Goal: Task Accomplishment & Management: Use online tool/utility

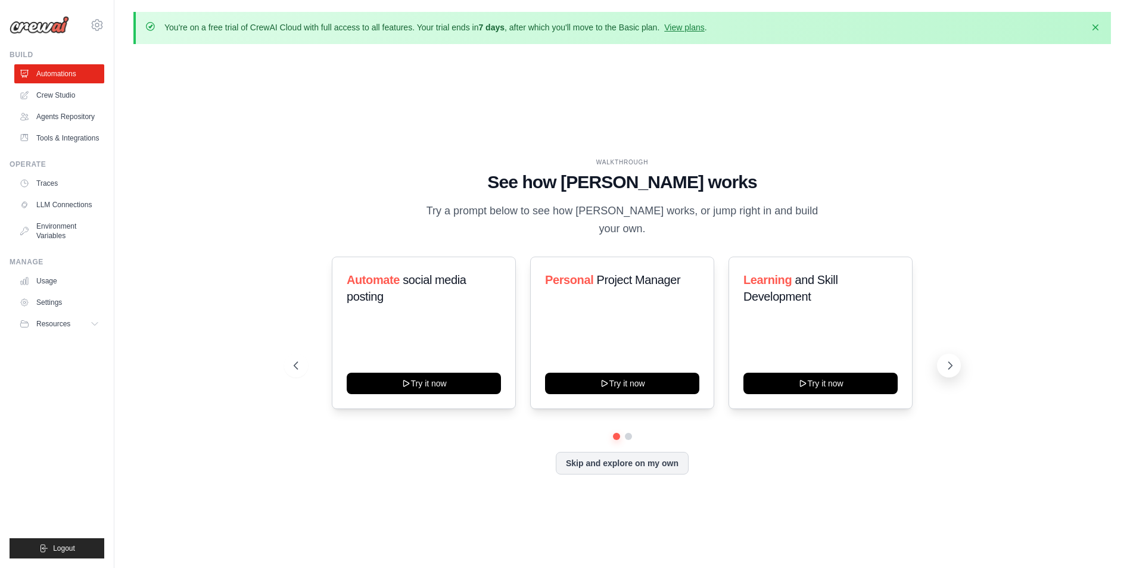
click at [948, 360] on icon at bounding box center [950, 366] width 12 height 12
click at [953, 360] on icon at bounding box center [950, 366] width 12 height 12
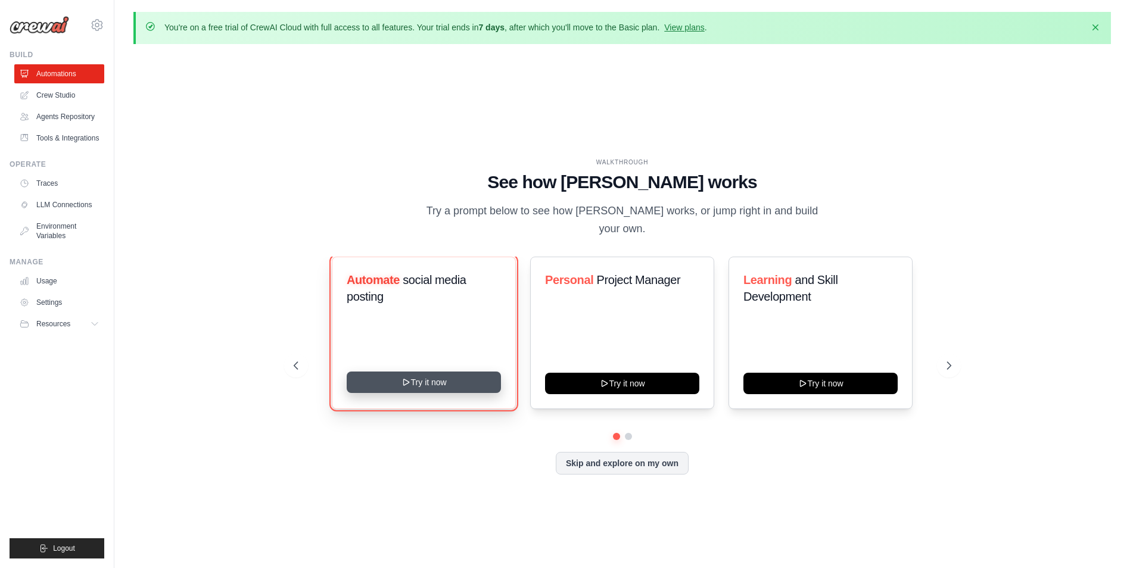
click at [474, 372] on button "Try it now" at bounding box center [424, 382] width 154 height 21
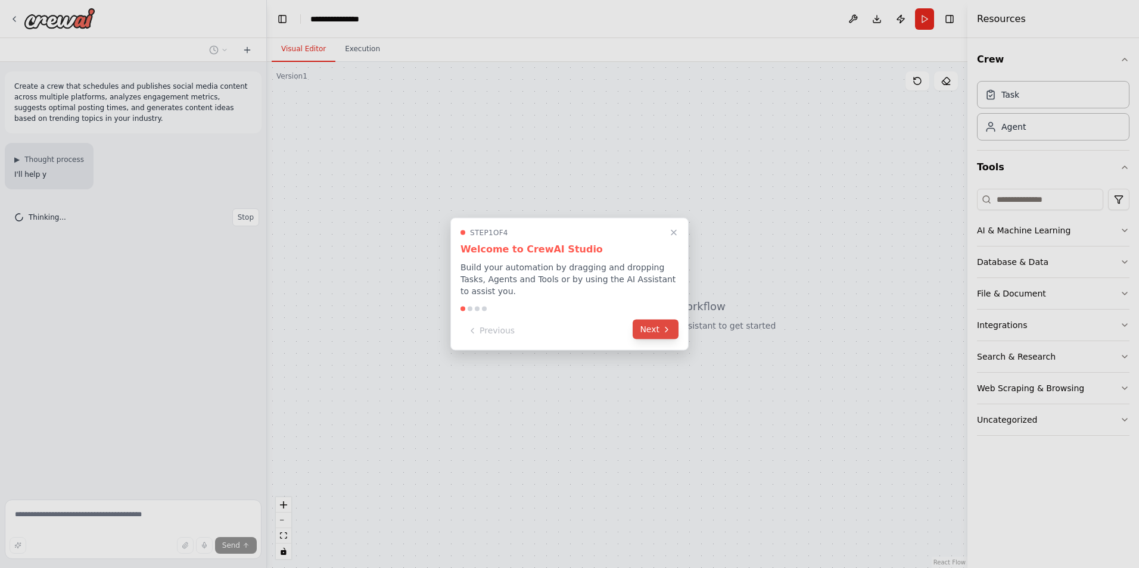
click at [664, 325] on icon at bounding box center [667, 330] width 10 height 10
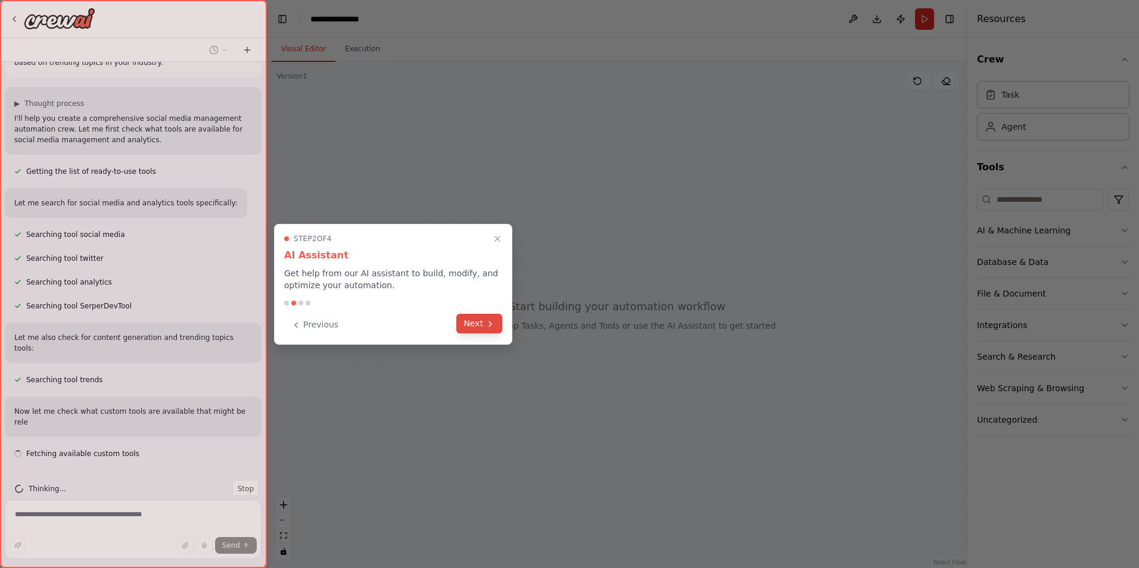
scroll to position [67, 0]
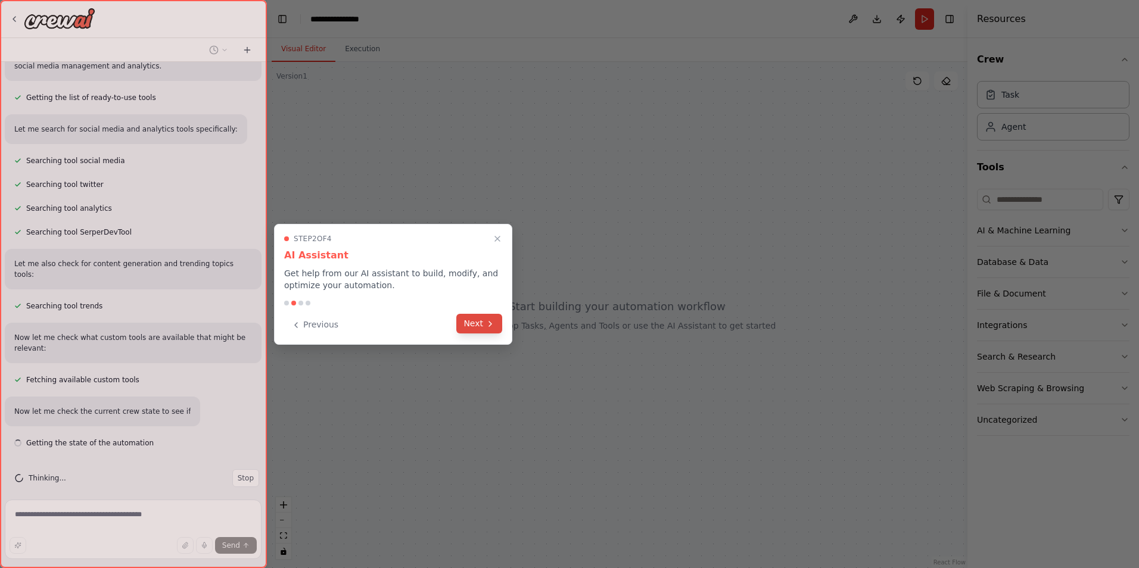
click at [487, 331] on button "Next" at bounding box center [479, 324] width 46 height 20
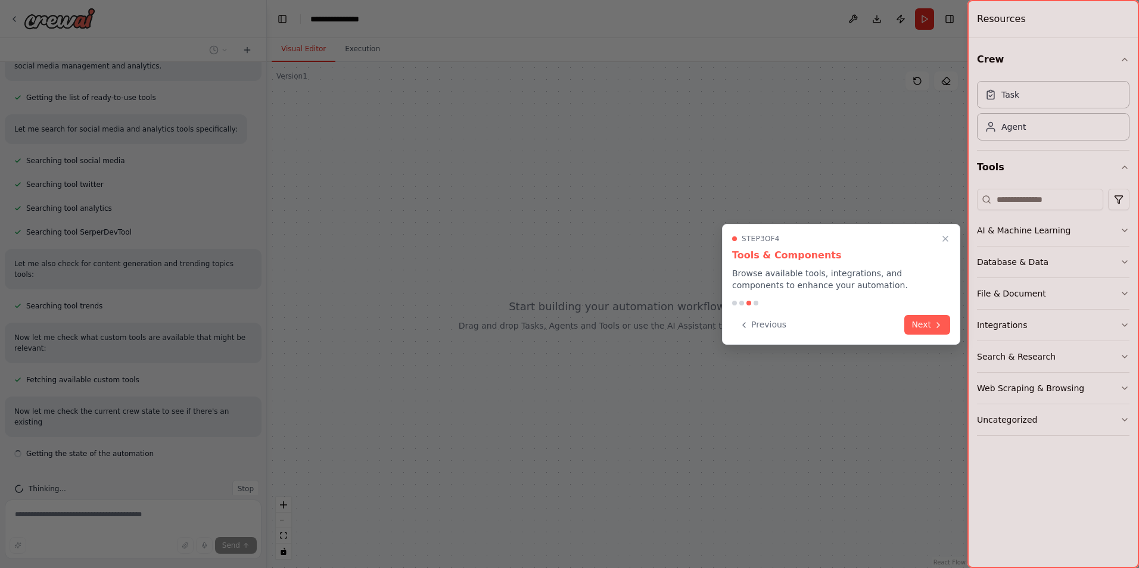
scroll to position [141, 0]
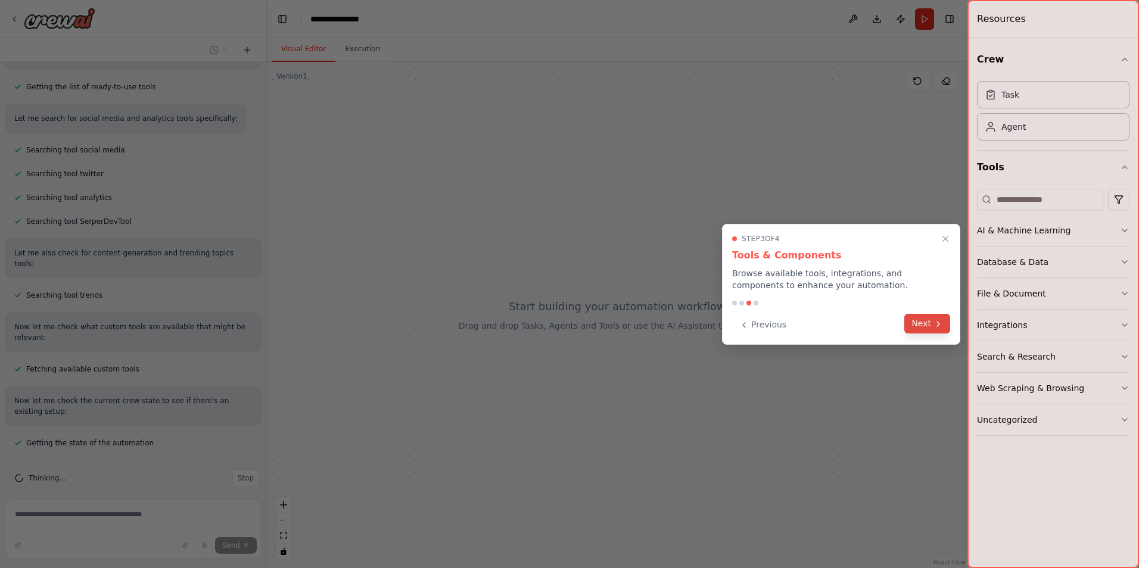
click at [927, 328] on button "Next" at bounding box center [927, 324] width 46 height 20
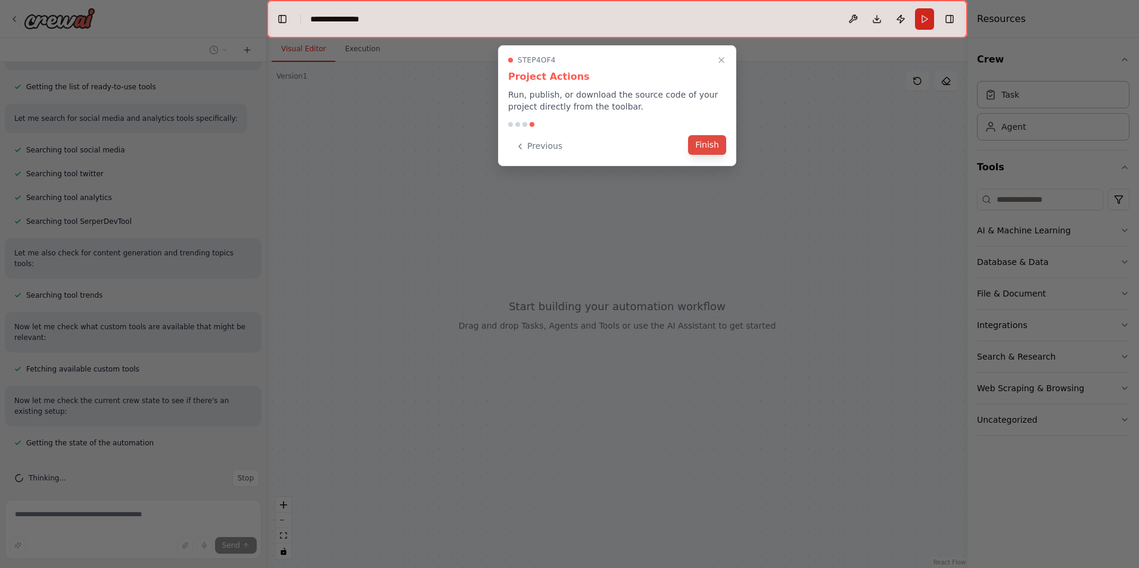
click at [720, 147] on button "Finish" at bounding box center [707, 145] width 38 height 20
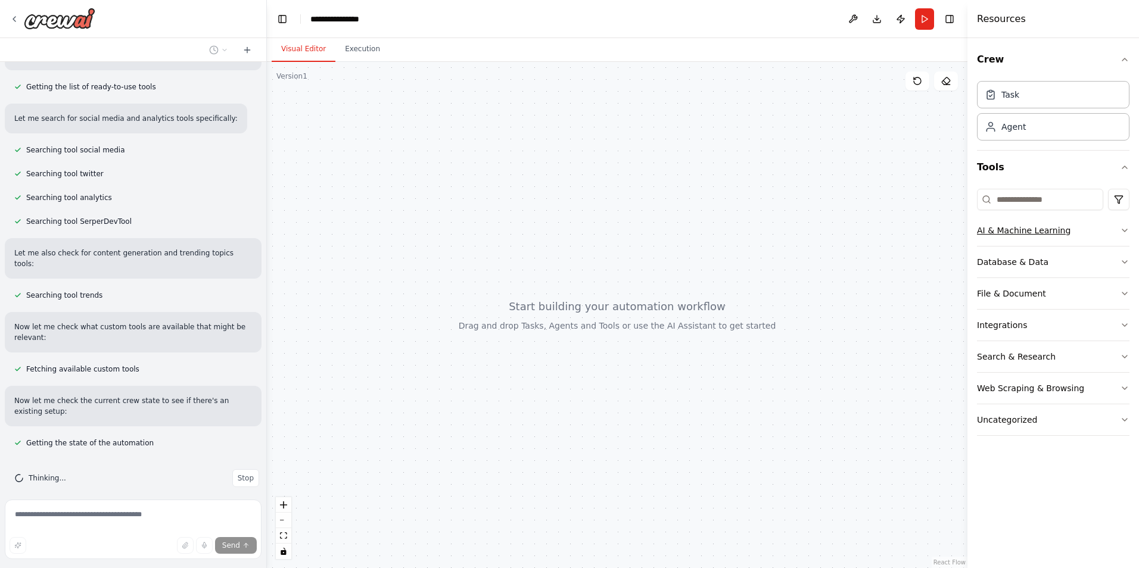
click at [1122, 230] on icon "button" at bounding box center [1125, 231] width 10 height 10
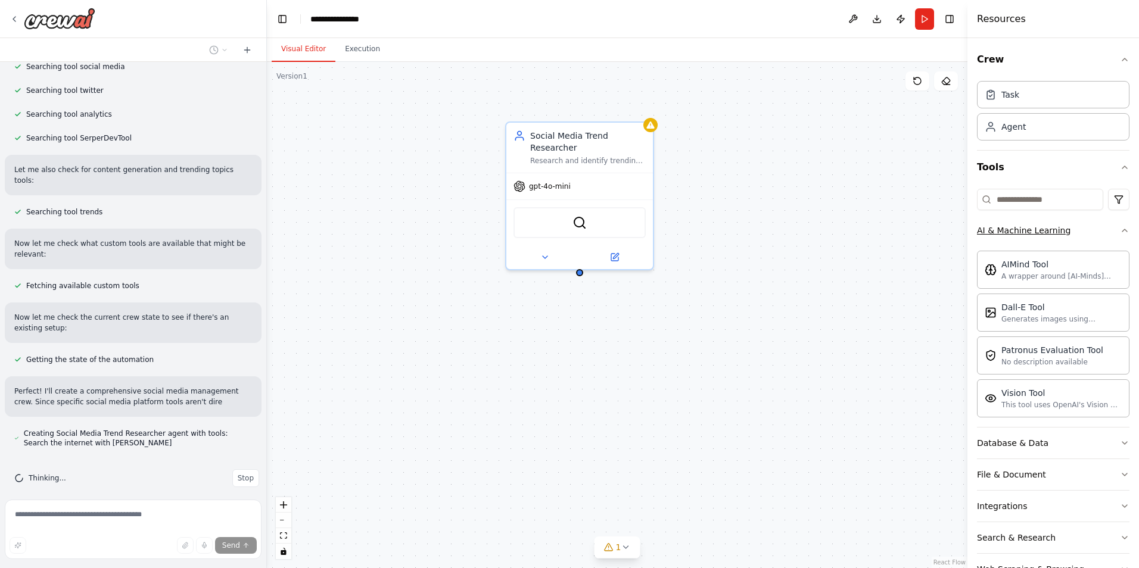
click at [1120, 230] on icon "button" at bounding box center [1125, 231] width 10 height 10
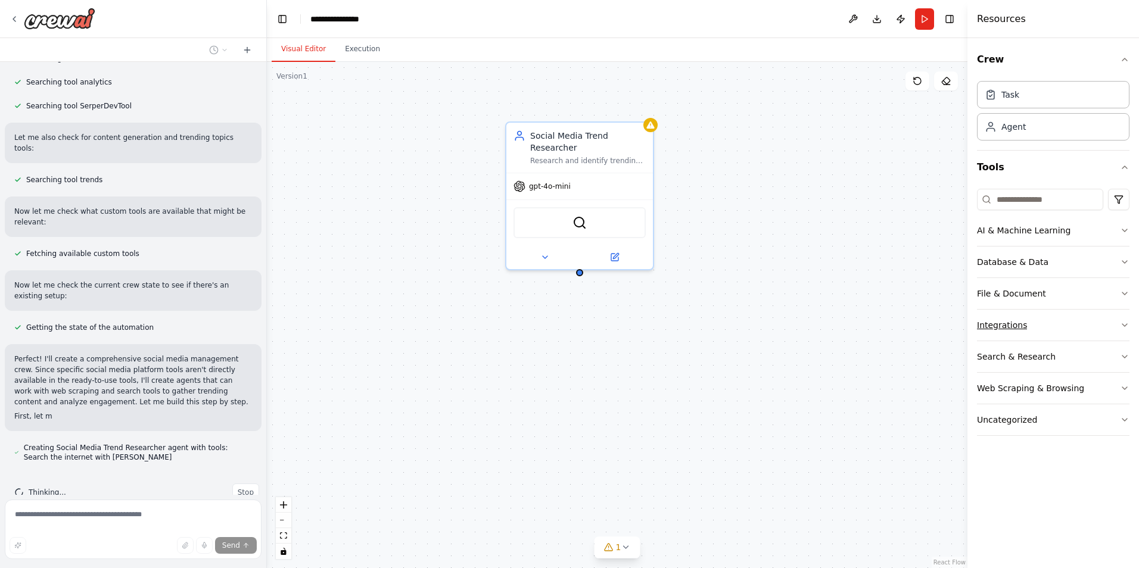
scroll to position [270, 0]
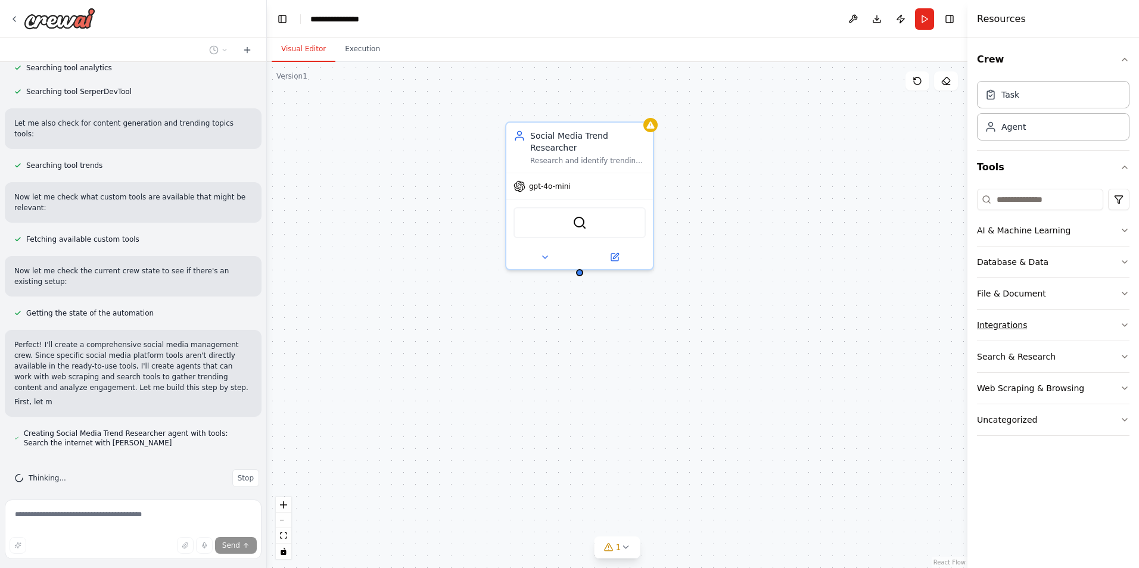
click at [1121, 328] on icon "button" at bounding box center [1125, 325] width 10 height 10
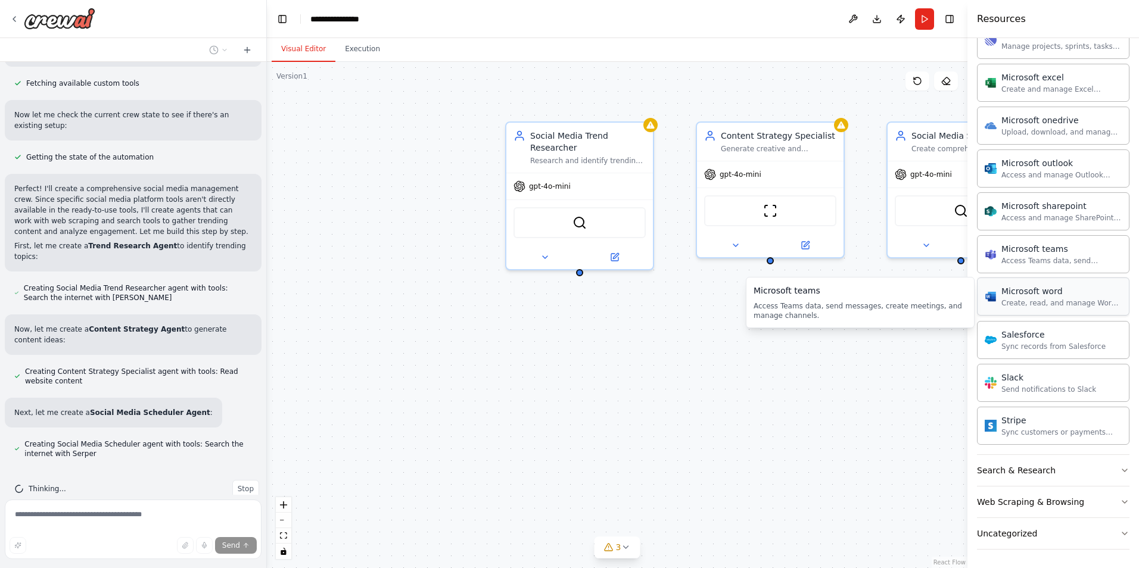
scroll to position [583, 0]
click at [1120, 503] on icon "button" at bounding box center [1125, 502] width 10 height 10
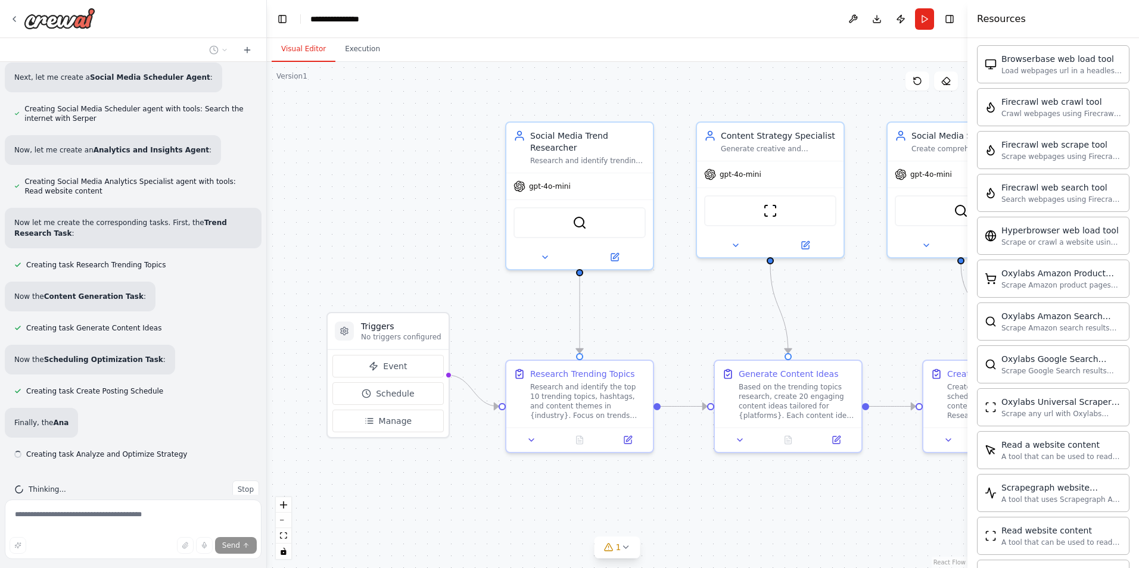
scroll to position [762, 0]
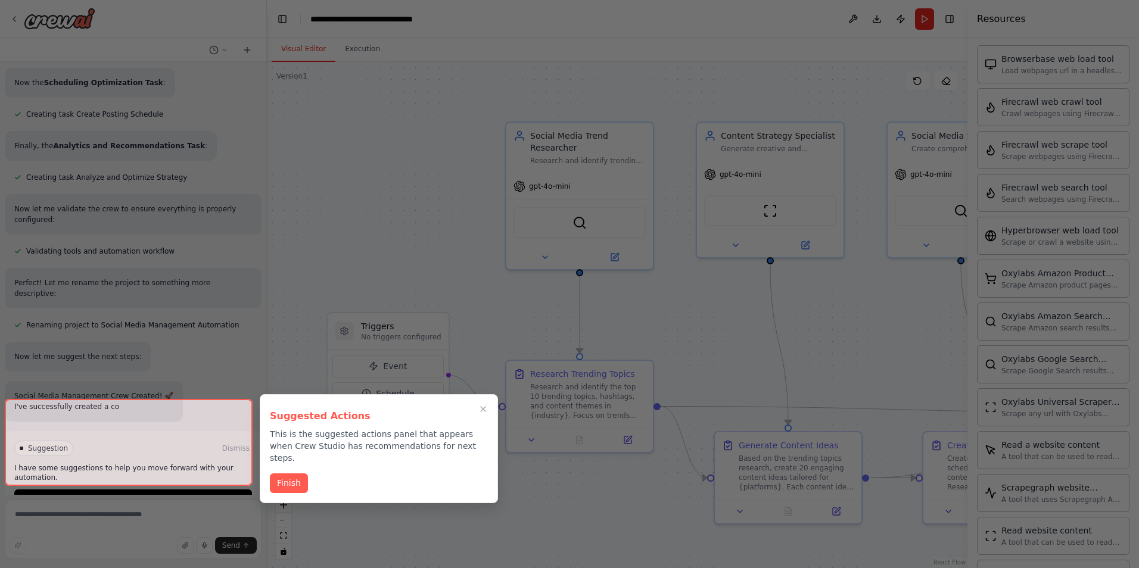
drag, startPoint x: 460, startPoint y: 261, endPoint x: 479, endPoint y: 312, distance: 54.3
click at [462, 261] on div at bounding box center [569, 284] width 1139 height 568
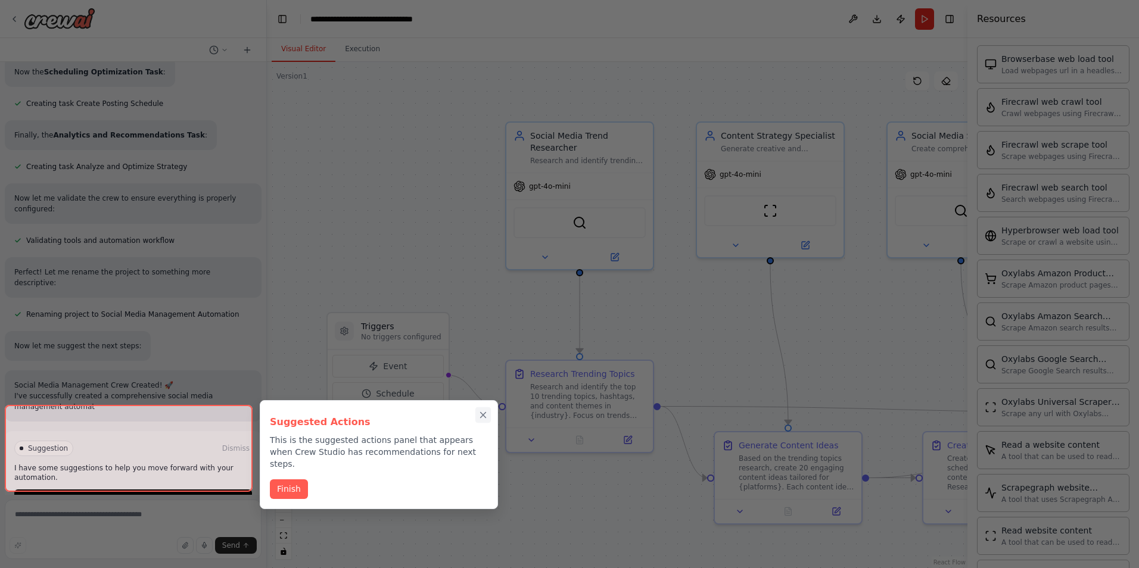
click at [480, 410] on icon "Close walkthrough" at bounding box center [483, 415] width 11 height 11
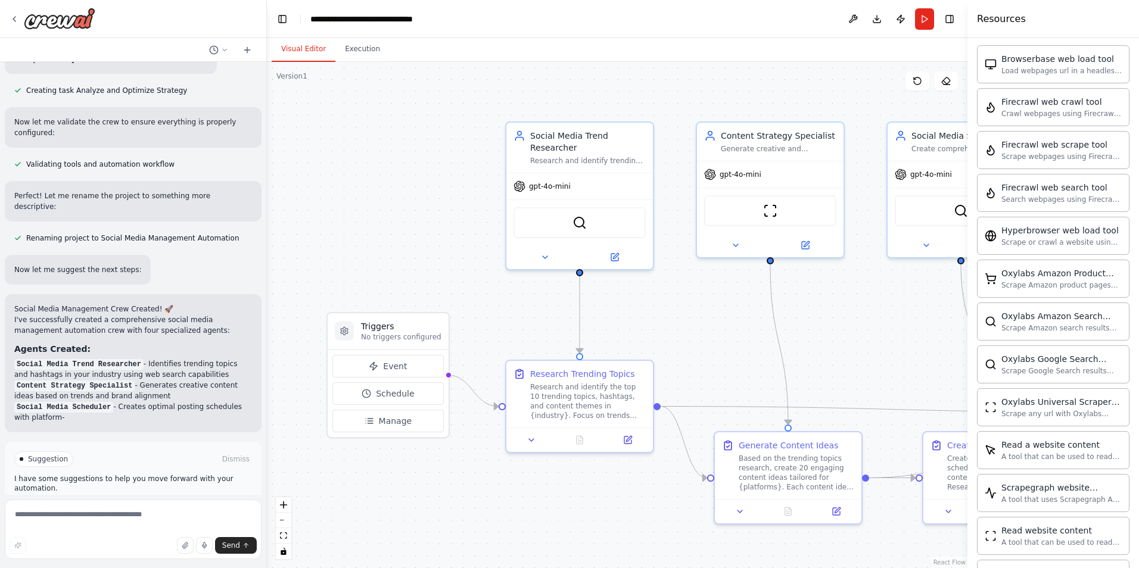
scroll to position [1136, 0]
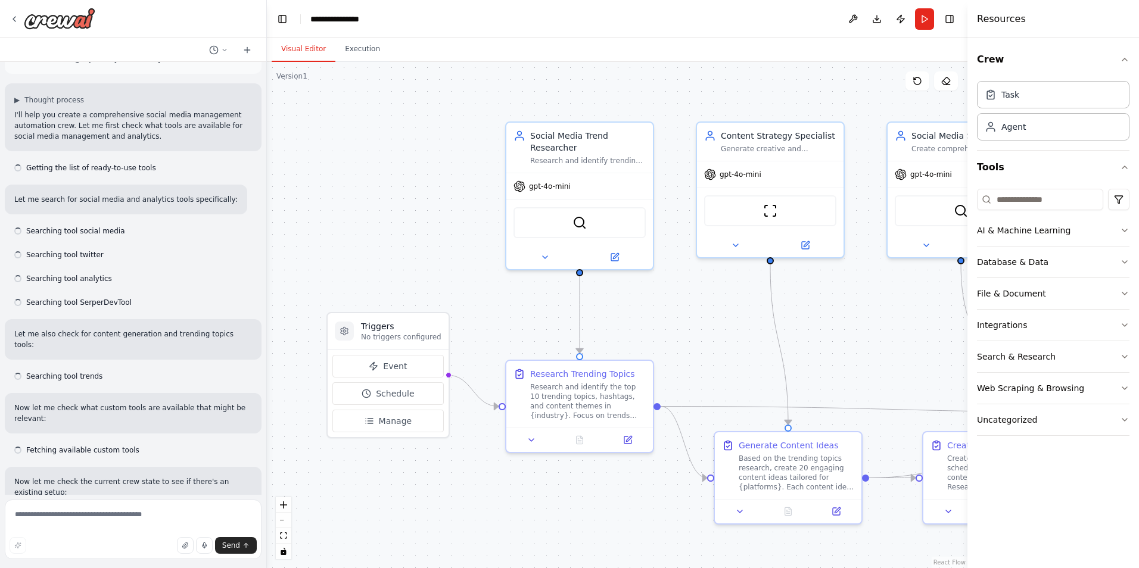
click at [55, 33] on div at bounding box center [133, 19] width 266 height 38
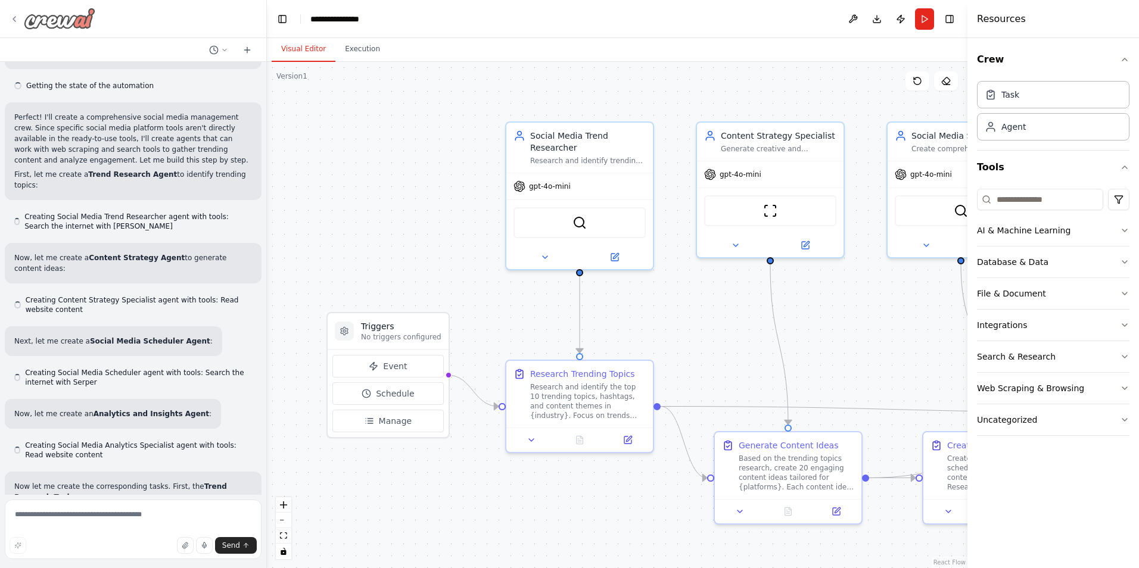
scroll to position [787, 0]
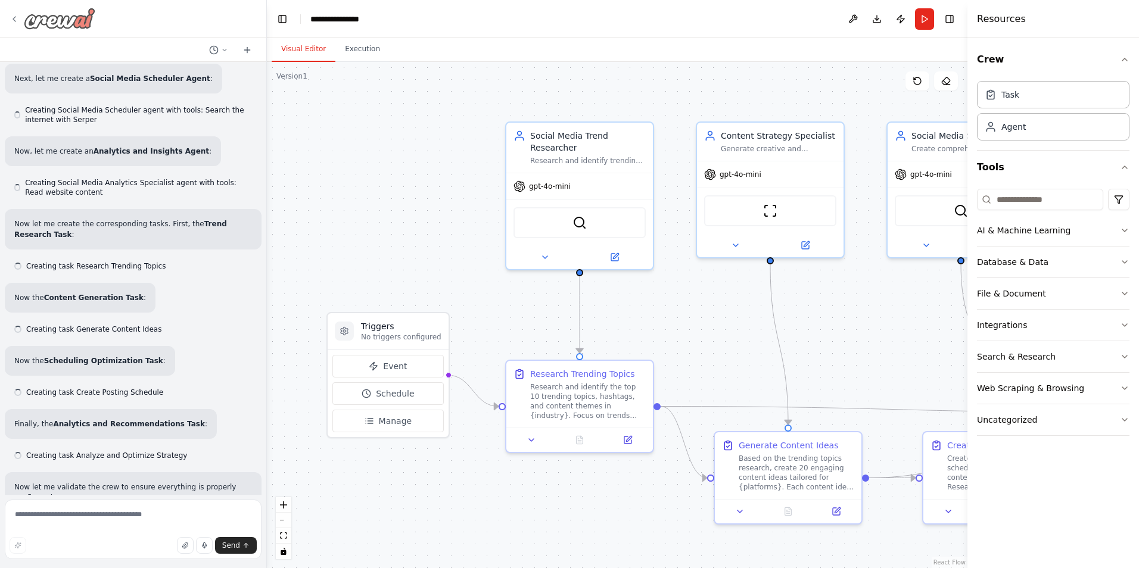
click at [55, 24] on img at bounding box center [59, 18] width 71 height 21
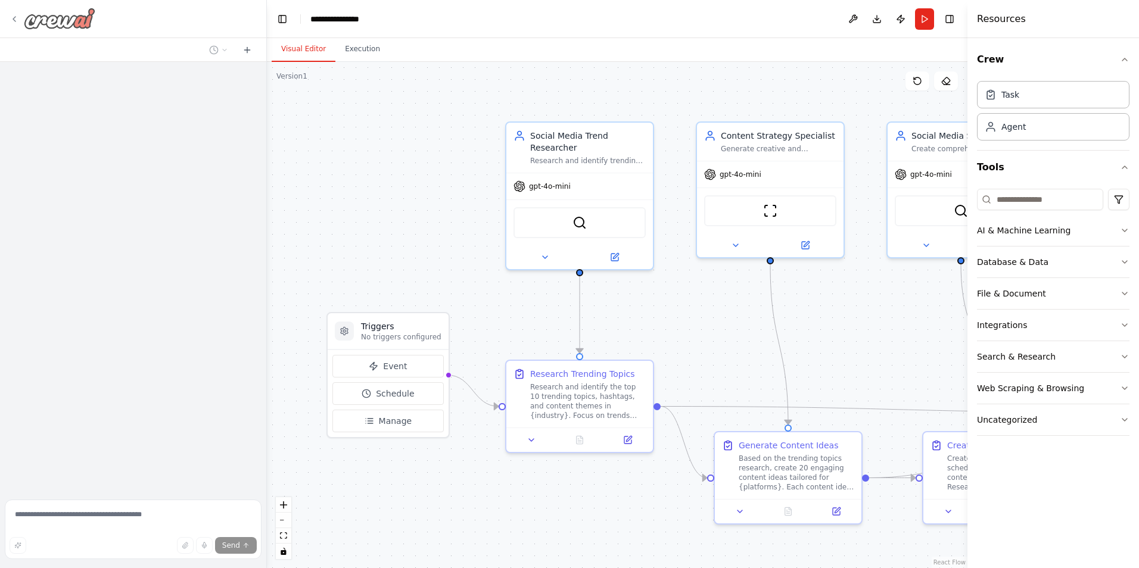
click at [57, 19] on img at bounding box center [59, 18] width 71 height 21
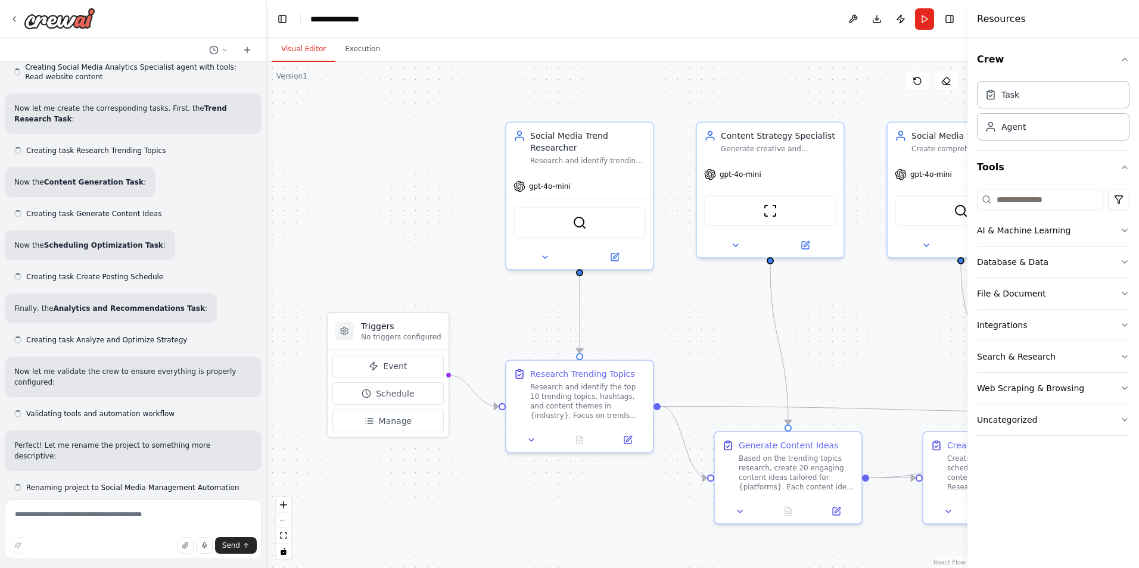
scroll to position [892, 0]
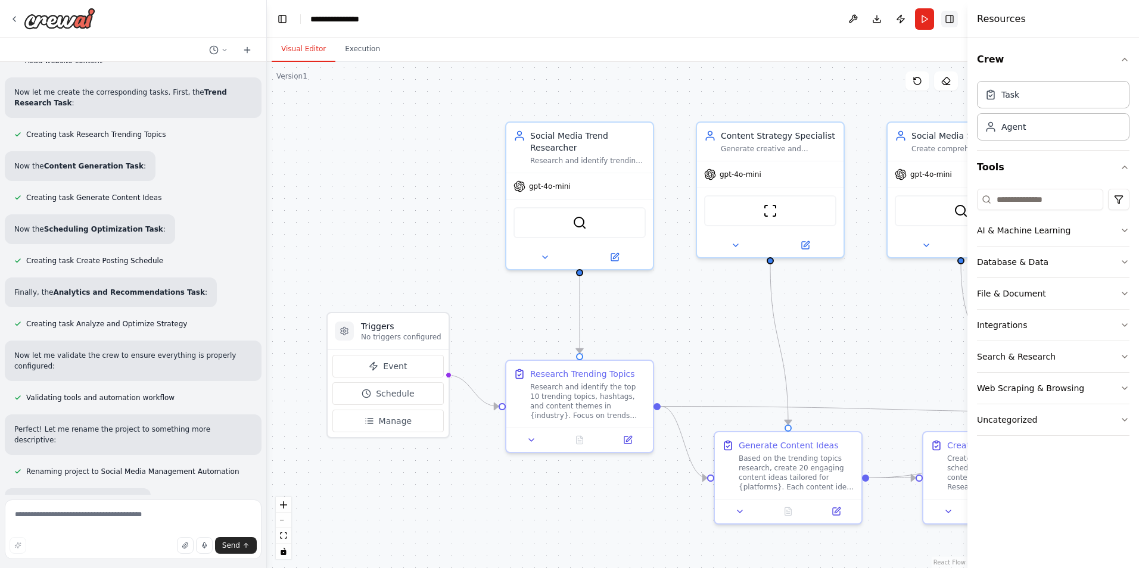
click at [950, 18] on button "Toggle Right Sidebar" at bounding box center [949, 19] width 17 height 17
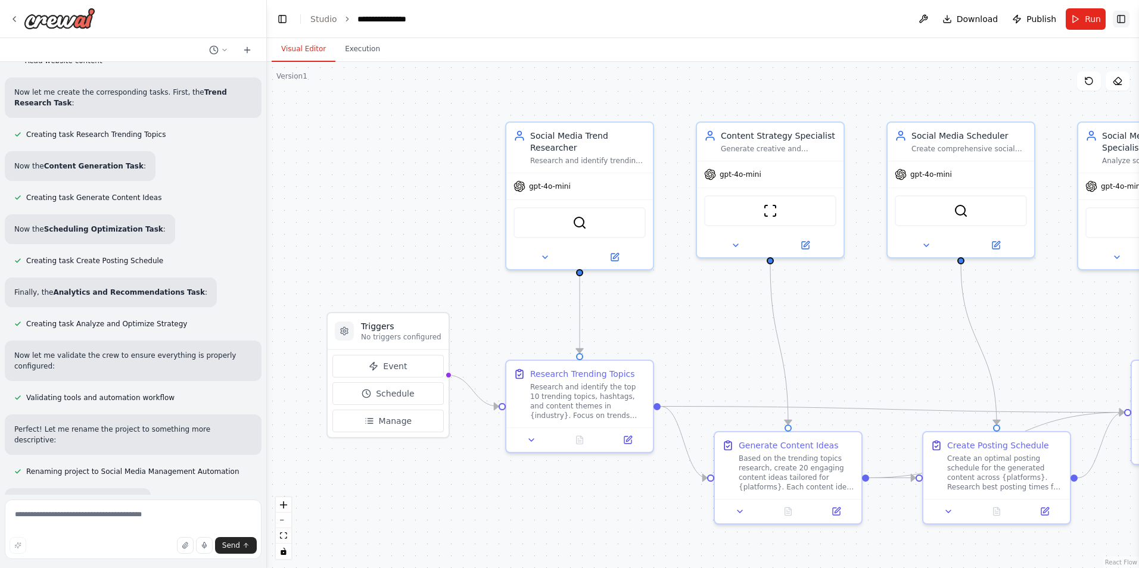
click at [1122, 21] on button "Toggle Right Sidebar" at bounding box center [1121, 19] width 17 height 17
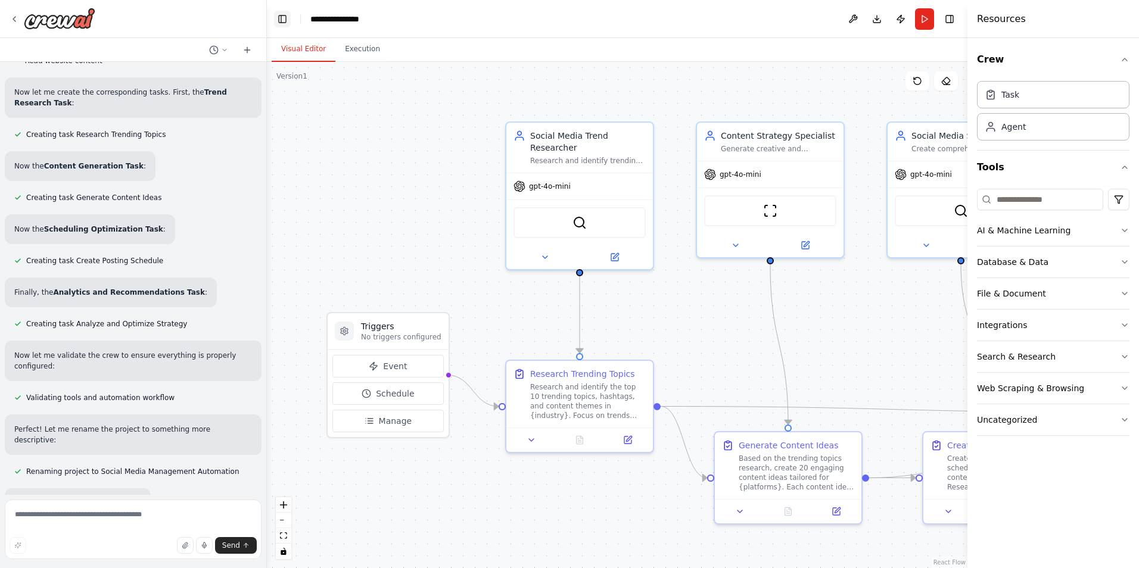
click at [282, 17] on button "Toggle Left Sidebar" at bounding box center [282, 19] width 17 height 17
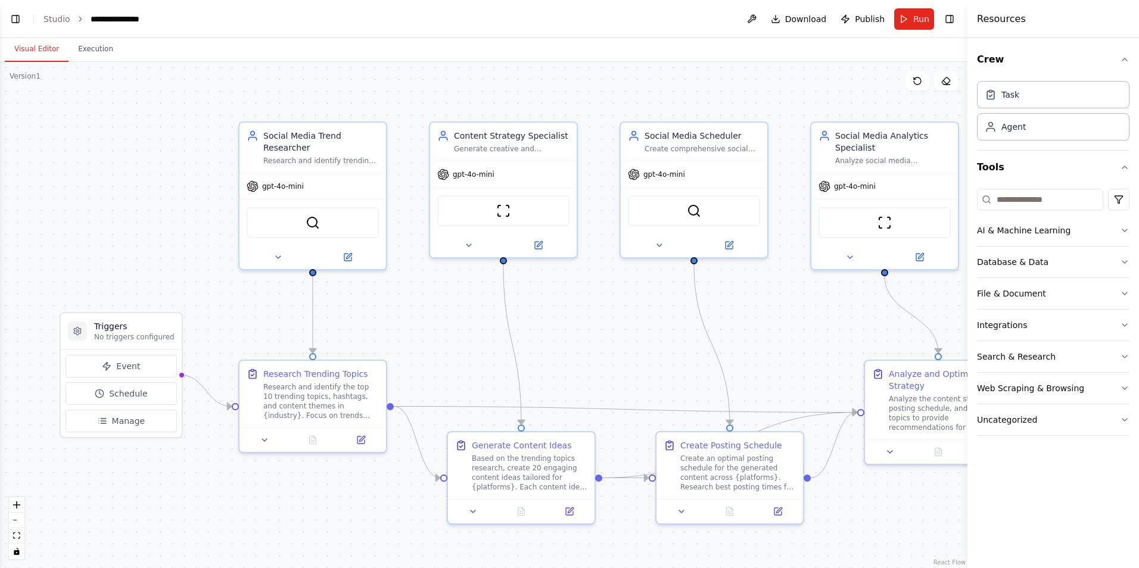
click at [68, 22] on ol "**********" at bounding box center [96, 19] width 106 height 12
click at [63, 18] on link "Studio" at bounding box center [56, 19] width 27 height 10
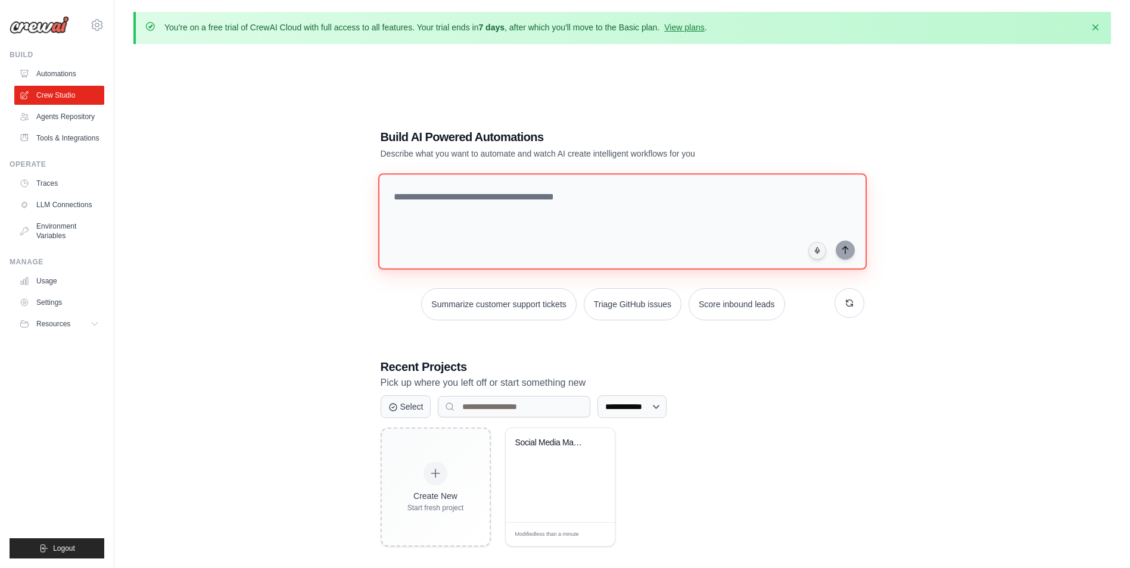
click at [517, 198] on textarea at bounding box center [622, 221] width 488 height 96
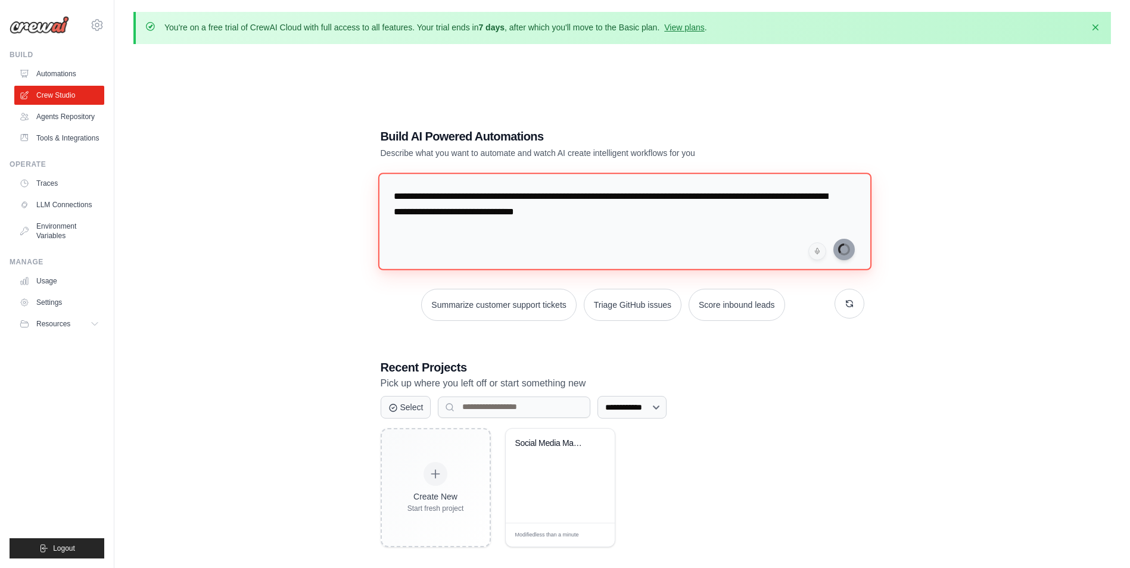
type textarea "**********"
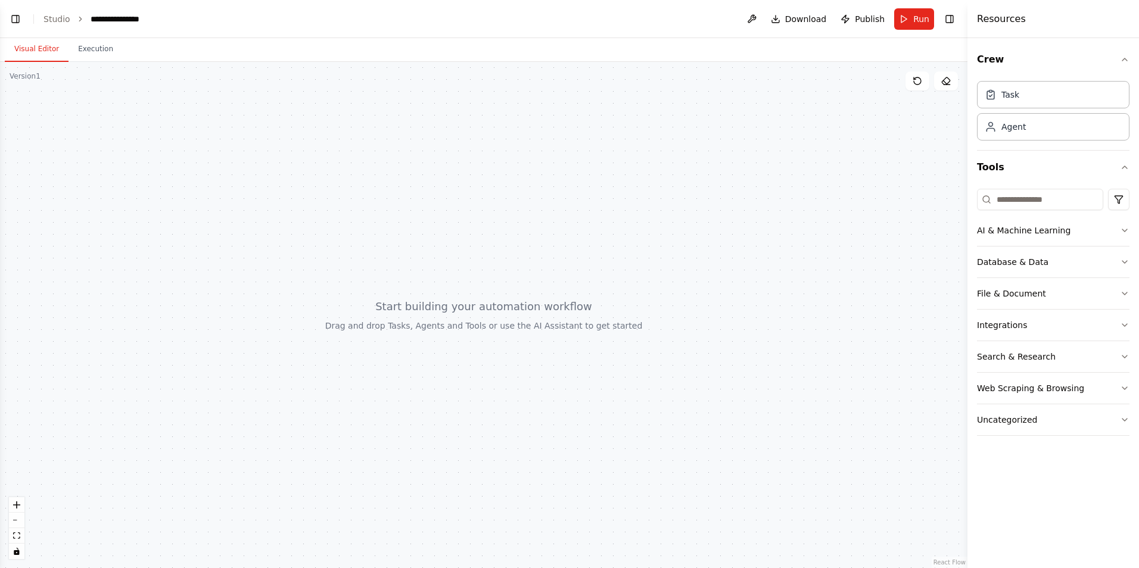
click at [510, 307] on div at bounding box center [483, 315] width 967 height 506
drag, startPoint x: 370, startPoint y: 260, endPoint x: 616, endPoint y: 225, distance: 247.9
click at [597, 229] on div at bounding box center [483, 315] width 967 height 506
drag, startPoint x: 641, startPoint y: 225, endPoint x: 715, endPoint y: 200, distance: 78.4
click at [657, 227] on div at bounding box center [483, 315] width 967 height 506
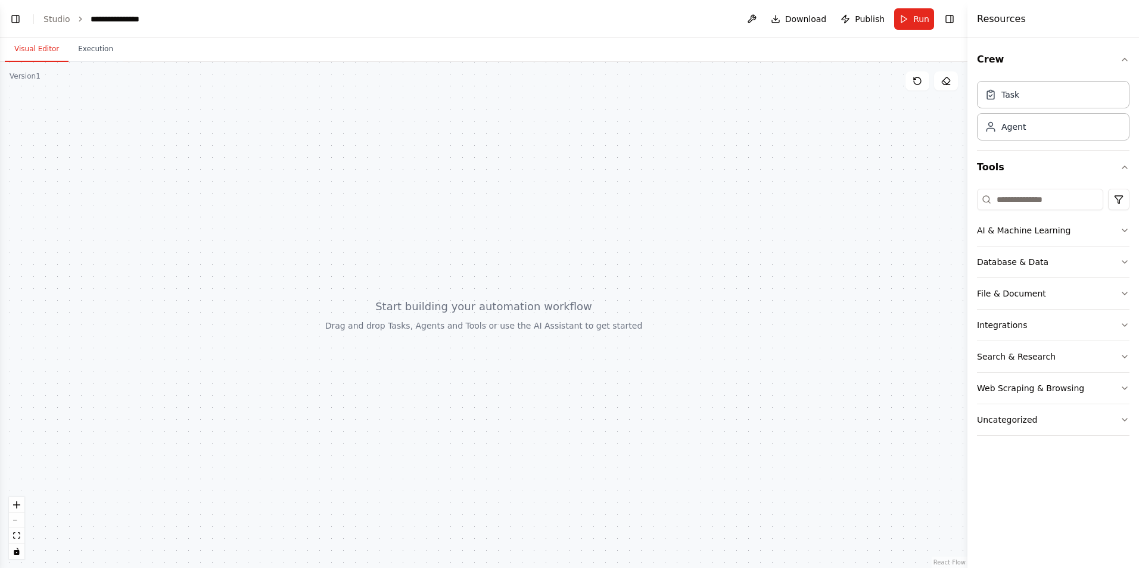
drag, startPoint x: 721, startPoint y: 199, endPoint x: 727, endPoint y: 192, distance: 9.3
click at [723, 199] on div at bounding box center [483, 315] width 967 height 506
drag, startPoint x: 741, startPoint y: 182, endPoint x: 778, endPoint y: 185, distance: 37.1
click at [752, 192] on div at bounding box center [483, 315] width 967 height 506
drag, startPoint x: 778, startPoint y: 185, endPoint x: 900, endPoint y: 115, distance: 140.9
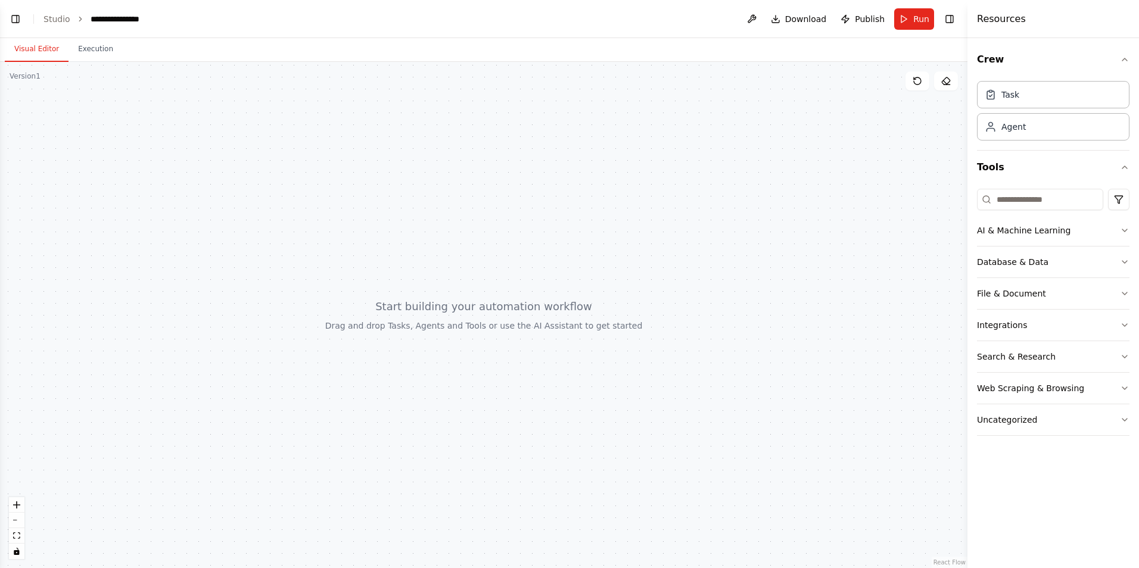
click at [817, 171] on div at bounding box center [483, 315] width 967 height 506
click at [896, 164] on div at bounding box center [483, 315] width 967 height 506
click at [1009, 94] on div "Task" at bounding box center [1010, 94] width 18 height 12
click at [1036, 126] on div "Agent" at bounding box center [1053, 126] width 152 height 27
click at [1116, 391] on button "Web Scraping & Browsing" at bounding box center [1053, 388] width 152 height 31
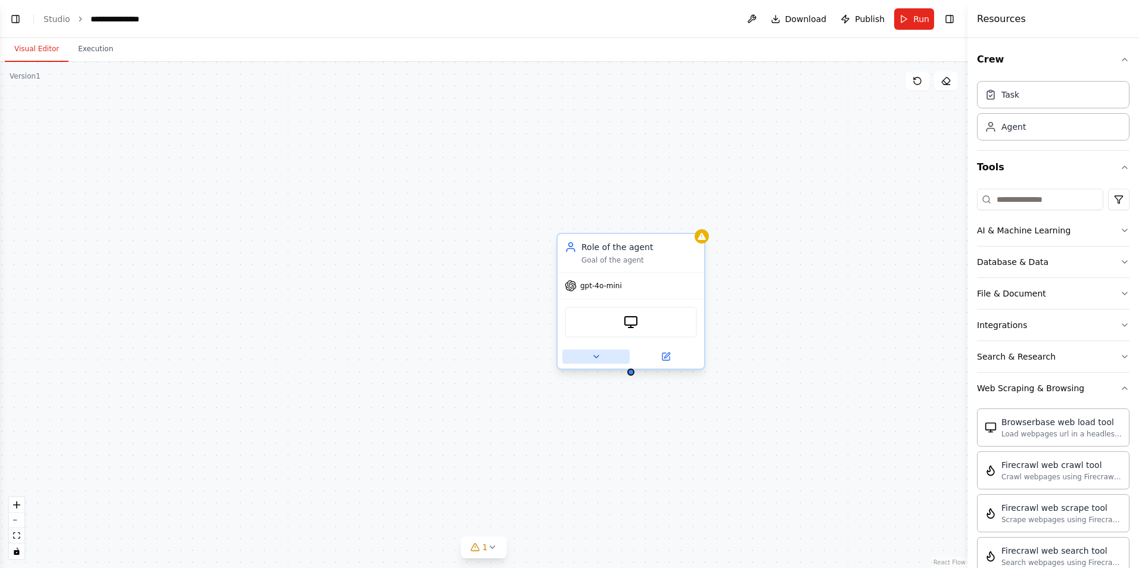
click at [591, 360] on icon at bounding box center [596, 357] width 10 height 10
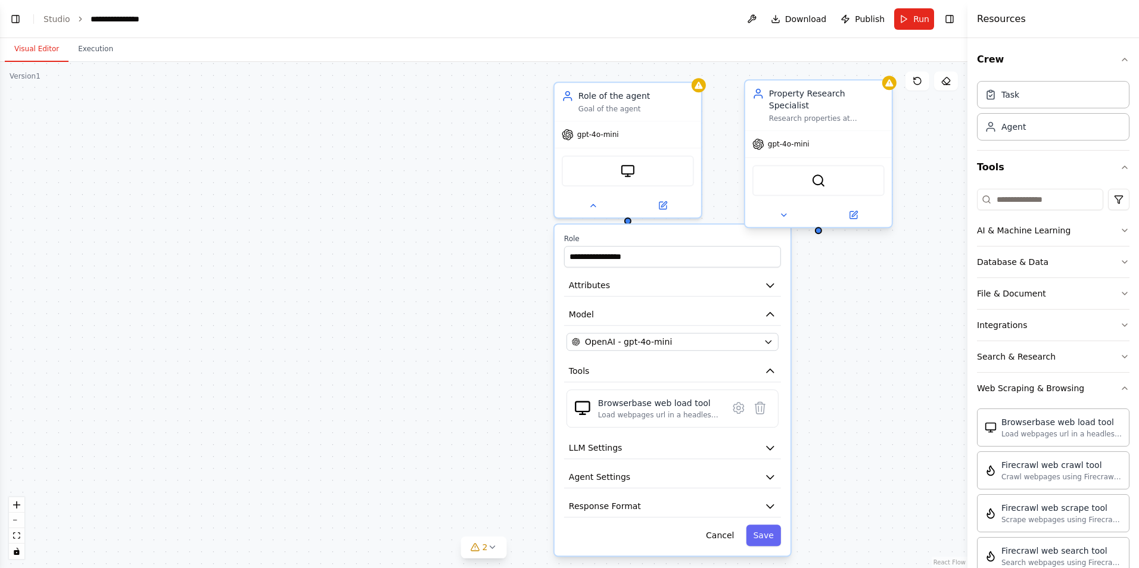
scroll to position [158, 0]
click at [812, 101] on div "Property Research Specialist Research properties at {property_address} to ident…" at bounding box center [827, 106] width 116 height 36
click at [789, 208] on button at bounding box center [783, 215] width 67 height 14
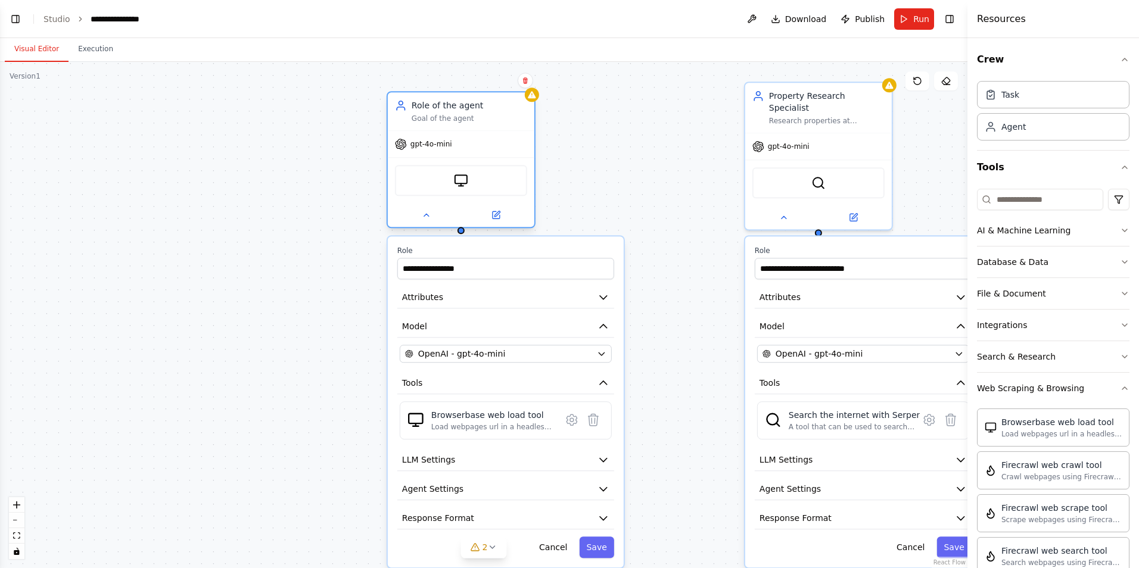
drag, startPoint x: 668, startPoint y: 116, endPoint x: 491, endPoint y: 124, distance: 177.1
click at [491, 124] on div "Role of the agent Goal of the agent" at bounding box center [461, 111] width 147 height 38
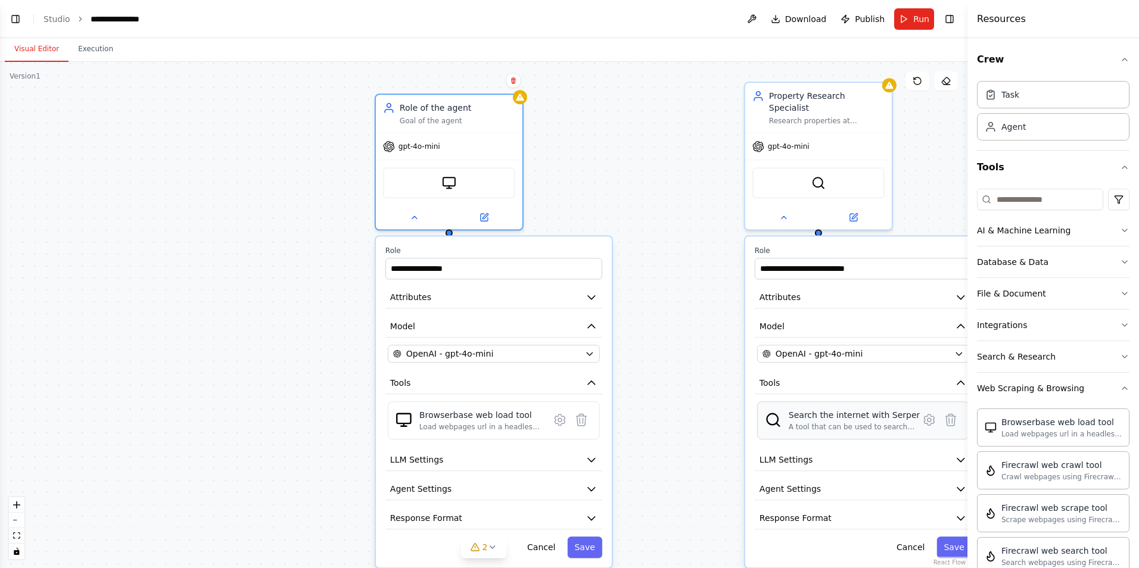
scroll to position [192, 0]
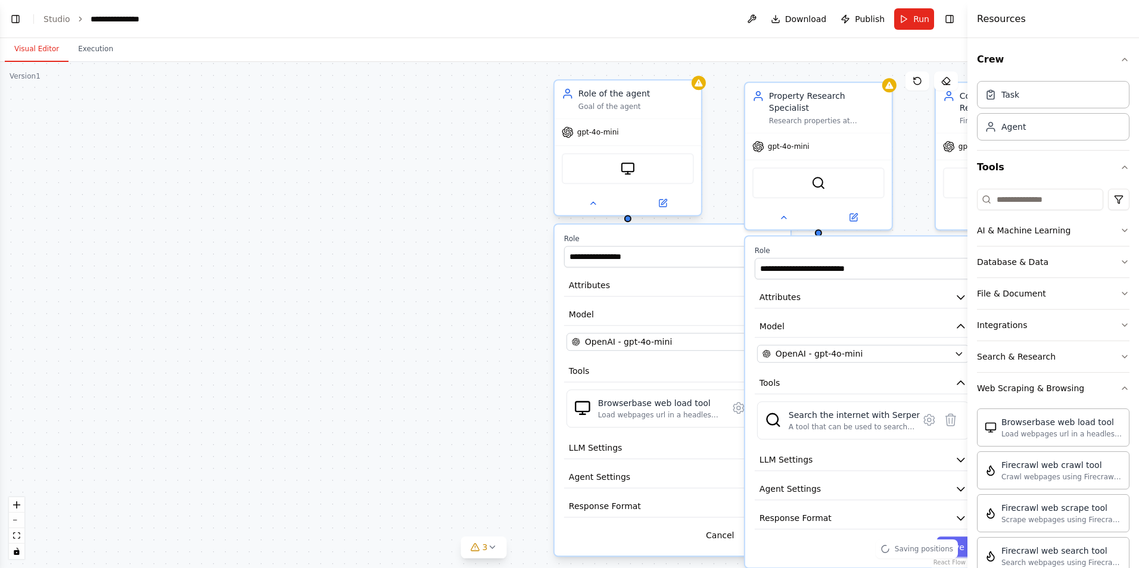
click at [611, 102] on div "Goal of the agent" at bounding box center [636, 107] width 116 height 10
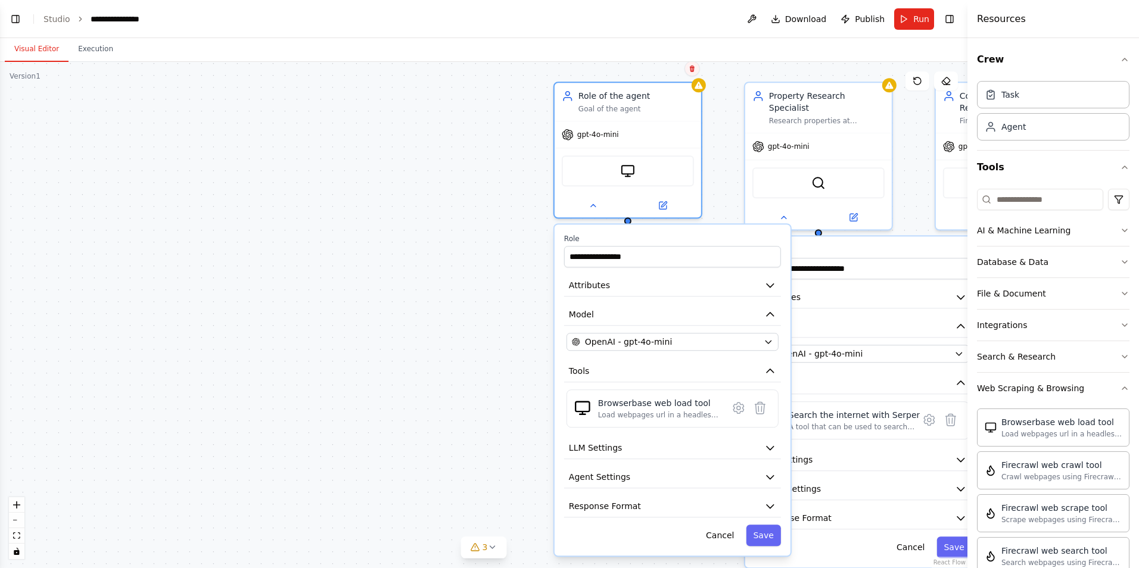
click at [689, 71] on icon at bounding box center [692, 68] width 7 height 7
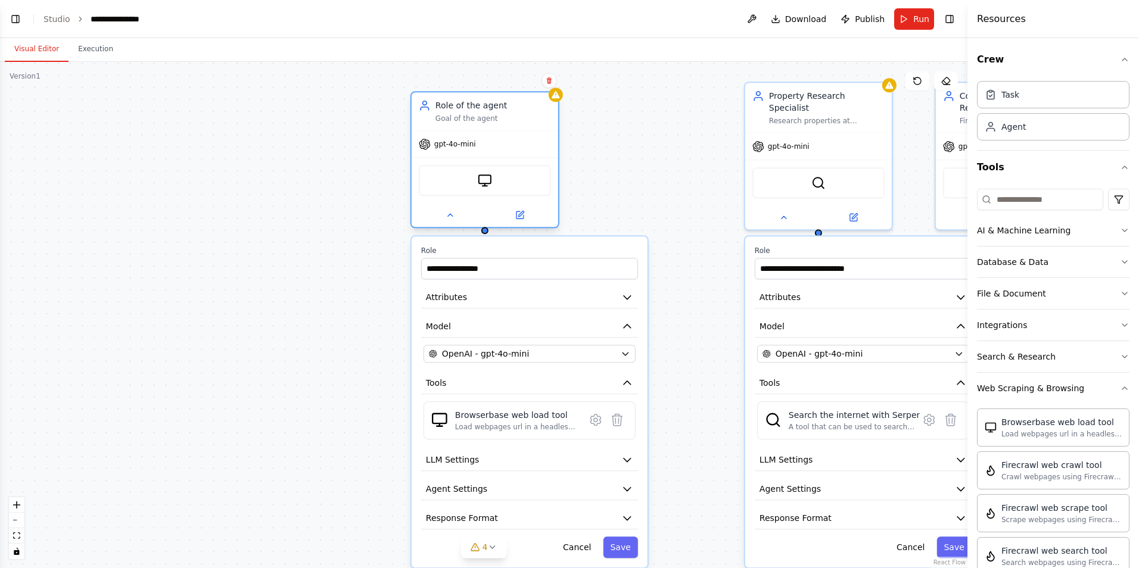
drag, startPoint x: 649, startPoint y: 121, endPoint x: 513, endPoint y: 124, distance: 135.3
click at [507, 130] on div "Role of the agent Goal of the agent gpt-4o-mini BrowserbaseLoadTool" at bounding box center [484, 159] width 149 height 137
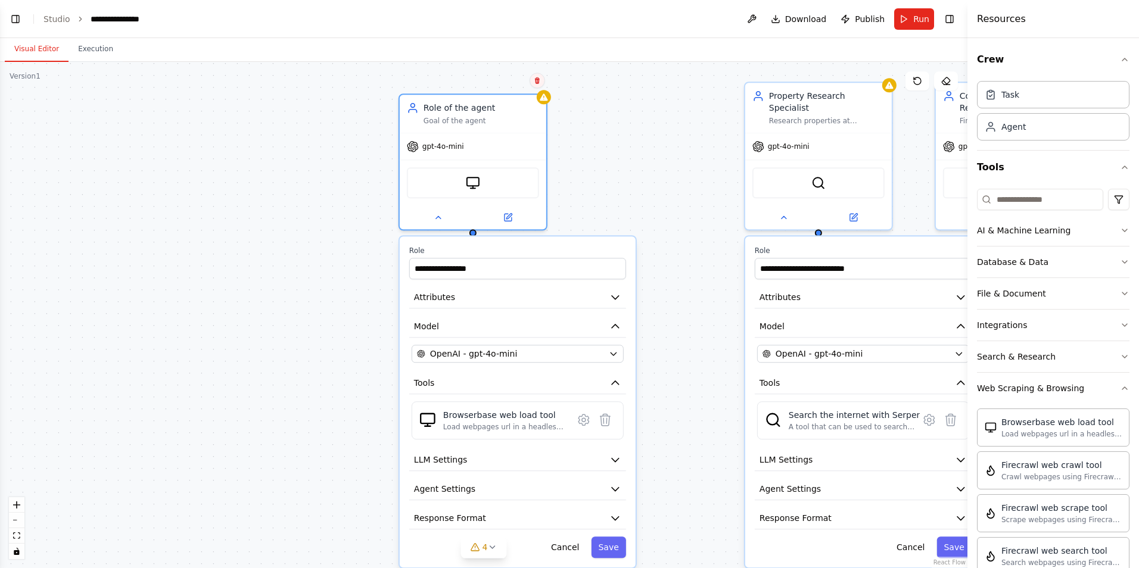
click at [538, 83] on icon at bounding box center [537, 80] width 5 height 7
click at [513, 80] on button "Confirm" at bounding box center [503, 80] width 42 height 14
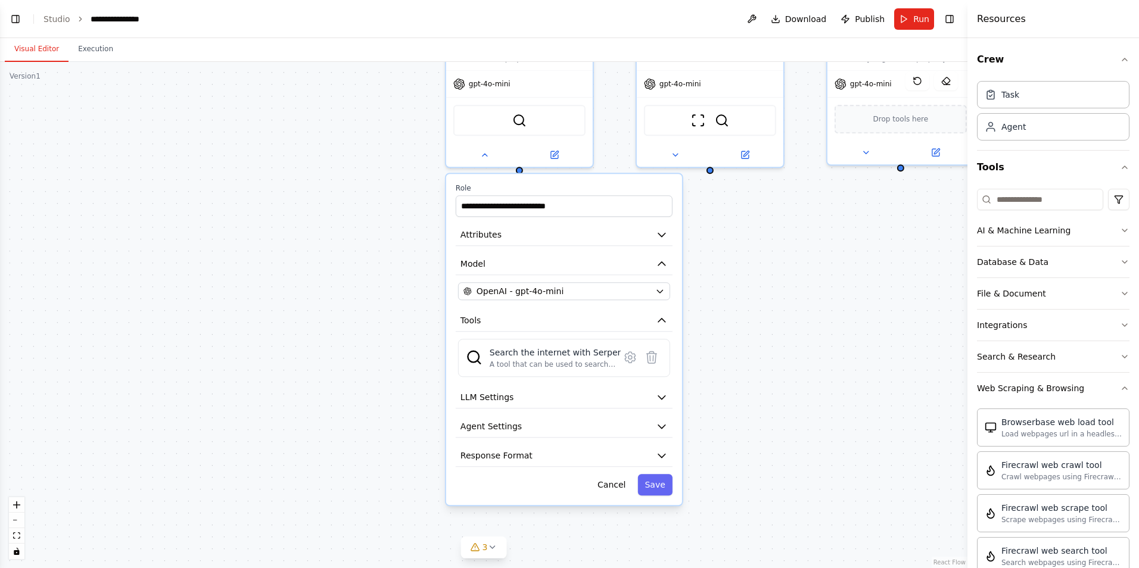
drag, startPoint x: 460, startPoint y: 385, endPoint x: 310, endPoint y: 417, distance: 153.5
click at [303, 416] on div "**********" at bounding box center [483, 315] width 967 height 506
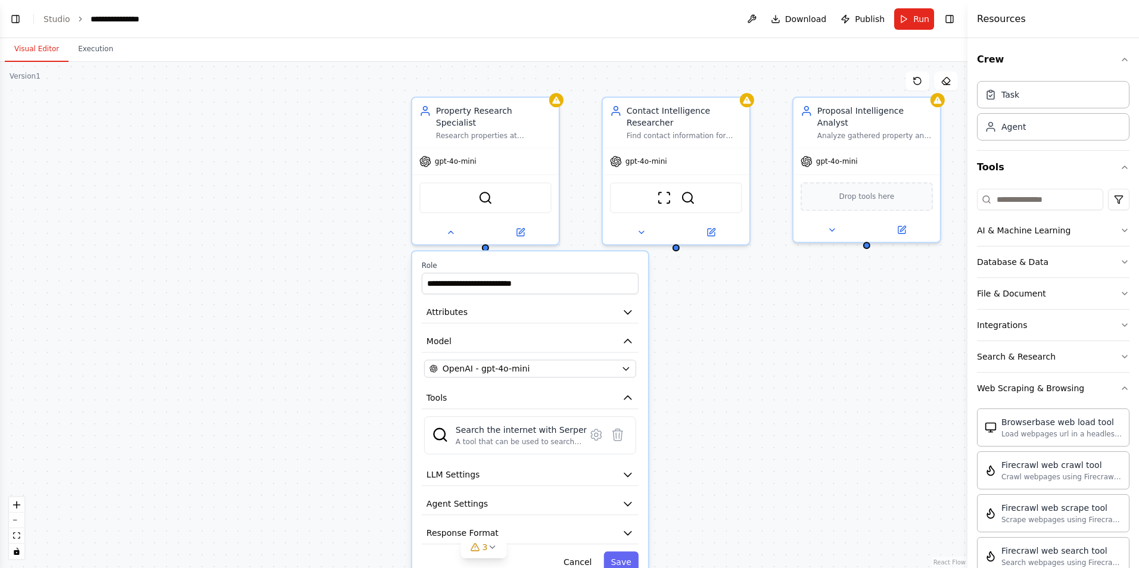
drag, startPoint x: 755, startPoint y: 314, endPoint x: 745, endPoint y: 322, distance: 12.7
click at [745, 322] on div "**********" at bounding box center [483, 315] width 967 height 506
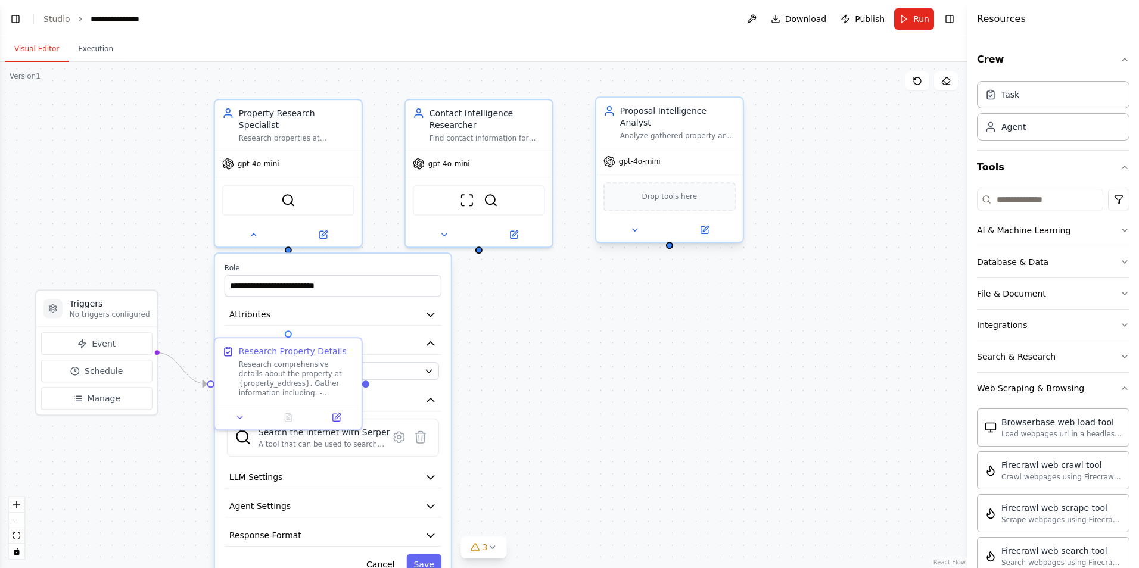
click at [640, 231] on div "Proposal Intelligence Analyst Analyze gathered property and contact information…" at bounding box center [669, 169] width 149 height 147
click at [381, 263] on label "Role" at bounding box center [333, 268] width 217 height 10
click at [436, 232] on button at bounding box center [443, 232] width 67 height 14
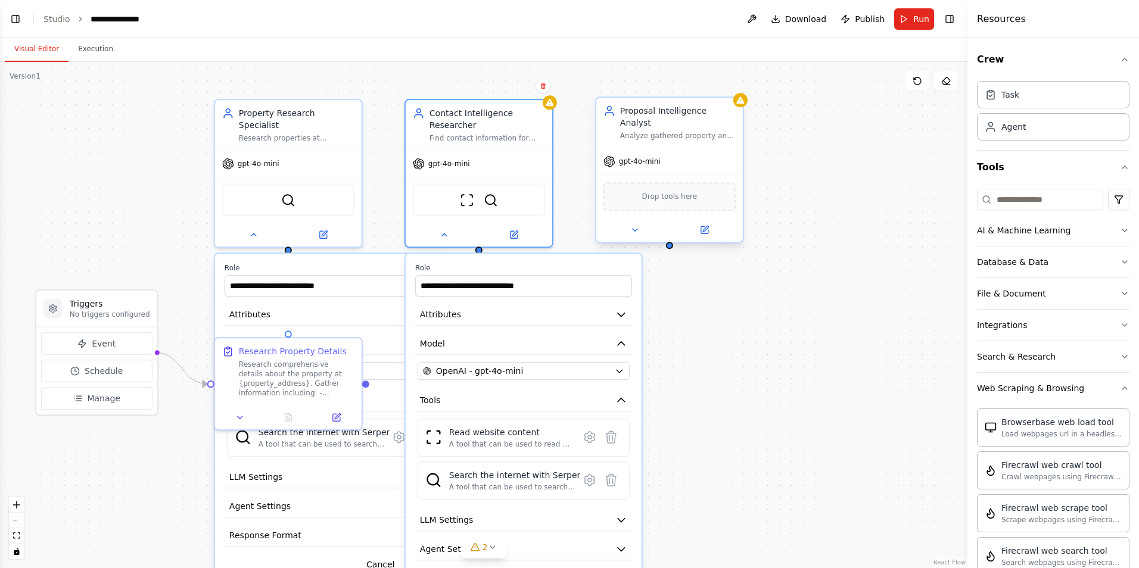
scroll to position [313, 0]
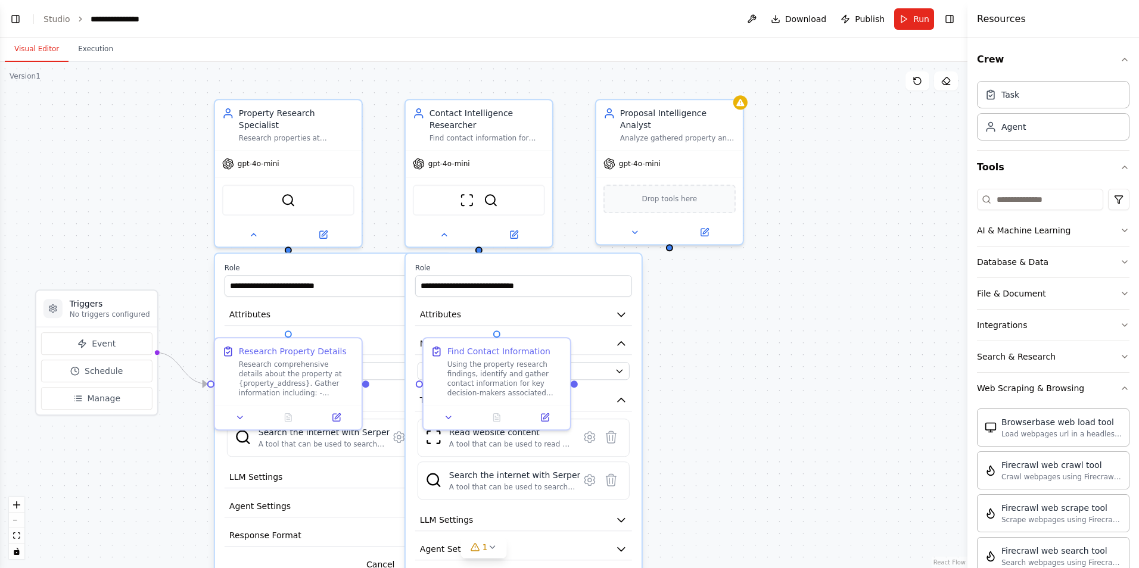
click at [727, 323] on div ".deletable-edge-delete-btn { width: 20px; height: 20px; border: 0px solid #ffff…" at bounding box center [483, 315] width 967 height 506
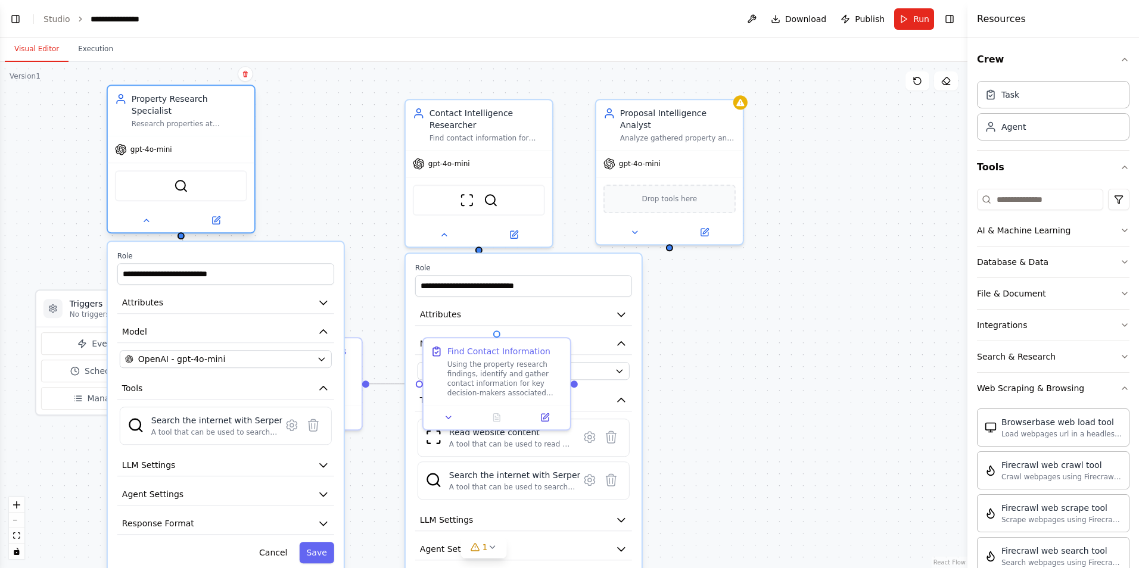
drag, startPoint x: 348, startPoint y: 125, endPoint x: 242, endPoint y: 117, distance: 106.3
click at [242, 119] on div "Research properties at {property_address} to identify key details including pro…" at bounding box center [190, 124] width 116 height 10
click at [683, 131] on div "Analyze gathered property and contact information to create actionable intellig…" at bounding box center [678, 136] width 116 height 10
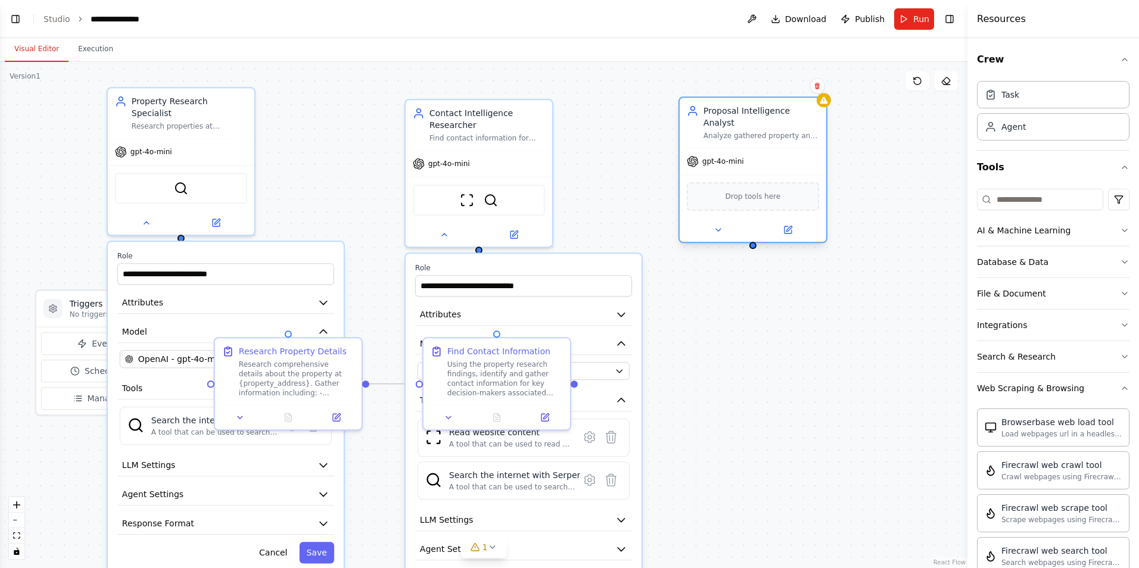
drag, startPoint x: 683, startPoint y: 122, endPoint x: 764, endPoint y: 144, distance: 83.9
click at [768, 131] on div "Analyze gathered property and contact information to create actionable intellig…" at bounding box center [761, 136] width 116 height 10
click at [716, 223] on button at bounding box center [717, 230] width 67 height 14
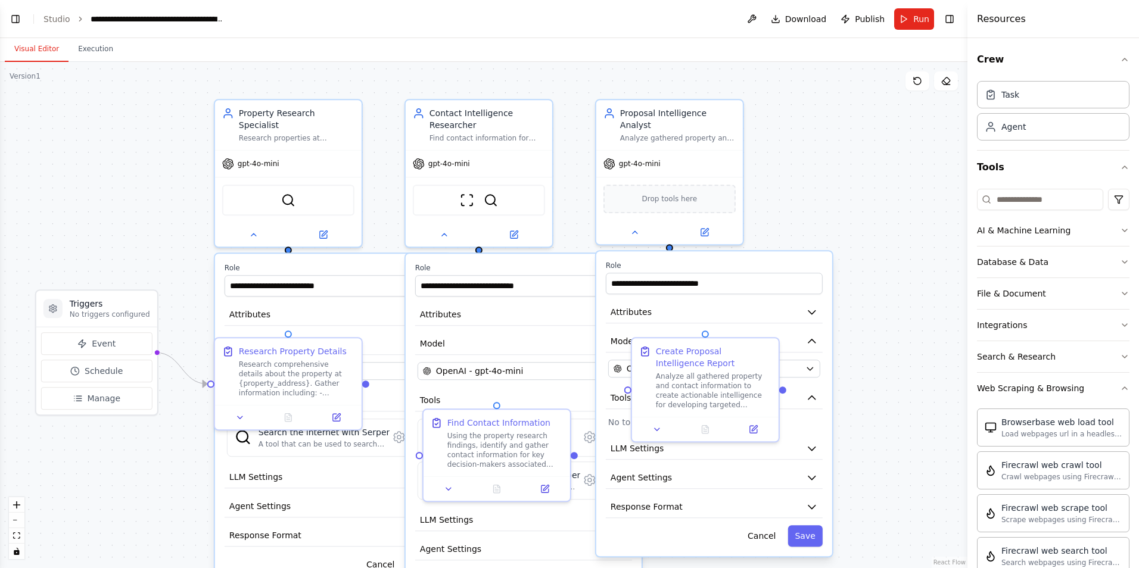
scroll to position [434, 0]
click at [125, 346] on button "Event" at bounding box center [96, 343] width 111 height 23
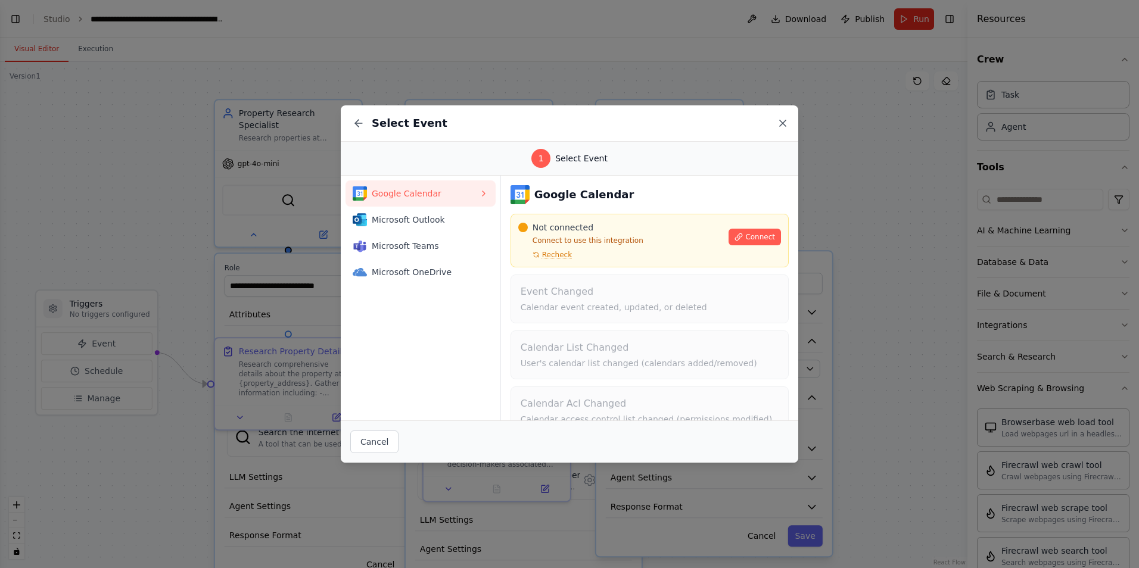
click at [784, 118] on icon at bounding box center [783, 123] width 12 height 12
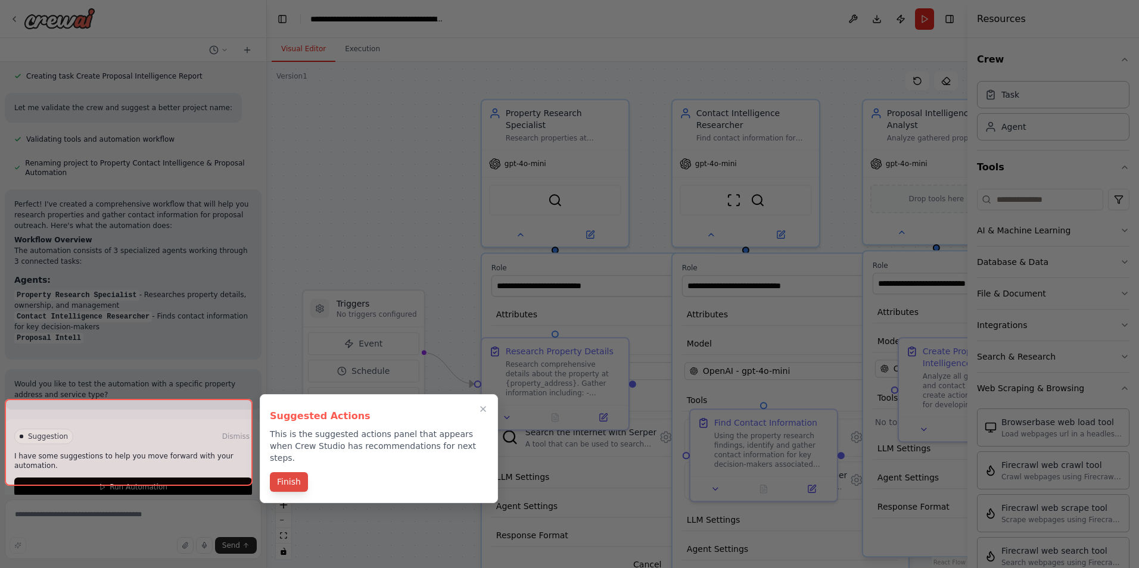
click at [279, 477] on button "Finish" at bounding box center [289, 482] width 38 height 20
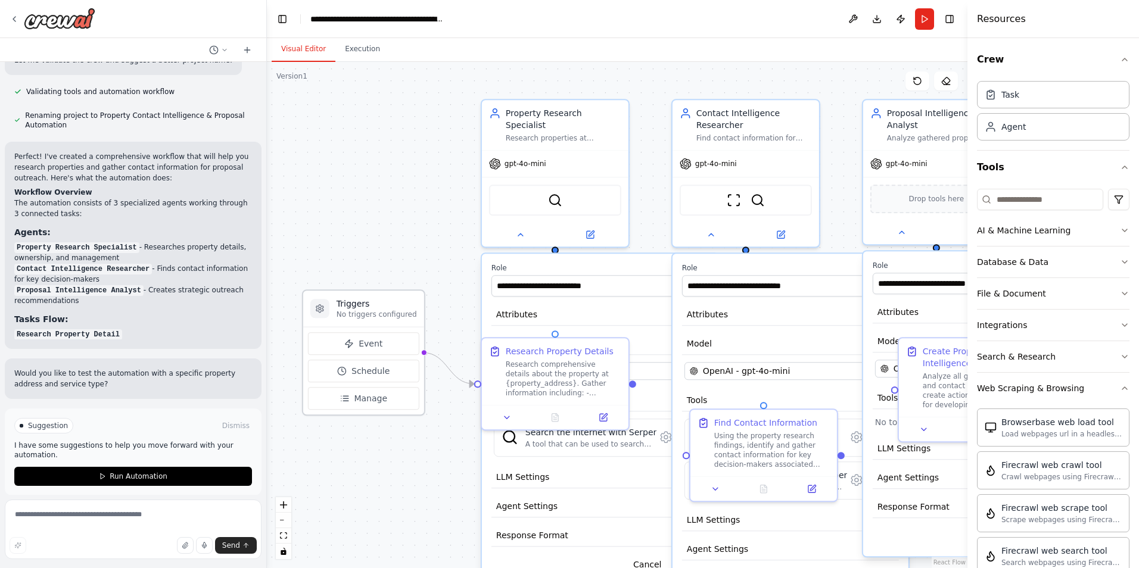
click at [367, 308] on h3 "Triggers" at bounding box center [377, 304] width 80 height 12
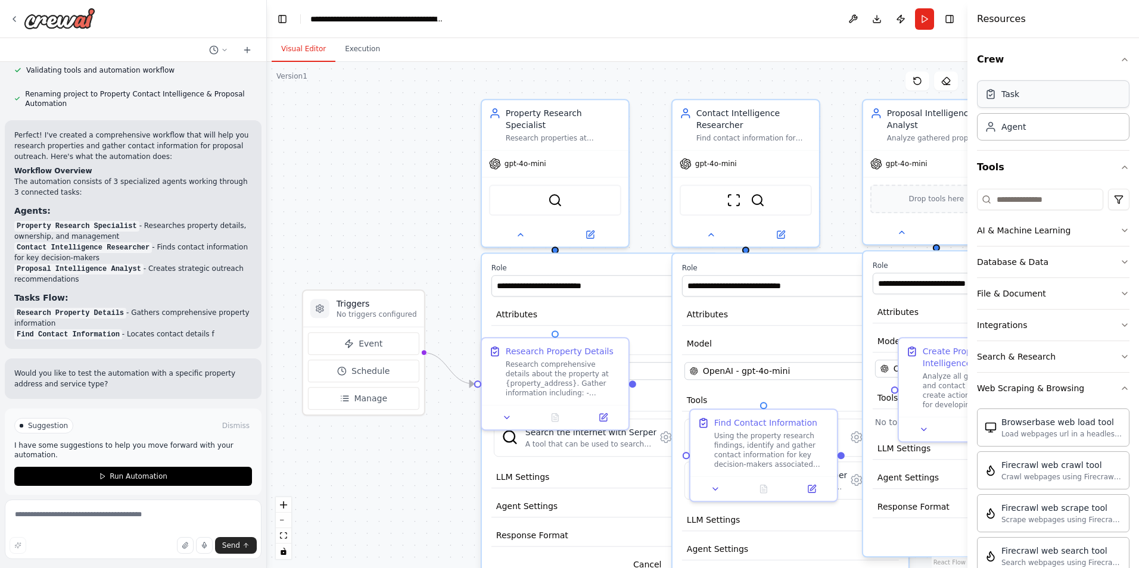
click at [1079, 93] on div "Task" at bounding box center [1053, 93] width 152 height 27
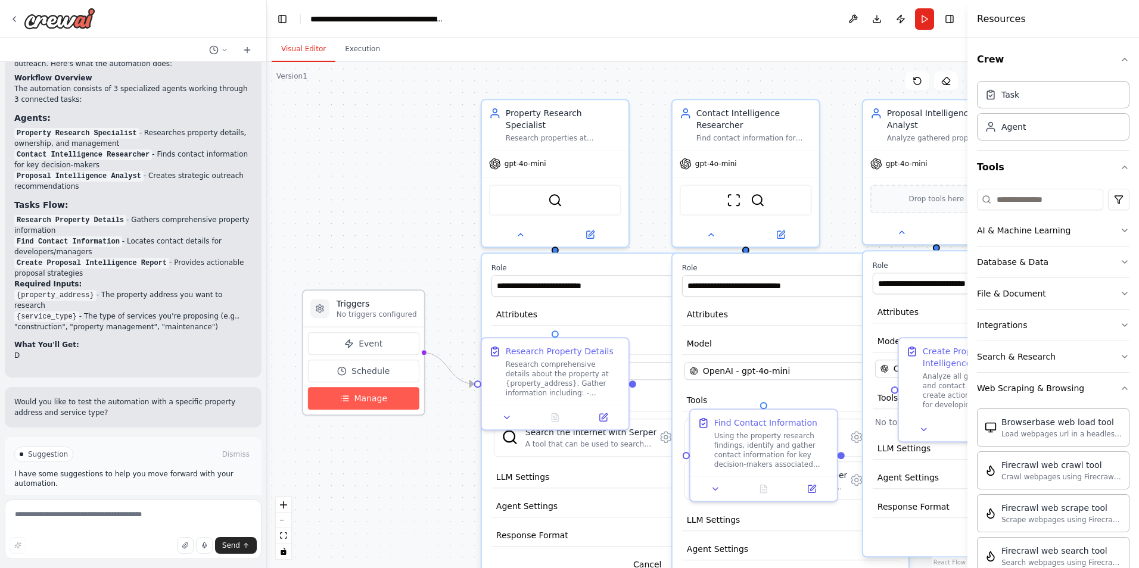
click at [365, 397] on span "Manage" at bounding box center [370, 399] width 33 height 12
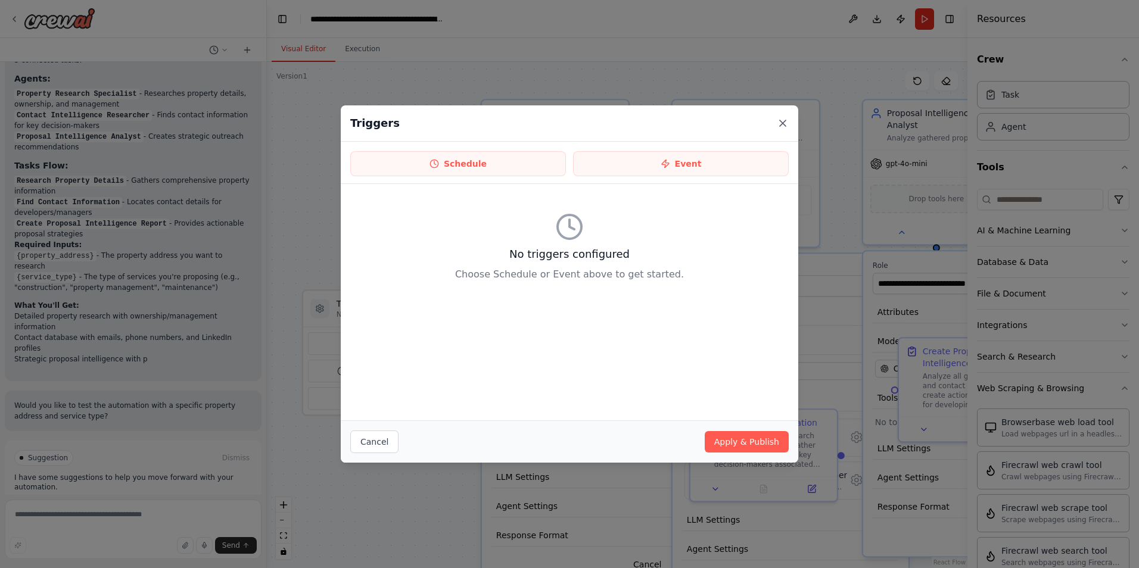
click at [781, 124] on icon at bounding box center [783, 123] width 12 height 12
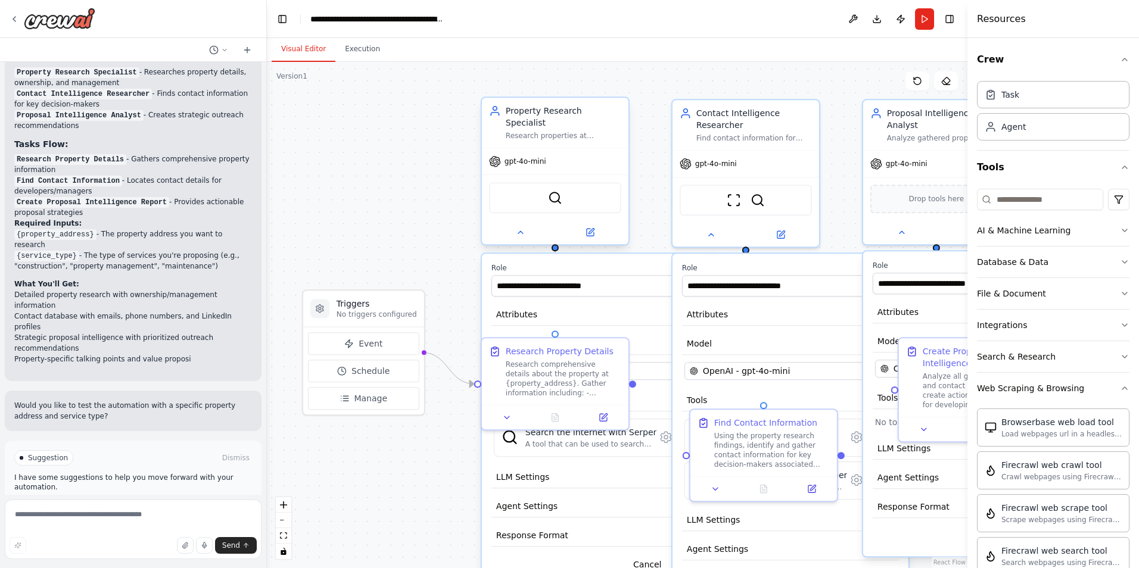
click at [546, 192] on div "SerperDevTool" at bounding box center [555, 197] width 132 height 31
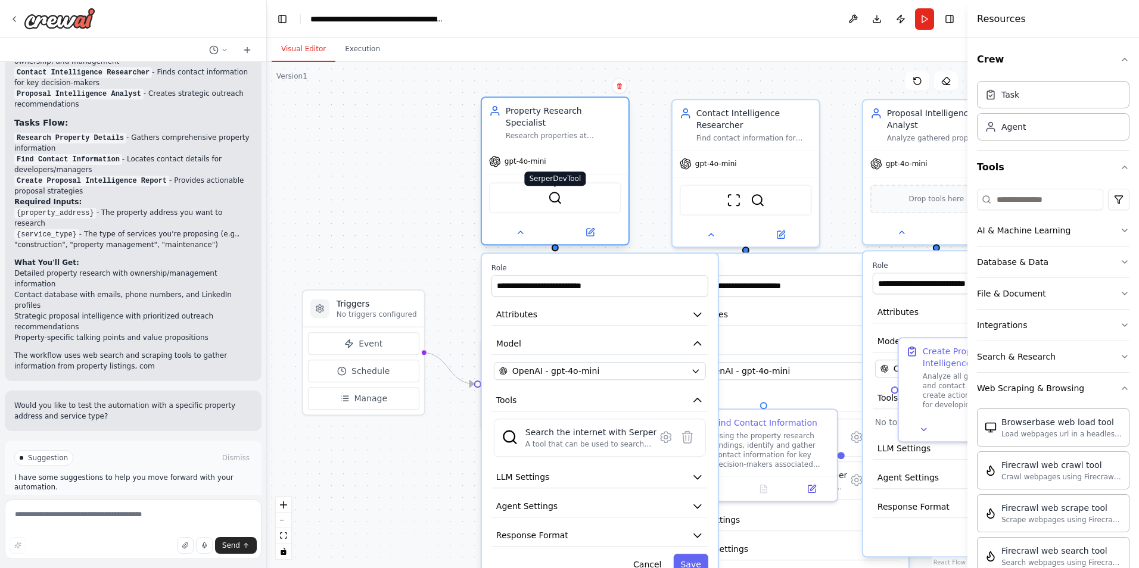
click at [556, 191] on img at bounding box center [555, 198] width 14 height 14
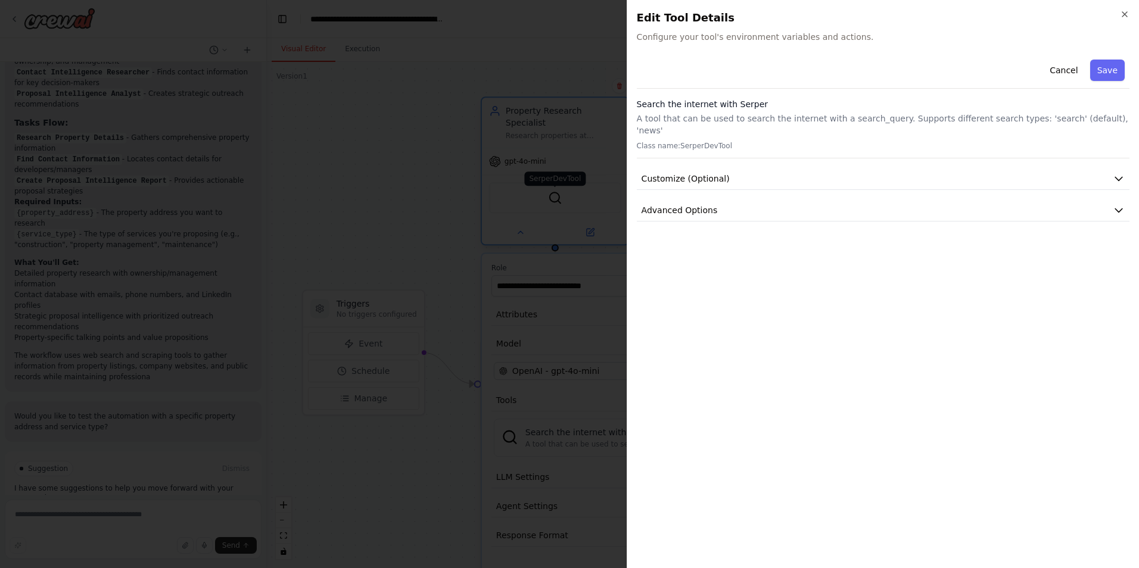
scroll to position [958, 0]
click at [1125, 15] on icon "button" at bounding box center [1125, 15] width 10 height 10
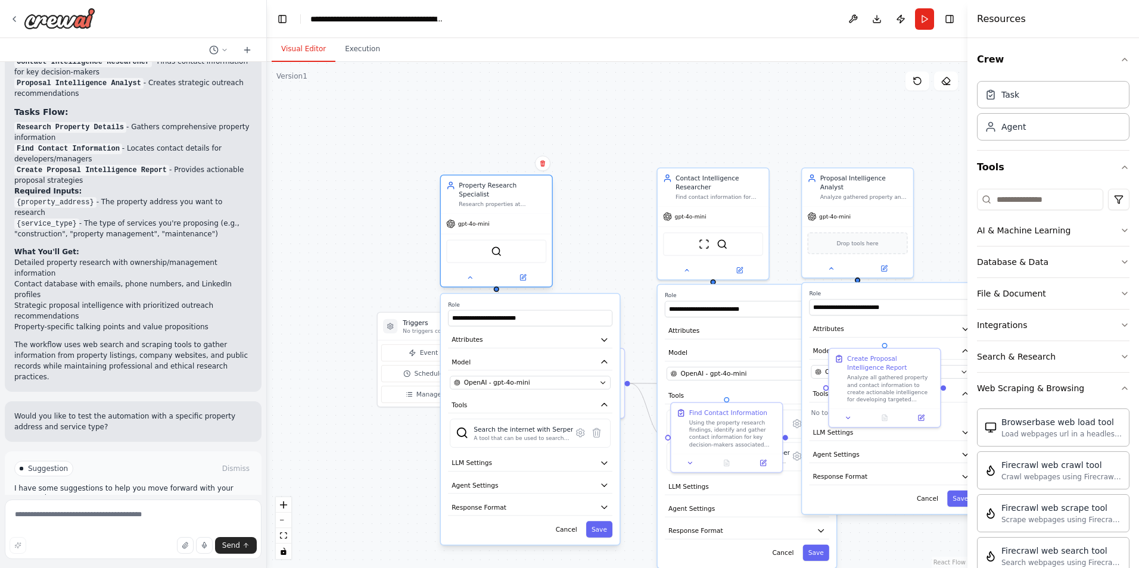
drag, startPoint x: 587, startPoint y: 189, endPoint x: 515, endPoint y: 195, distance: 72.3
click at [515, 201] on div "Research properties at {property_address} to identify key details including pro…" at bounding box center [503, 204] width 88 height 7
drag, startPoint x: 422, startPoint y: 322, endPoint x: 322, endPoint y: 299, distance: 102.7
click at [322, 299] on h3 "Triggers" at bounding box center [343, 295] width 61 height 9
click at [532, 407] on icon at bounding box center [532, 407] width 4 height 2
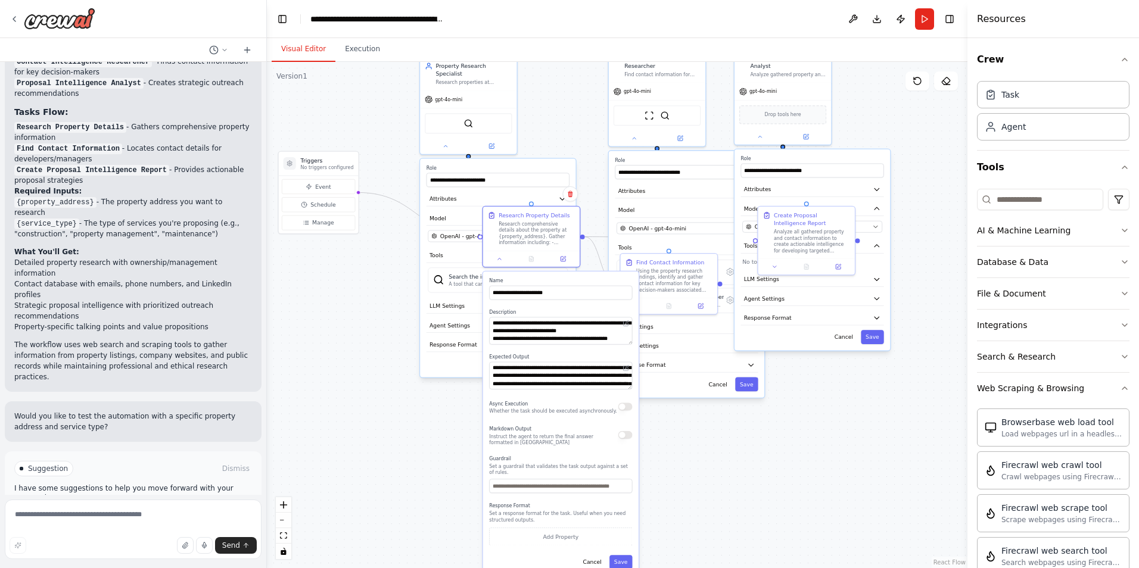
drag, startPoint x: 593, startPoint y: 276, endPoint x: 569, endPoint y: 121, distance: 156.7
click at [569, 121] on div ".deletable-edge-delete-btn { width: 20px; height: 20px; border: 0px solid #ffff…" at bounding box center [617, 315] width 700 height 506
click at [319, 169] on p "No triggers configured" at bounding box center [327, 167] width 53 height 7
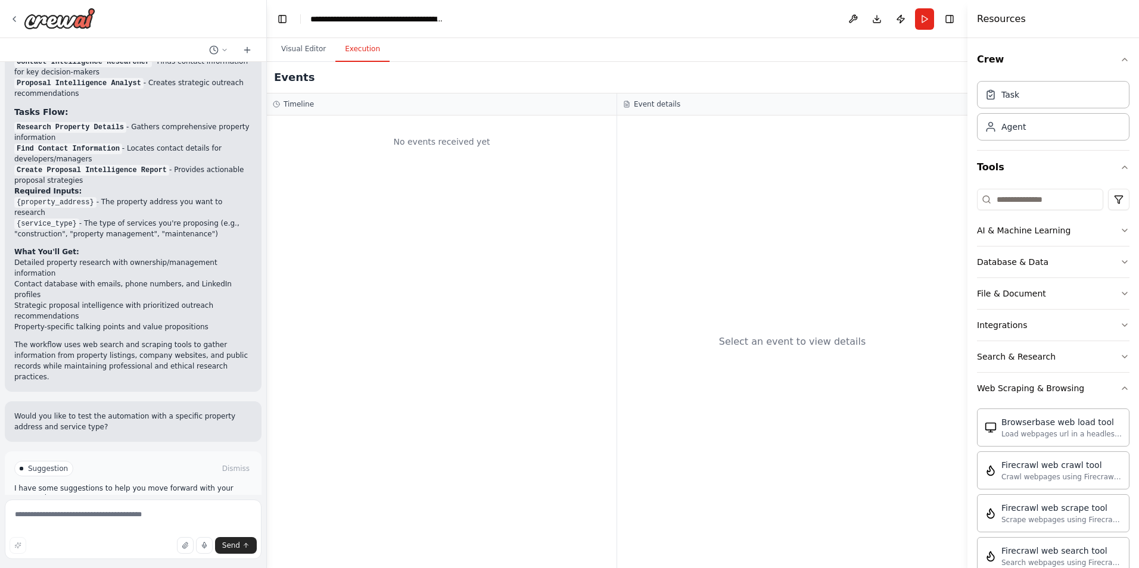
click at [360, 52] on button "Execution" at bounding box center [362, 49] width 54 height 25
click at [309, 45] on button "Visual Editor" at bounding box center [304, 49] width 64 height 25
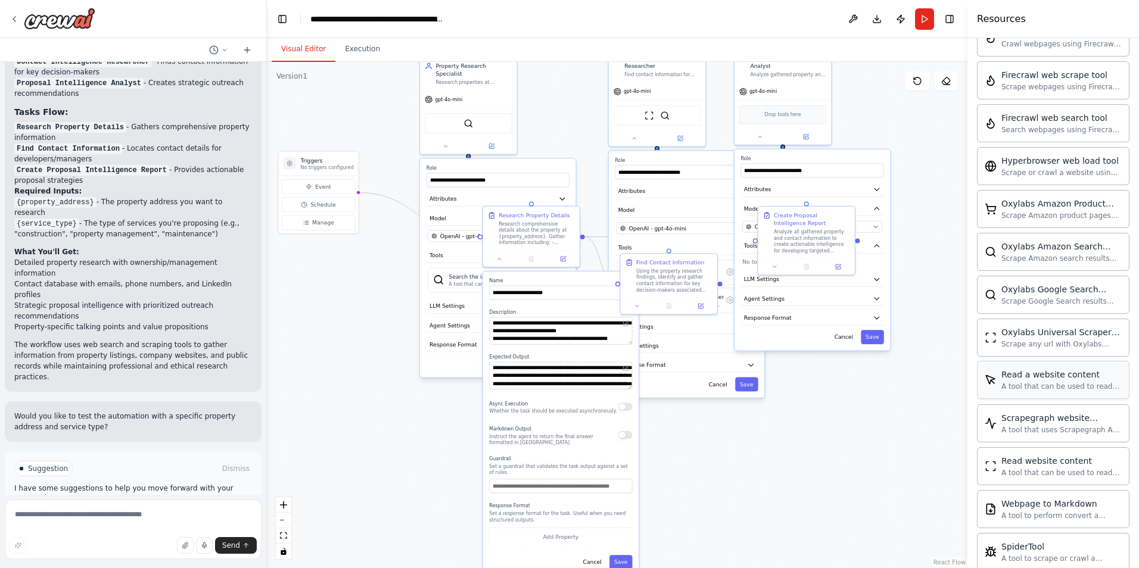
scroll to position [540, 0]
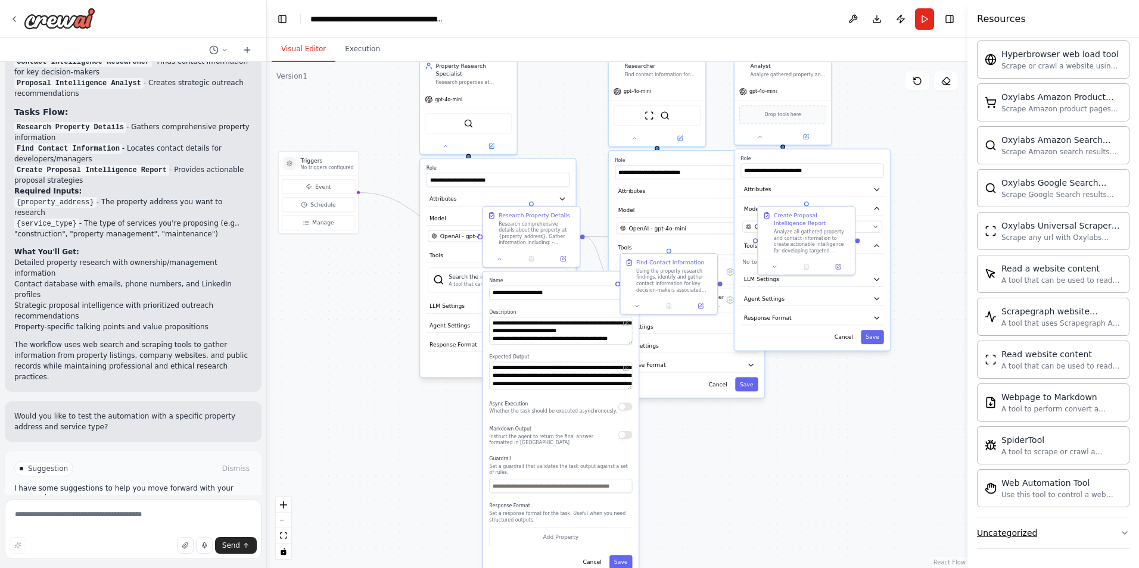
click at [1045, 535] on button "Uncategorized" at bounding box center [1053, 533] width 152 height 31
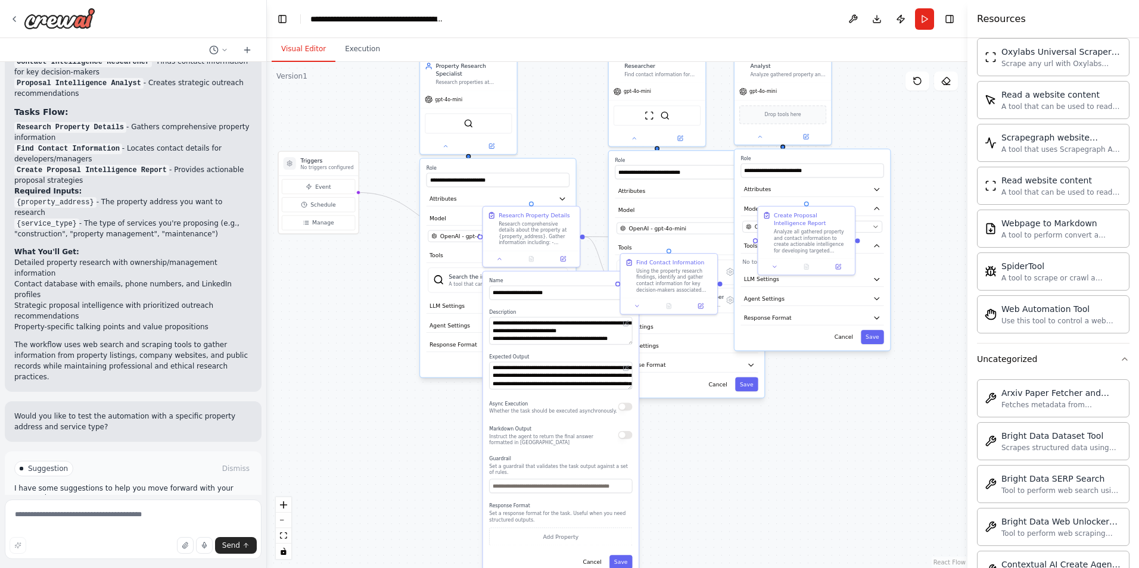
scroll to position [837, 0]
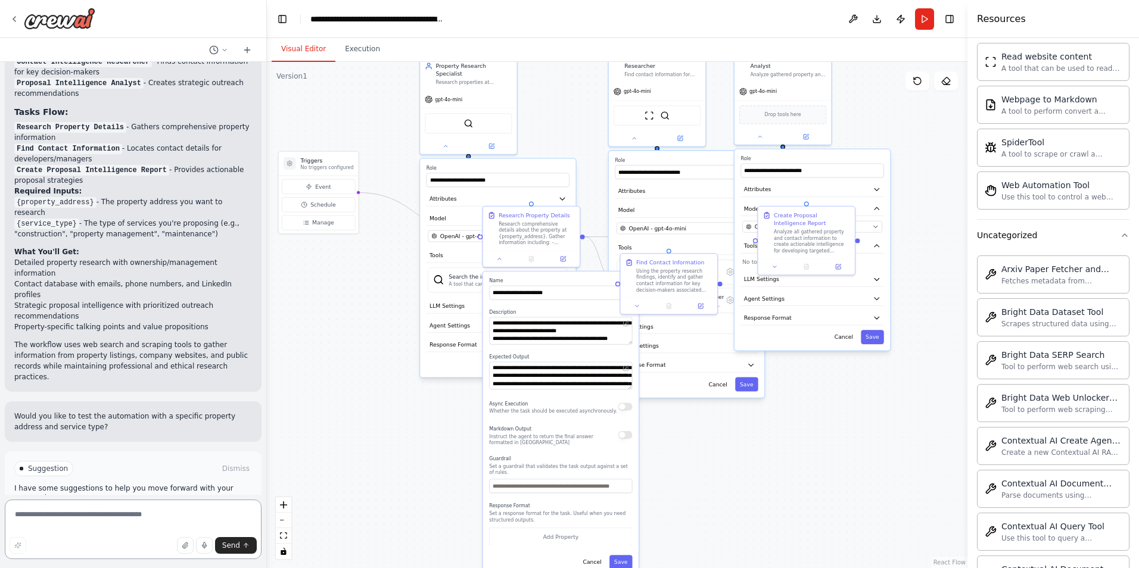
click at [142, 509] on textarea at bounding box center [133, 530] width 257 height 60
click at [328, 183] on span "Event" at bounding box center [322, 187] width 15 height 8
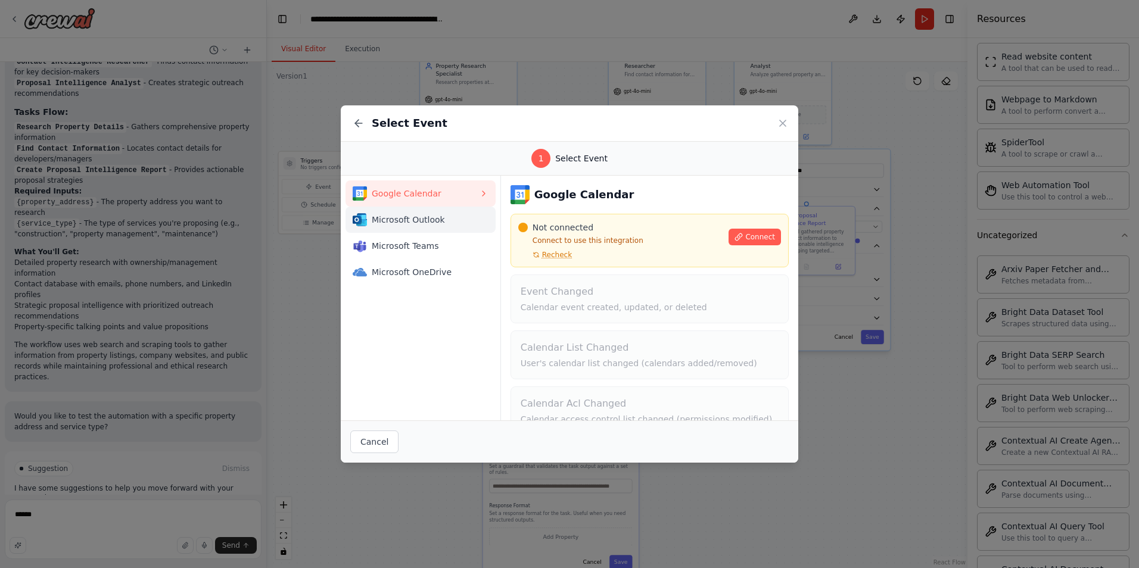
click at [426, 217] on span "Microsoft Outlook" at bounding box center [425, 220] width 107 height 12
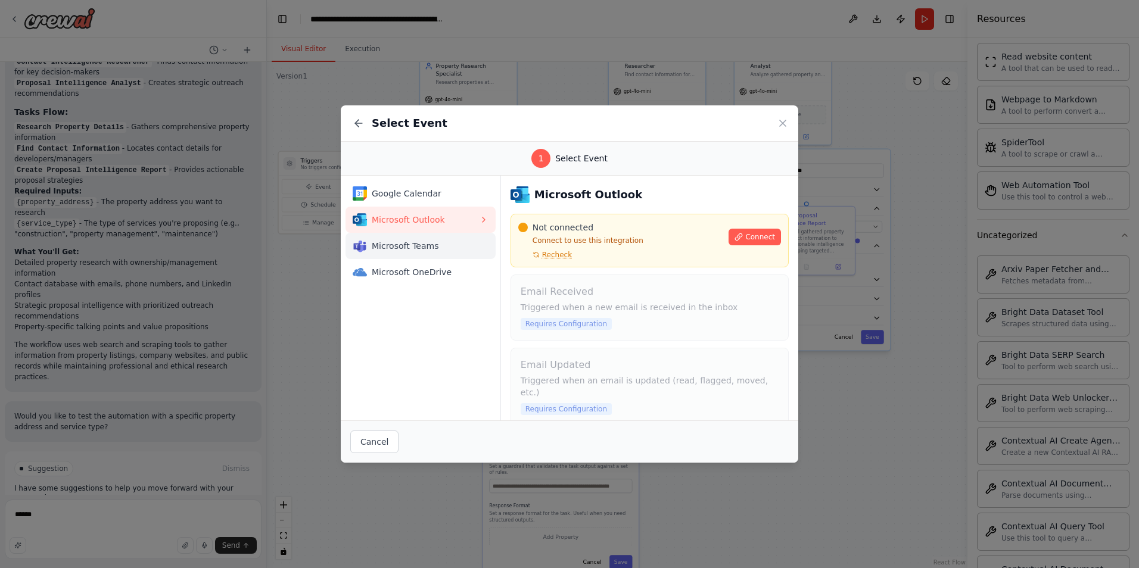
click at [426, 247] on span "Microsoft Teams" at bounding box center [425, 246] width 107 height 12
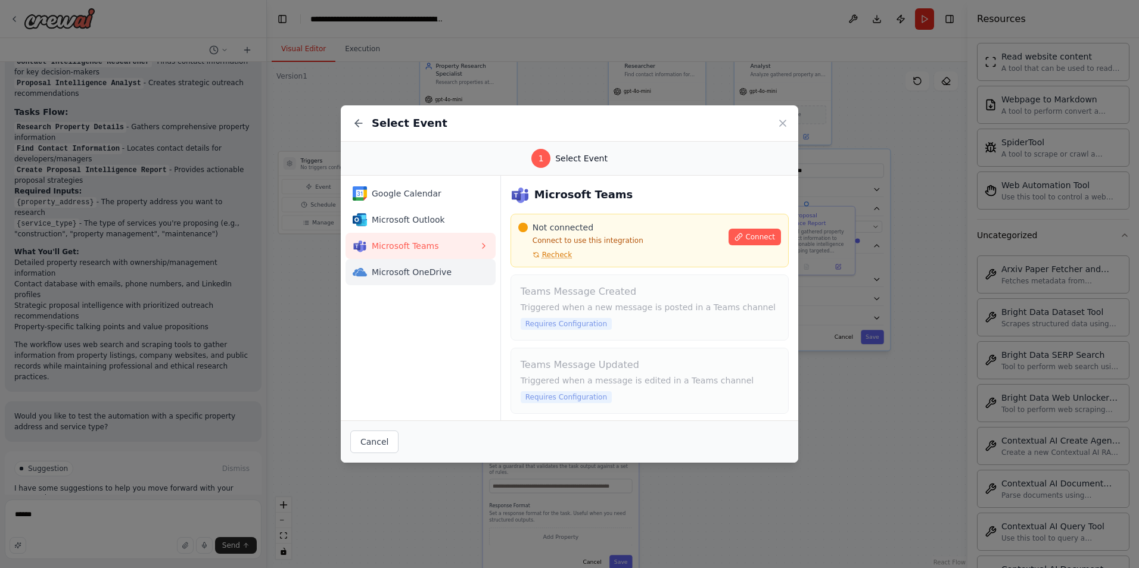
click at [428, 272] on span "Microsoft OneDrive" at bounding box center [425, 272] width 107 height 12
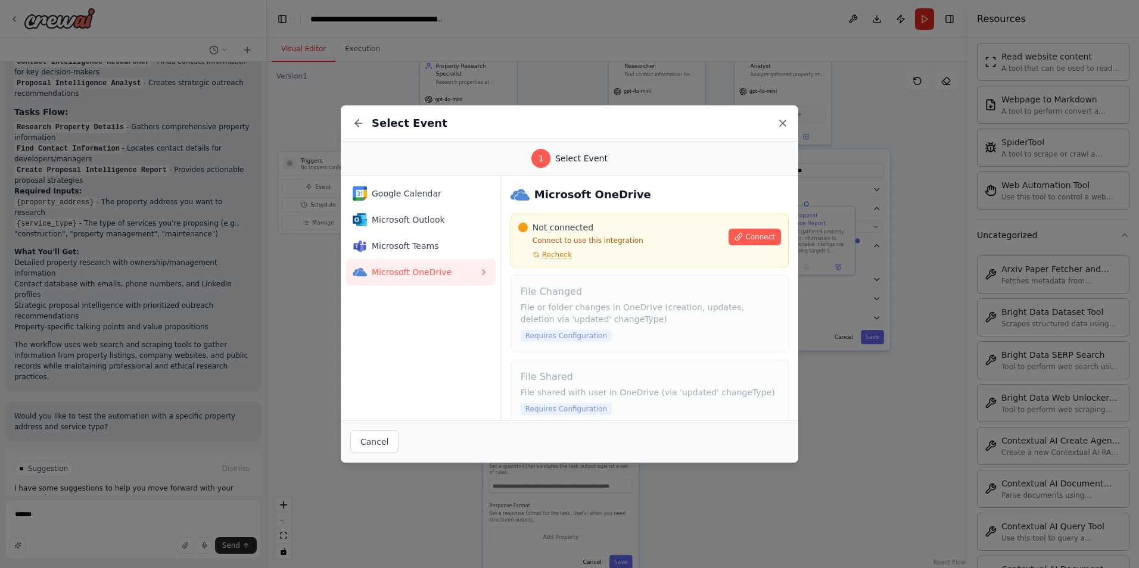
click at [781, 122] on icon at bounding box center [783, 123] width 6 height 6
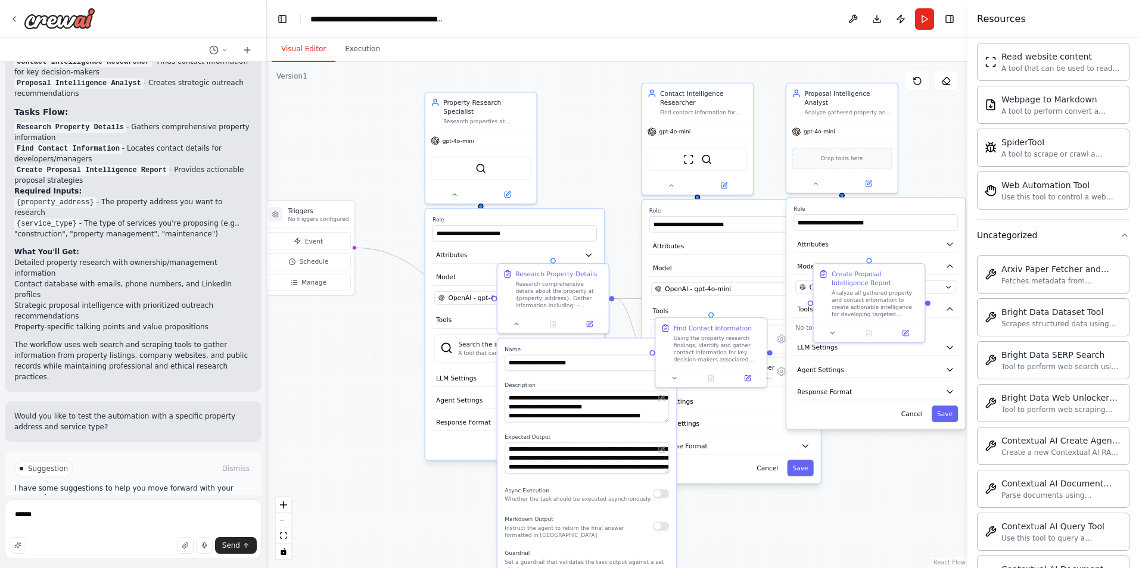
drag, startPoint x: 378, startPoint y: 384, endPoint x: 400, endPoint y: 404, distance: 30.3
click at [400, 404] on div ".deletable-edge-delete-btn { width: 20px; height: 20px; border: 0px solid #ffff…" at bounding box center [617, 315] width 700 height 506
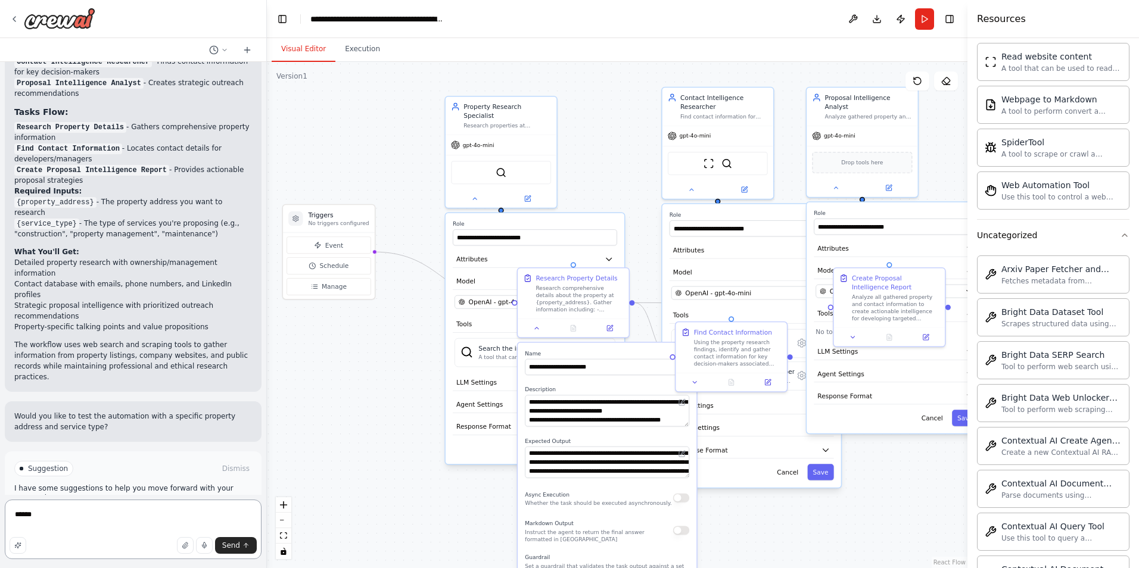
click at [158, 521] on textarea "*****" at bounding box center [133, 530] width 257 height 60
type textarea "**********"
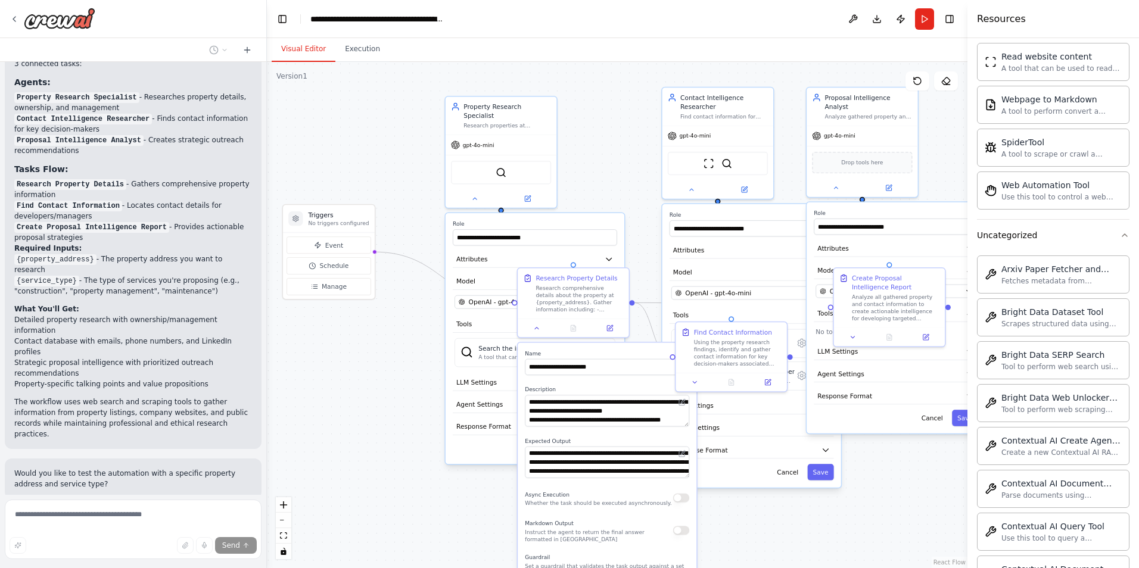
scroll to position [966, 0]
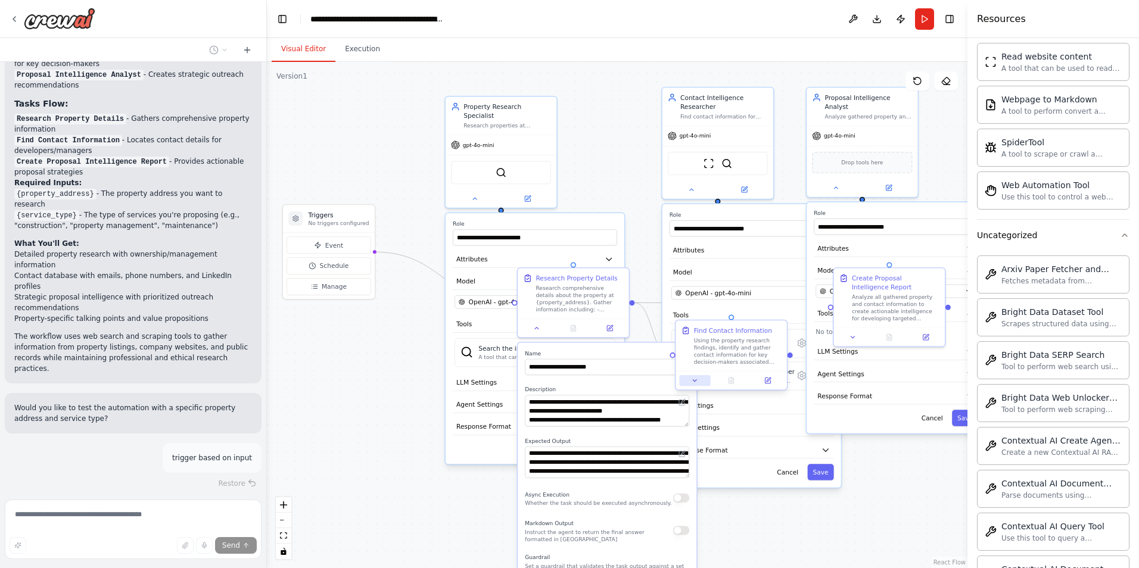
click at [693, 385] on button at bounding box center [694, 380] width 31 height 11
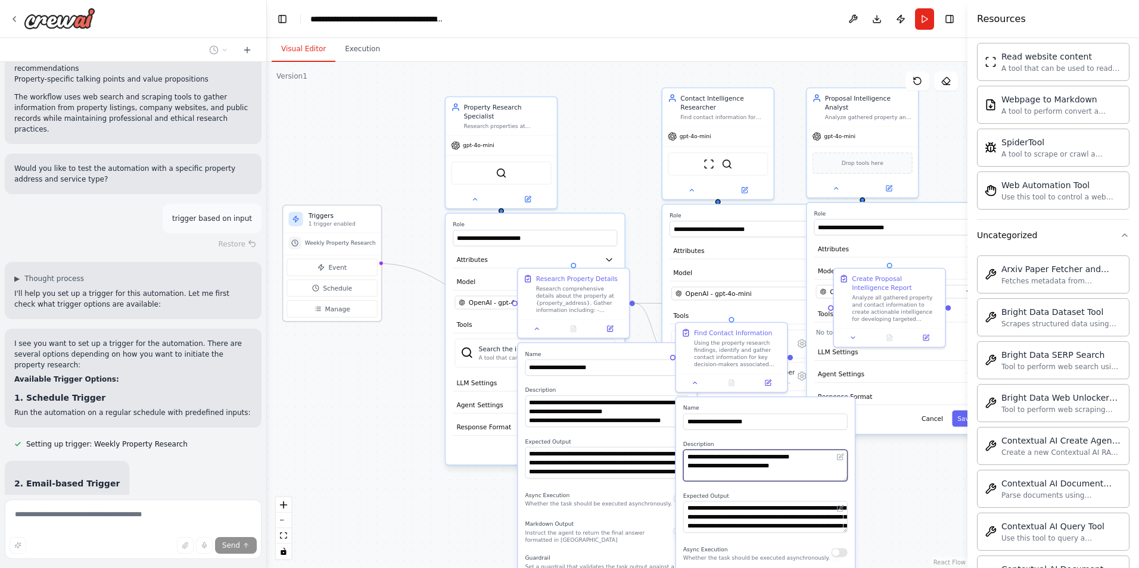
scroll to position [1240, 0]
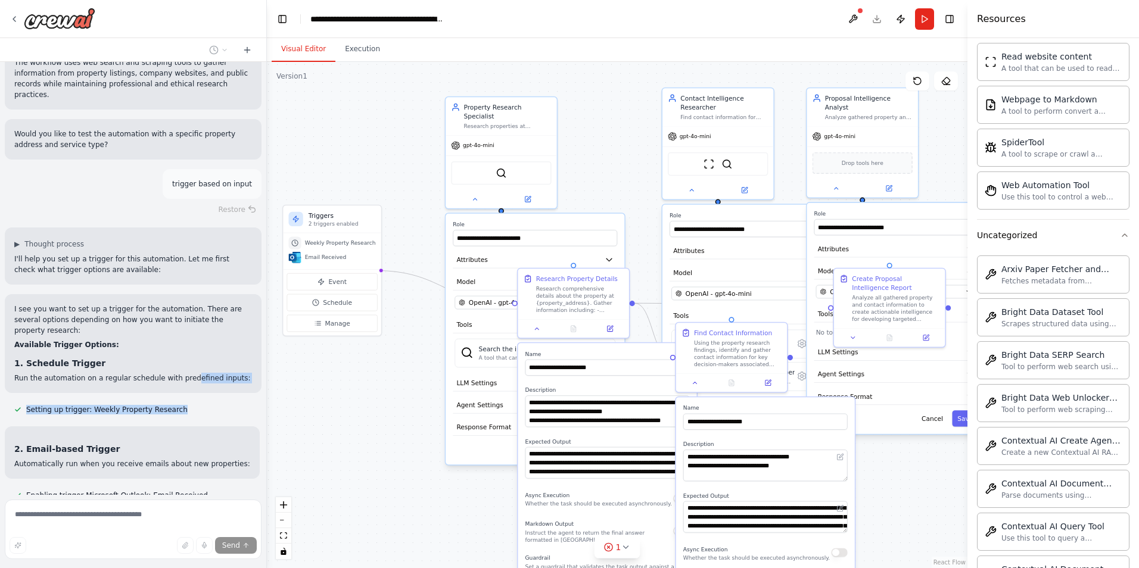
drag, startPoint x: 179, startPoint y: 325, endPoint x: 185, endPoint y: 337, distance: 13.6
click at [185, 337] on div "build a worflow that scrapes looks up either the developer or property manager …" at bounding box center [133, 278] width 266 height 433
drag, startPoint x: 185, startPoint y: 337, endPoint x: 112, endPoint y: 307, distance: 79.3
click at [112, 307] on div "I see you want to set up a trigger for the automation. There are several option…" at bounding box center [133, 344] width 238 height 80
click at [323, 282] on button "Event" at bounding box center [331, 281] width 91 height 17
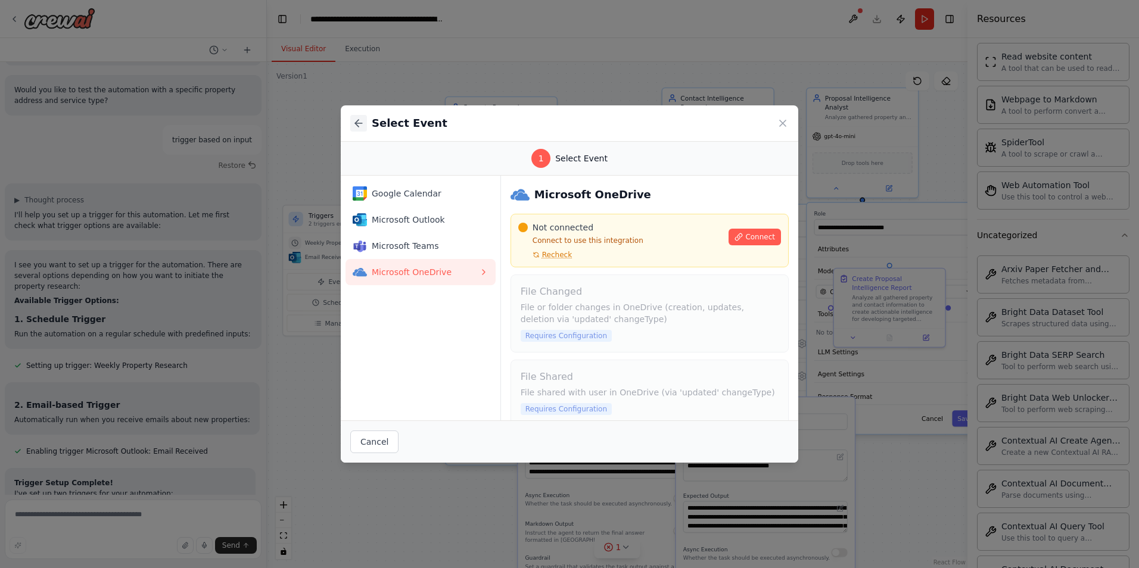
click at [356, 118] on icon at bounding box center [359, 123] width 12 height 12
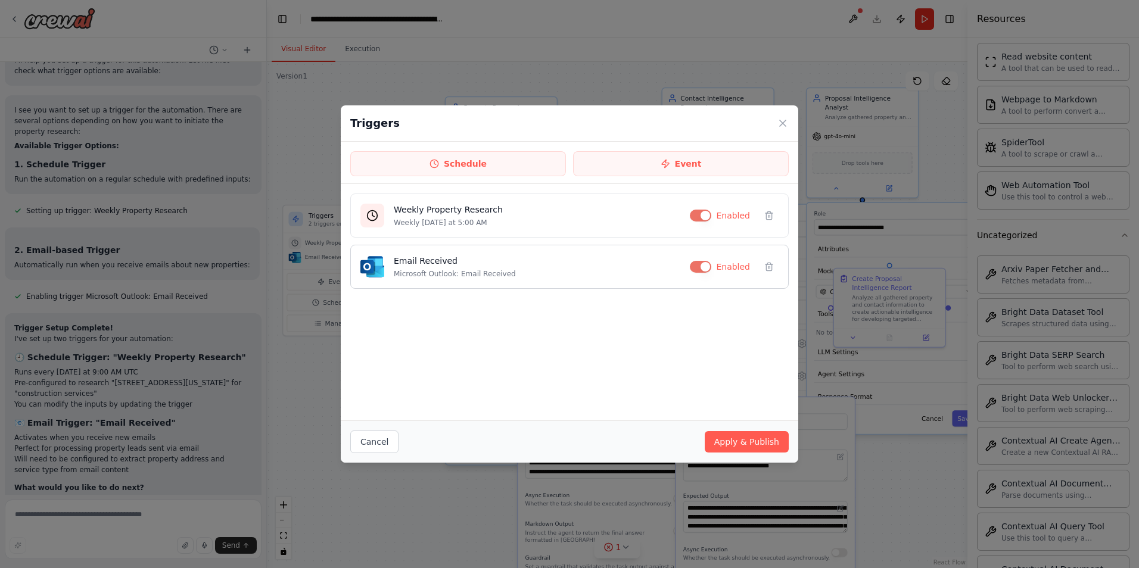
click at [710, 264] on button "button" at bounding box center [700, 267] width 21 height 12
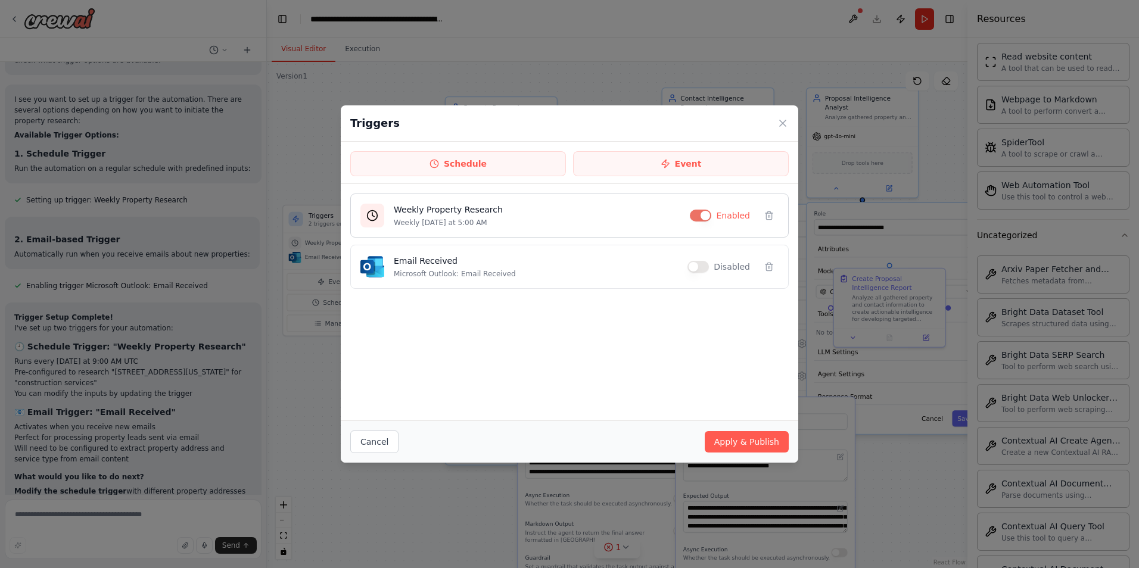
scroll to position [1460, 0]
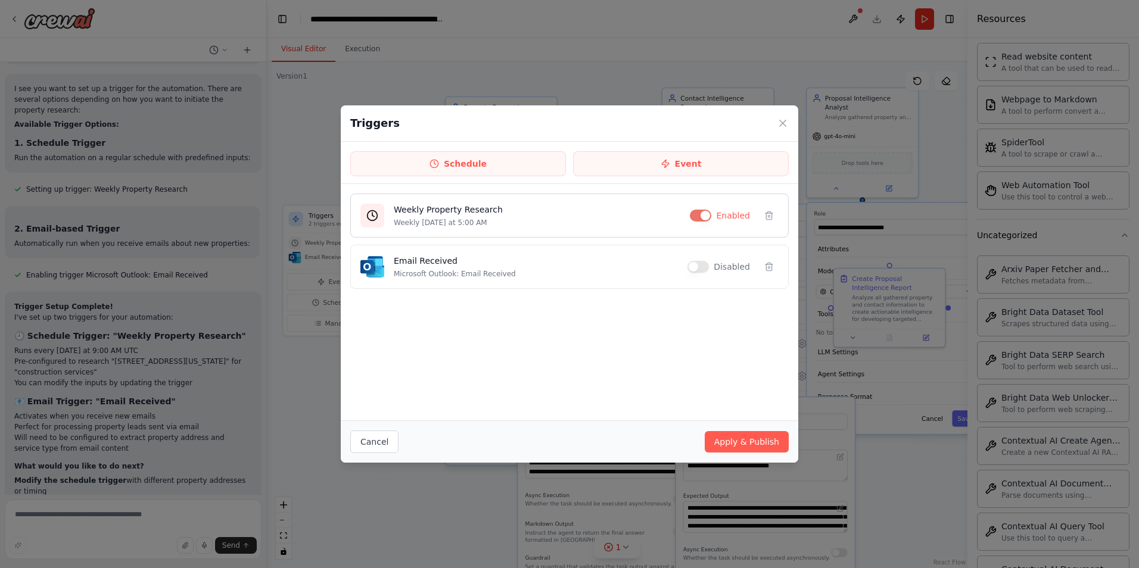
click at [709, 209] on div "Weekly Property Research Weekly on Monday at 5:00 AM Enabled" at bounding box center [569, 216] width 438 height 44
click at [710, 216] on button "button" at bounding box center [700, 216] width 21 height 12
click at [785, 123] on icon at bounding box center [783, 123] width 12 height 12
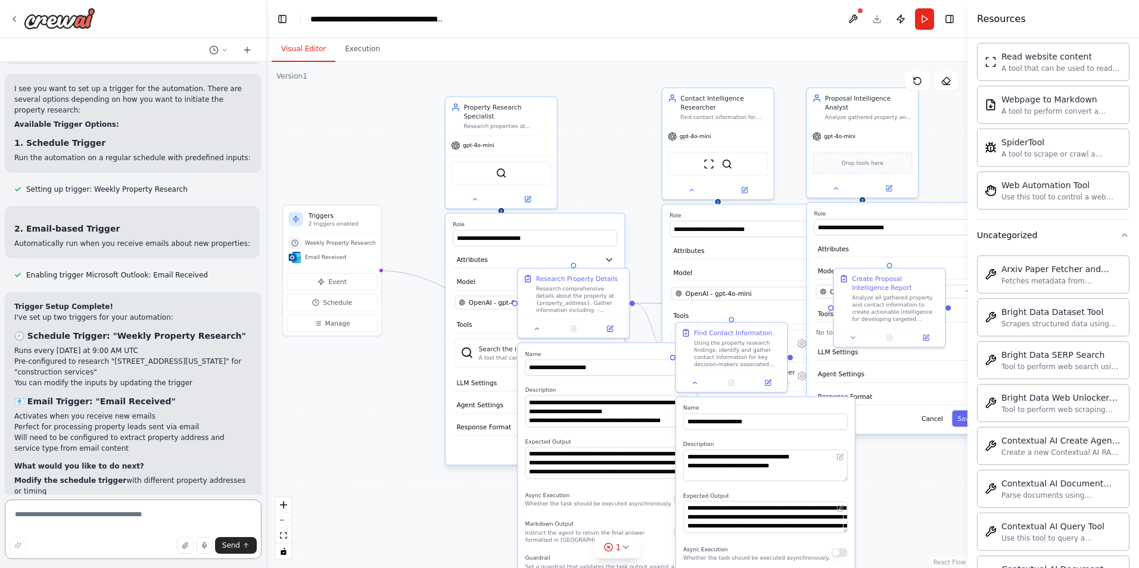
click at [129, 521] on textarea at bounding box center [133, 530] width 257 height 60
type textarea "**********"
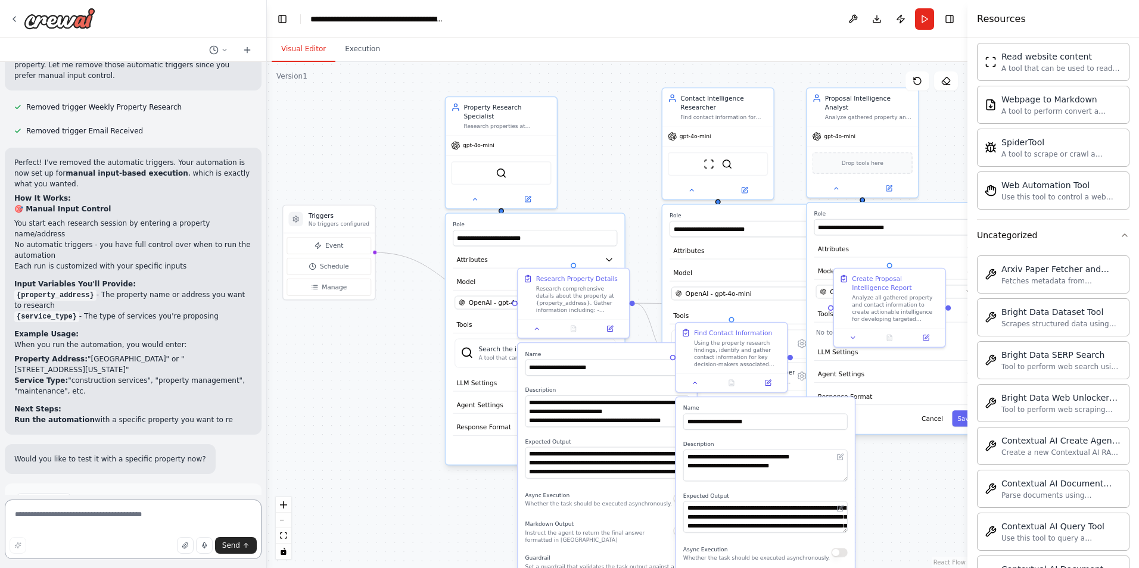
scroll to position [2006, 0]
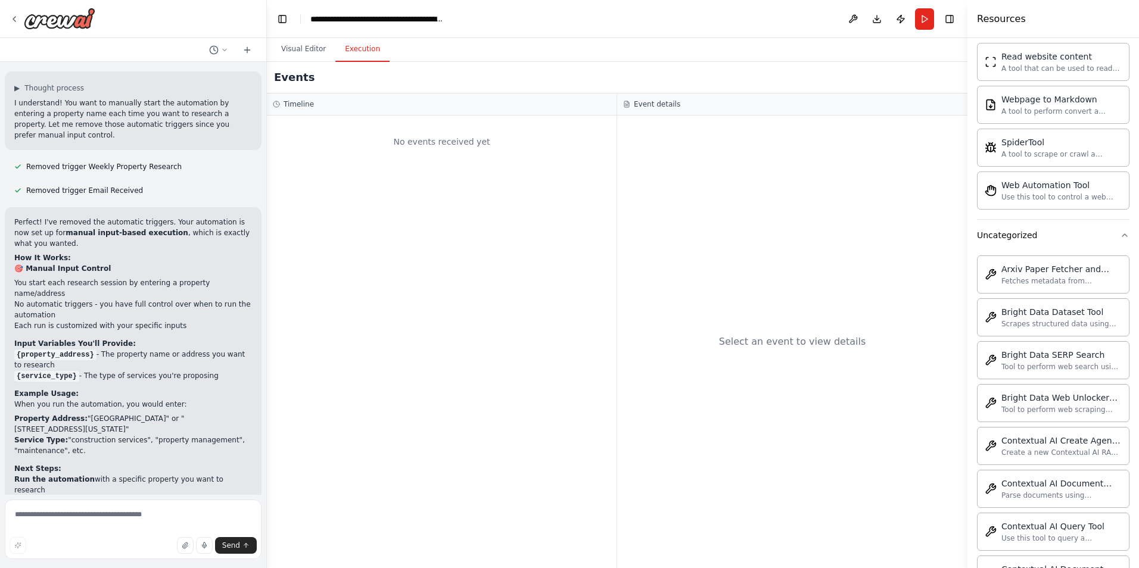
click at [362, 42] on button "Execution" at bounding box center [362, 49] width 54 height 25
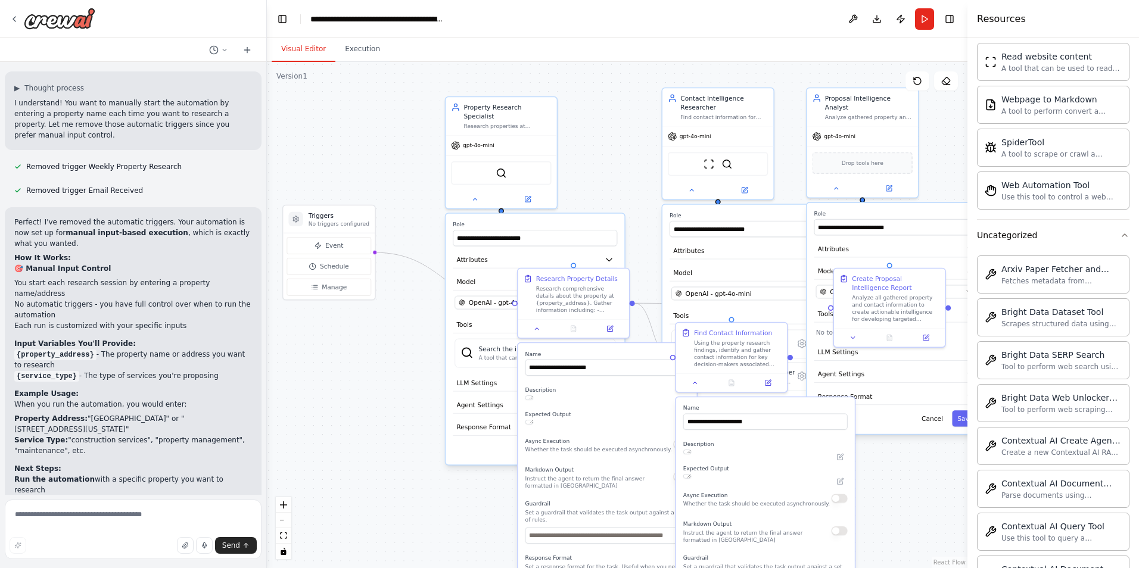
click at [317, 49] on button "Visual Editor" at bounding box center [304, 49] width 64 height 25
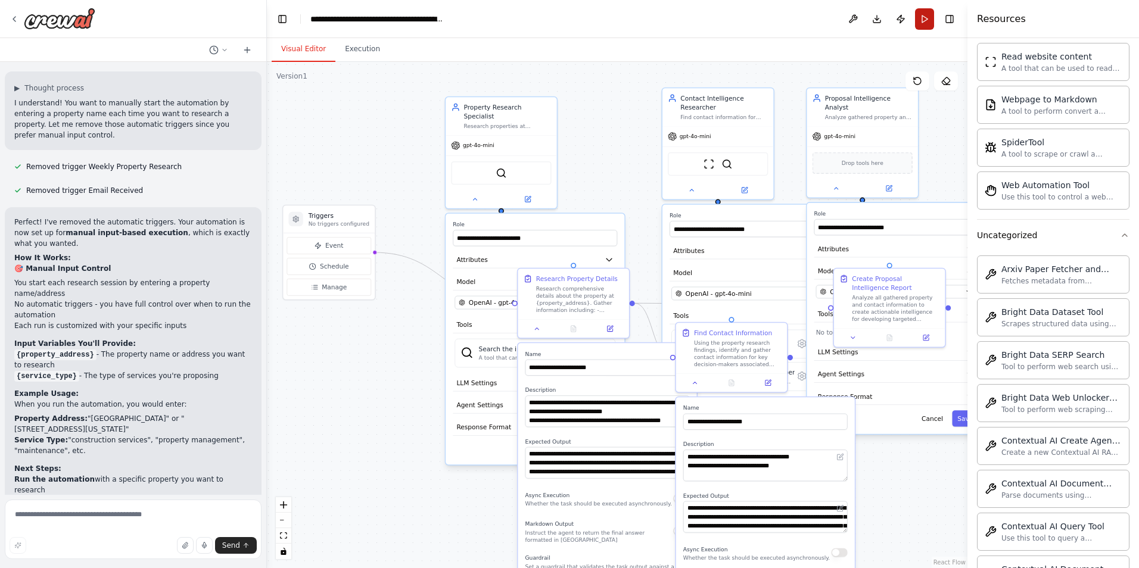
click at [920, 15] on button "Run" at bounding box center [924, 18] width 19 height 21
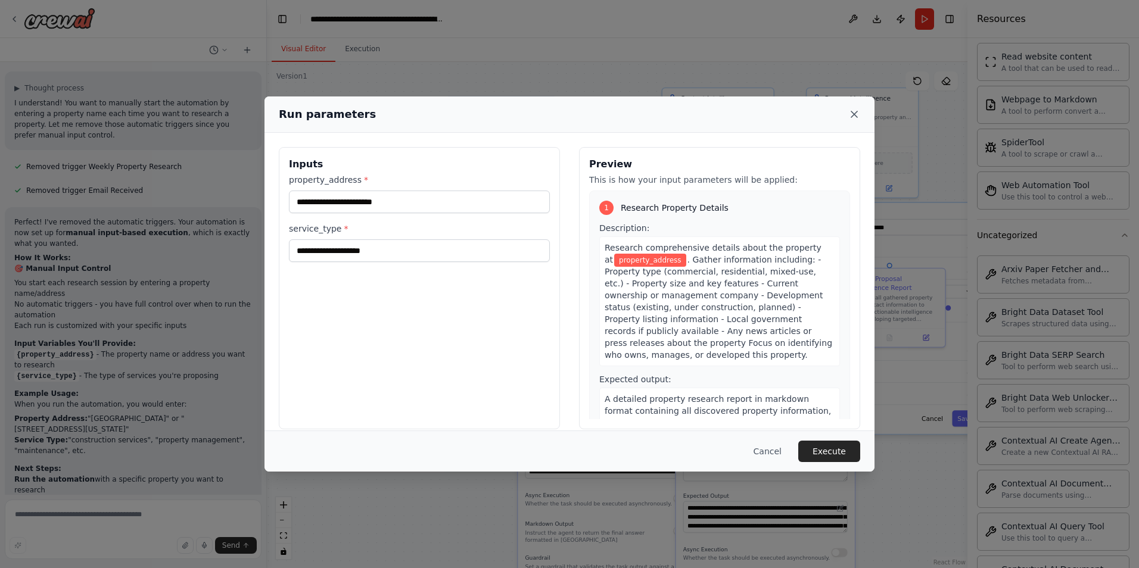
click at [852, 113] on icon at bounding box center [854, 114] width 6 height 6
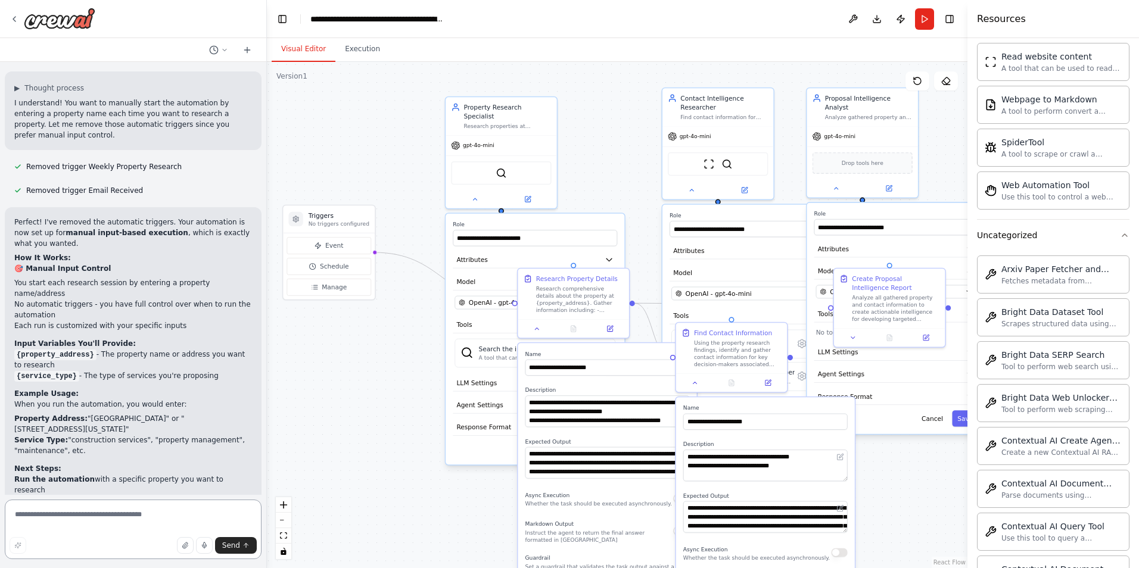
click at [138, 519] on textarea at bounding box center [133, 530] width 257 height 60
type textarea "**********"
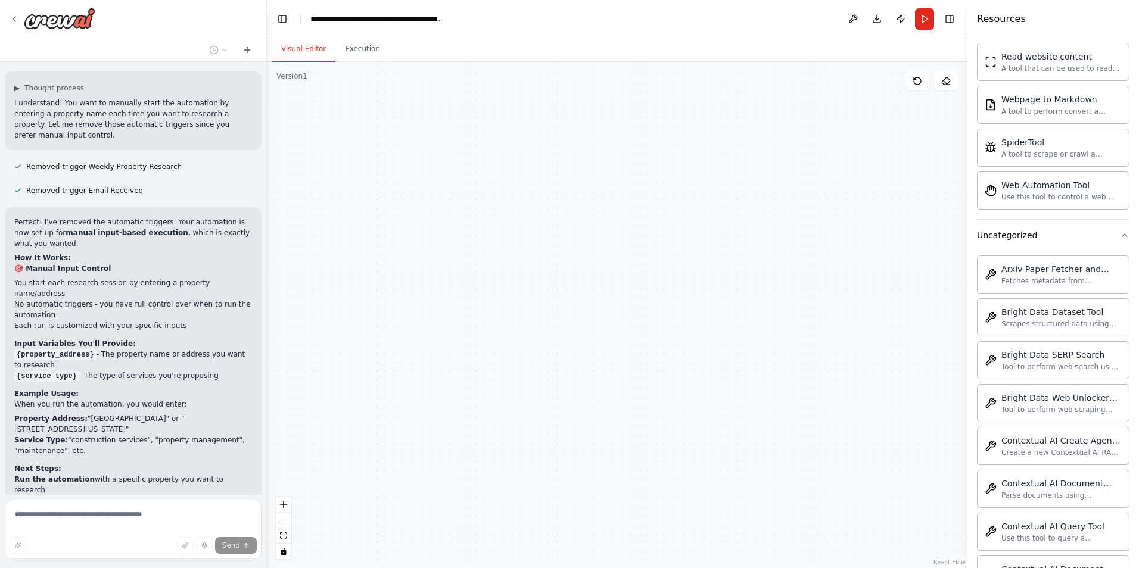
type input "**********"
type textarea "**********"
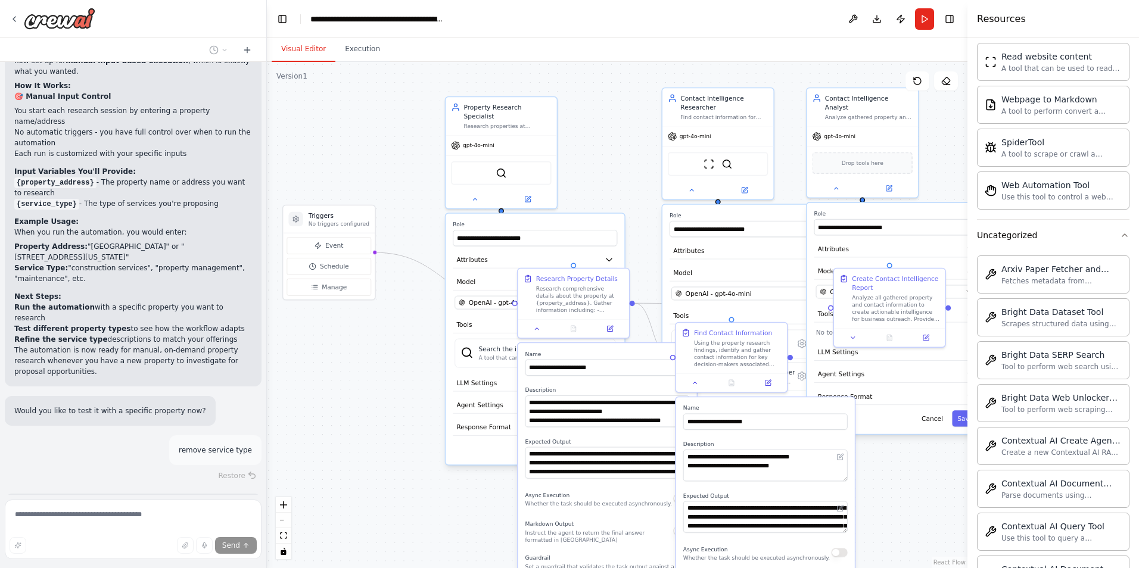
scroll to position [2244, 0]
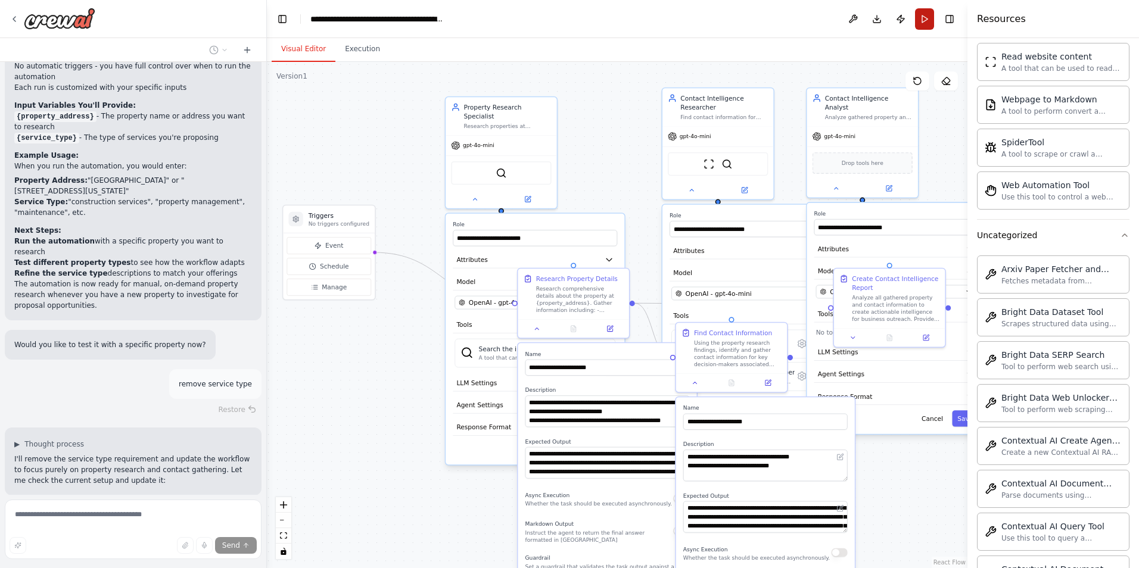
click at [921, 18] on button "Run" at bounding box center [924, 18] width 19 height 21
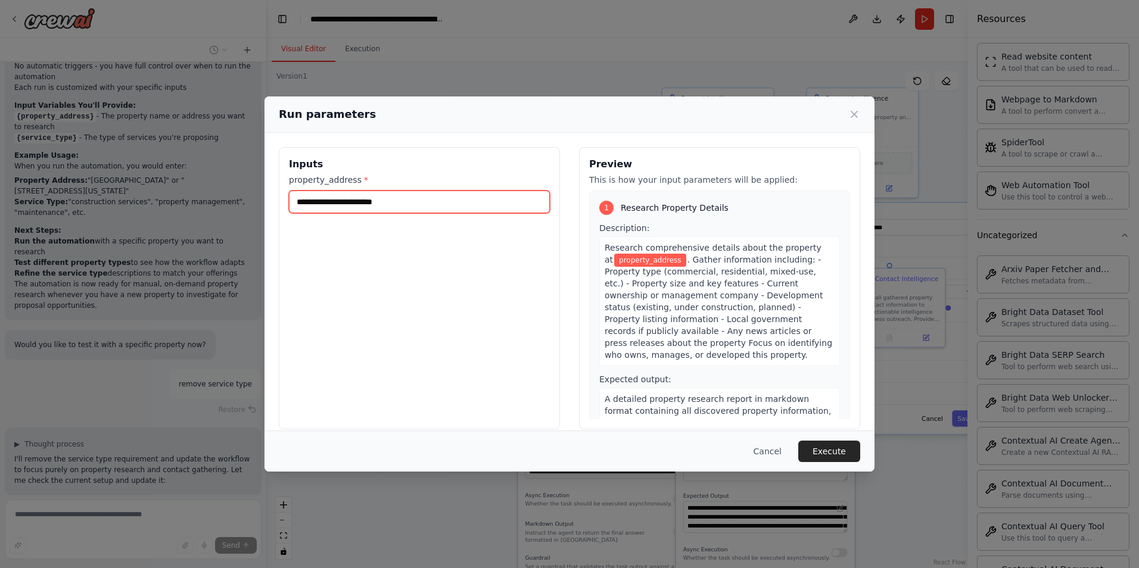
click at [383, 197] on input "property_address *" at bounding box center [419, 202] width 261 height 23
type input "**********"
click at [842, 448] on button "Execute" at bounding box center [829, 451] width 62 height 21
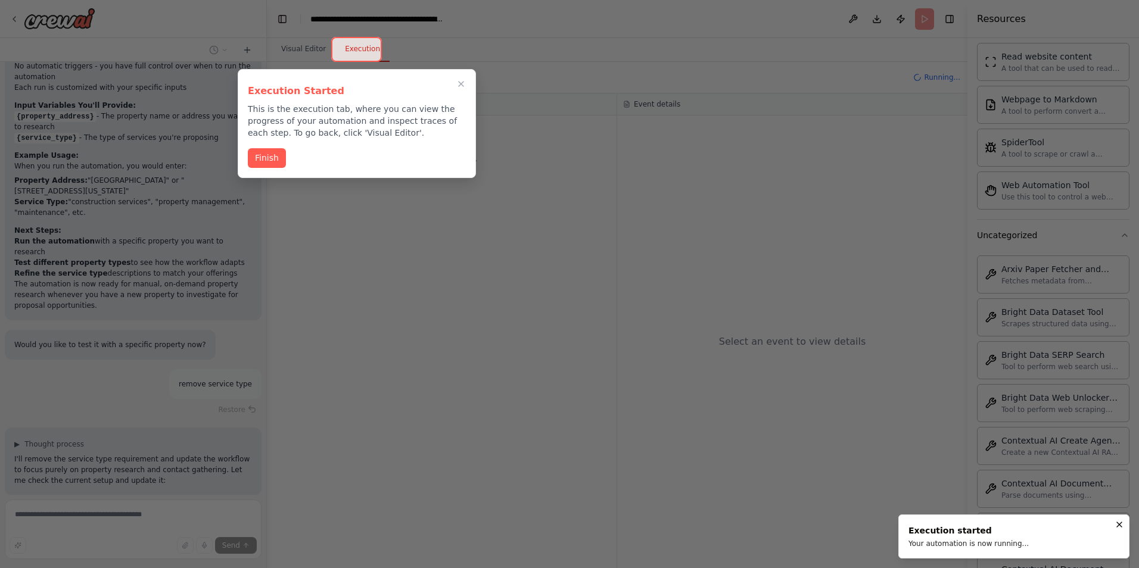
click at [263, 156] on button "Finish" at bounding box center [267, 158] width 38 height 20
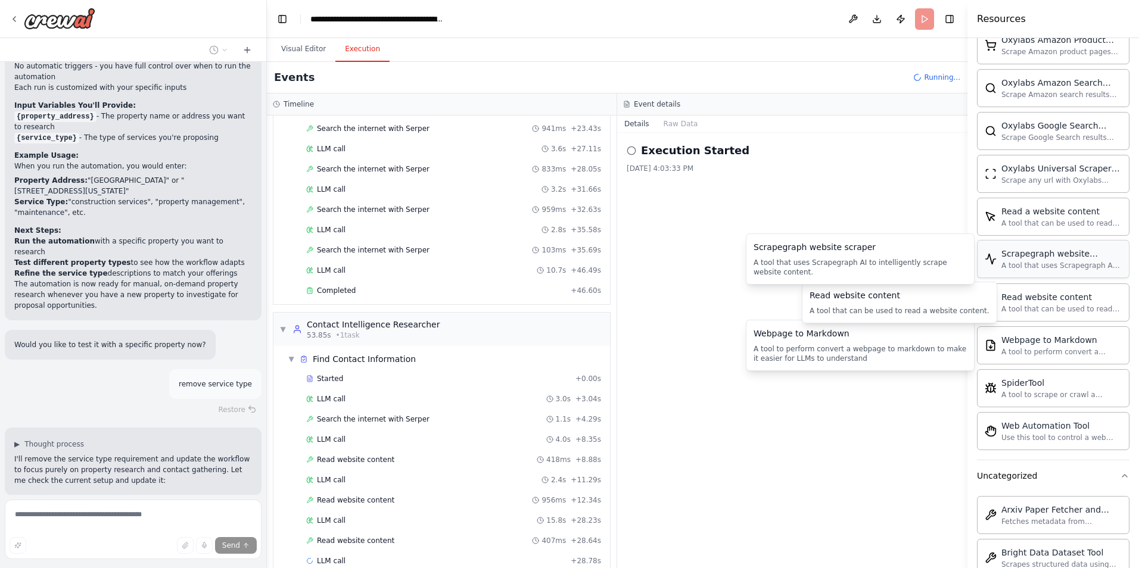
scroll to position [323, 0]
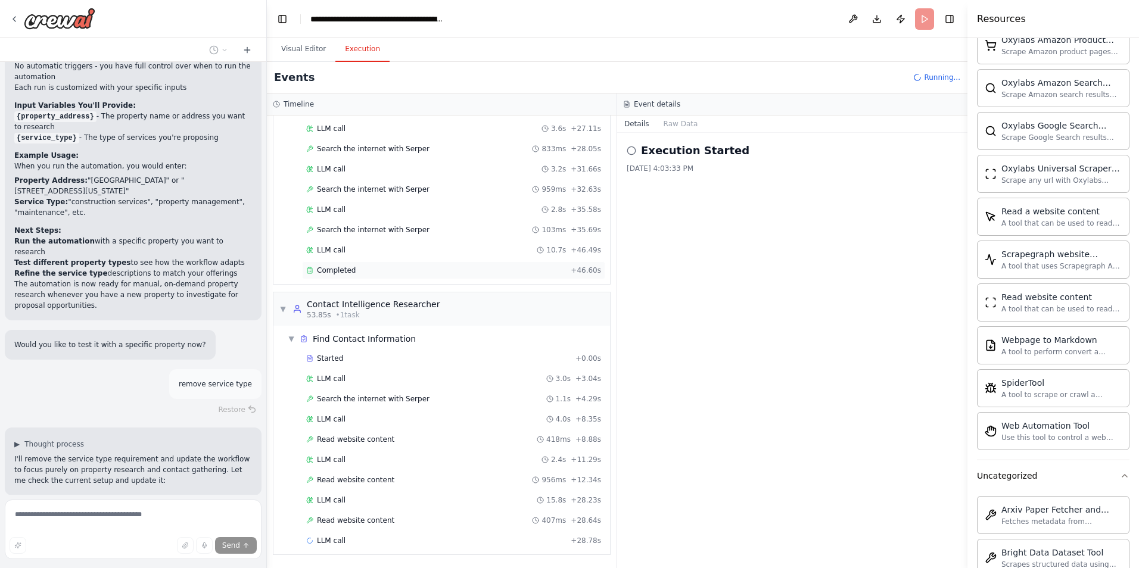
click at [344, 273] on span "Completed" at bounding box center [336, 271] width 39 height 10
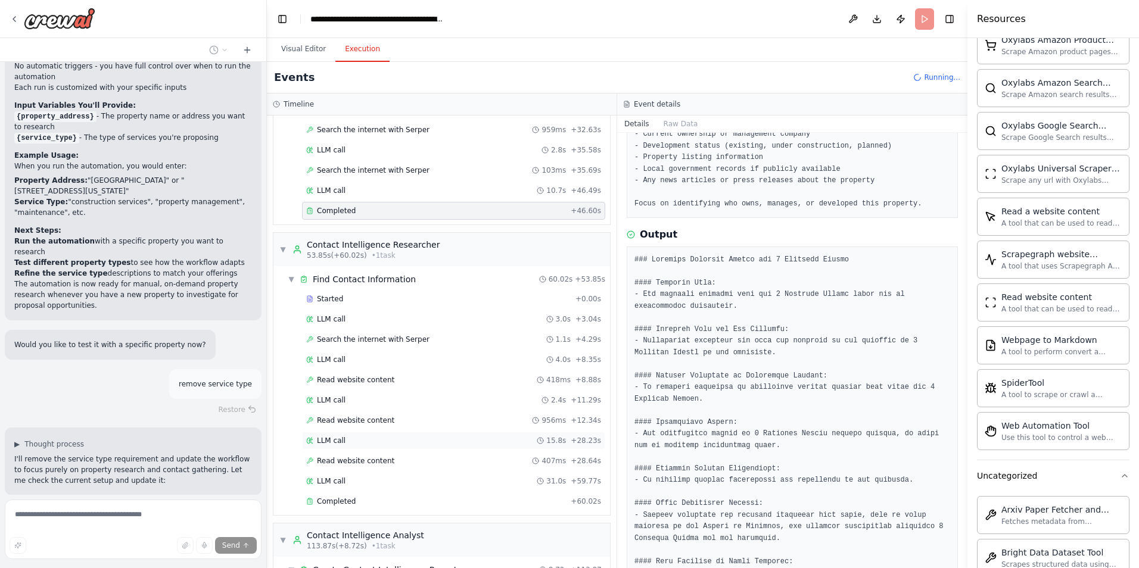
scroll to position [472, 0]
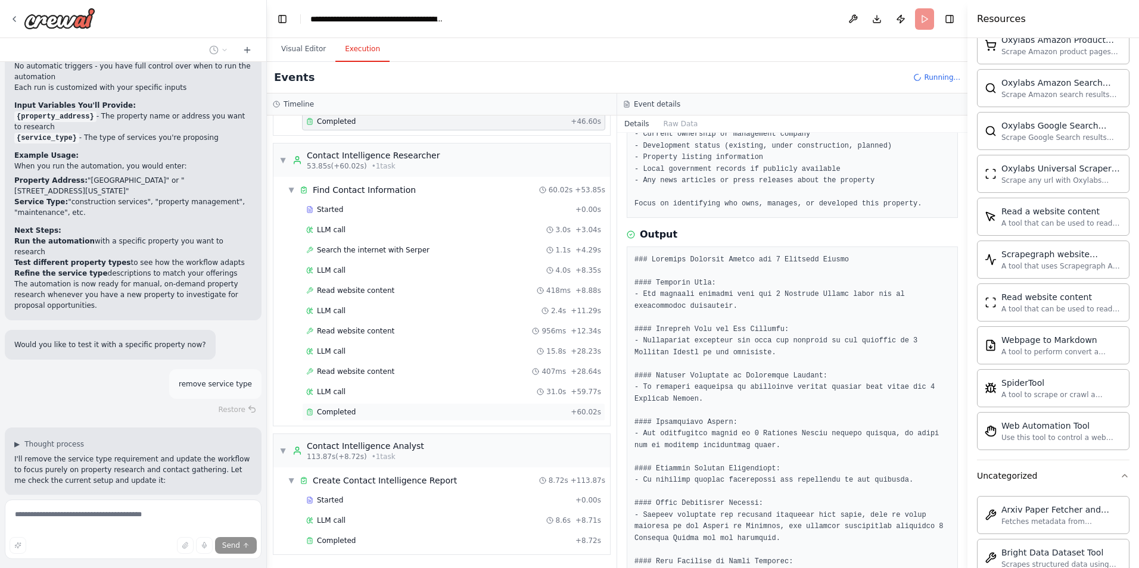
click at [388, 412] on div "Completed" at bounding box center [436, 412] width 260 height 10
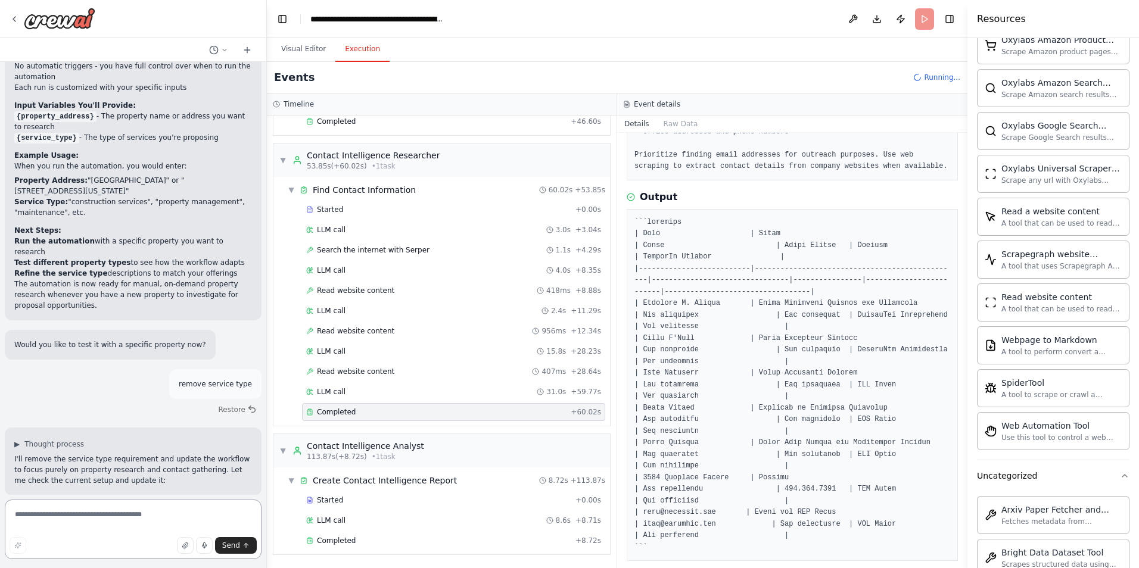
scroll to position [186, 0]
click at [119, 520] on textarea at bounding box center [133, 530] width 257 height 60
type textarea "**********"
click at [250, 547] on button "Send" at bounding box center [236, 545] width 42 height 17
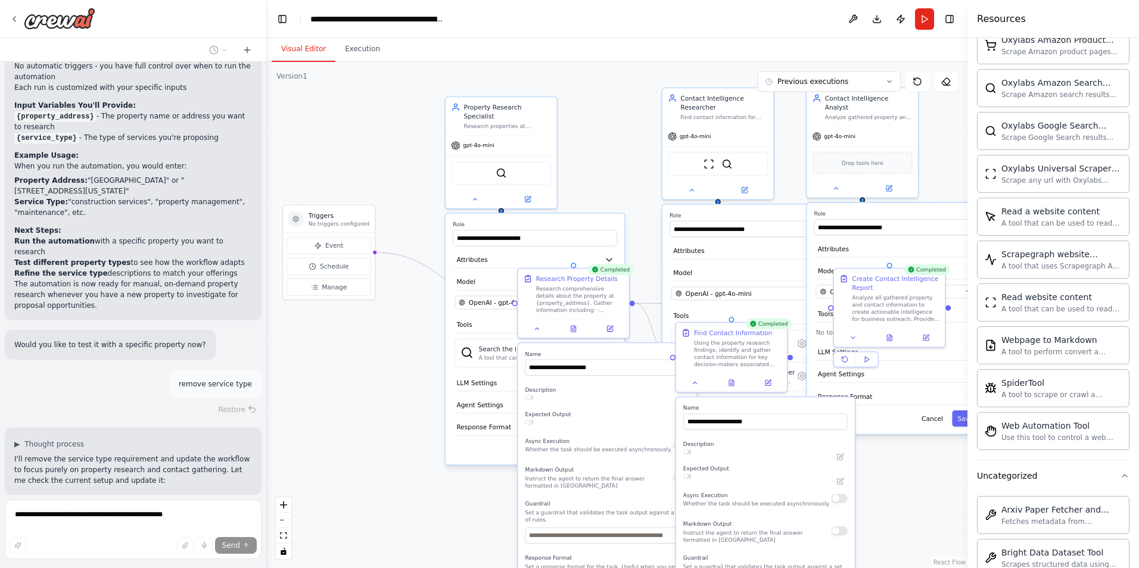
click at [290, 53] on button "Visual Editor" at bounding box center [304, 49] width 64 height 25
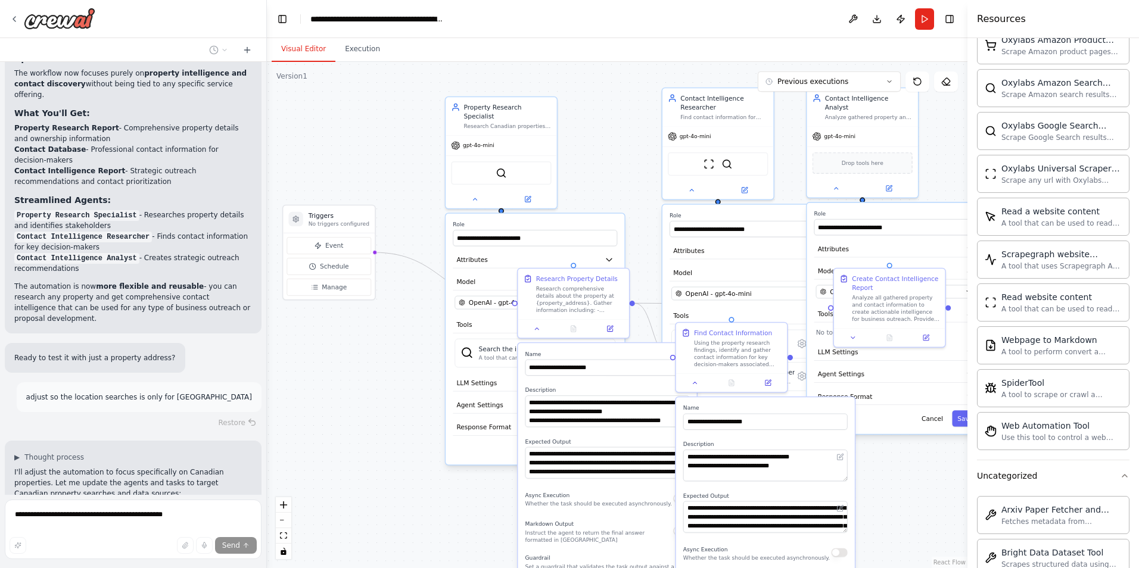
scroll to position [2997, 0]
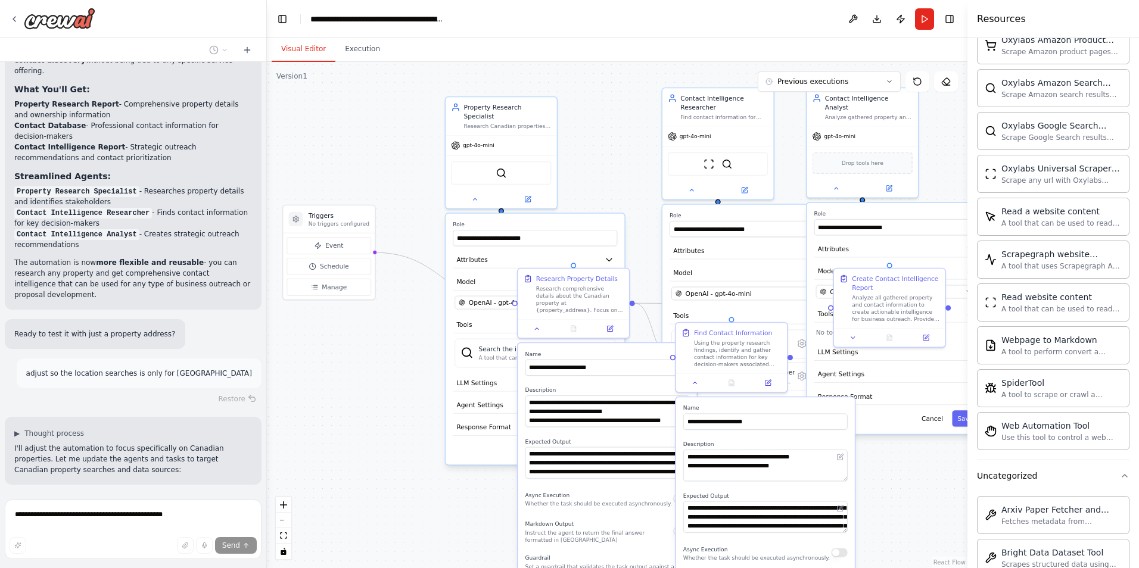
type textarea "**********"
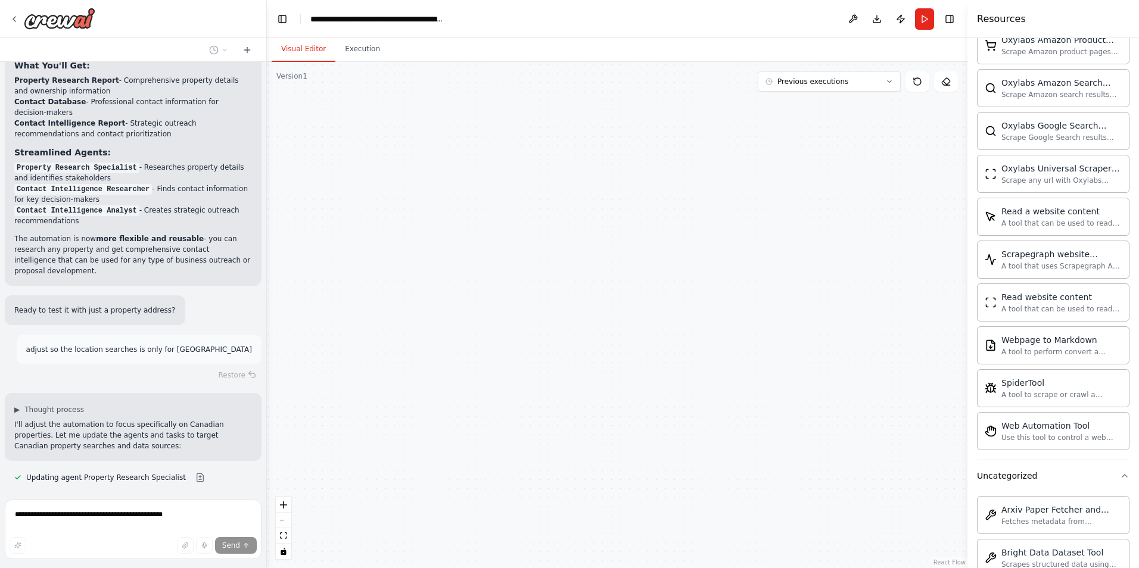
type textarea "**********"
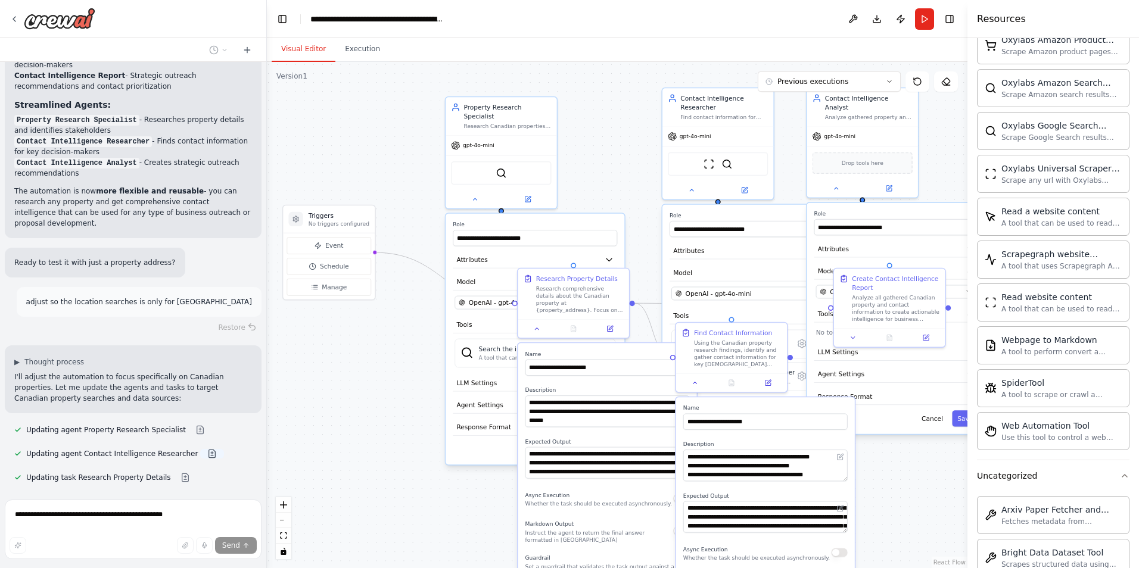
scroll to position [3097, 0]
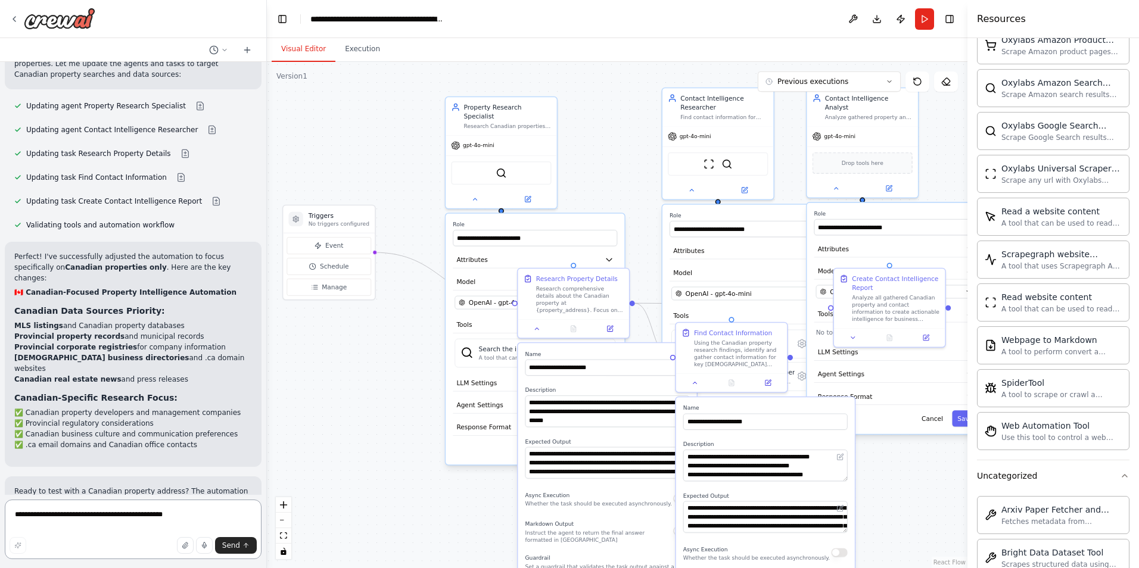
click at [119, 520] on textarea "**********" at bounding box center [133, 530] width 257 height 60
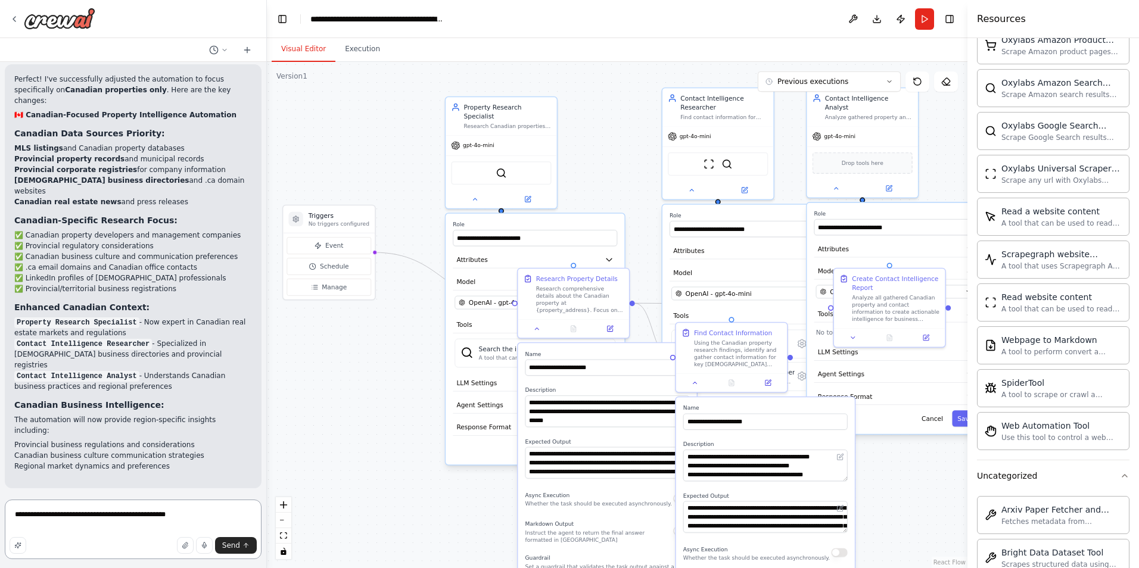
scroll to position [3581, 0]
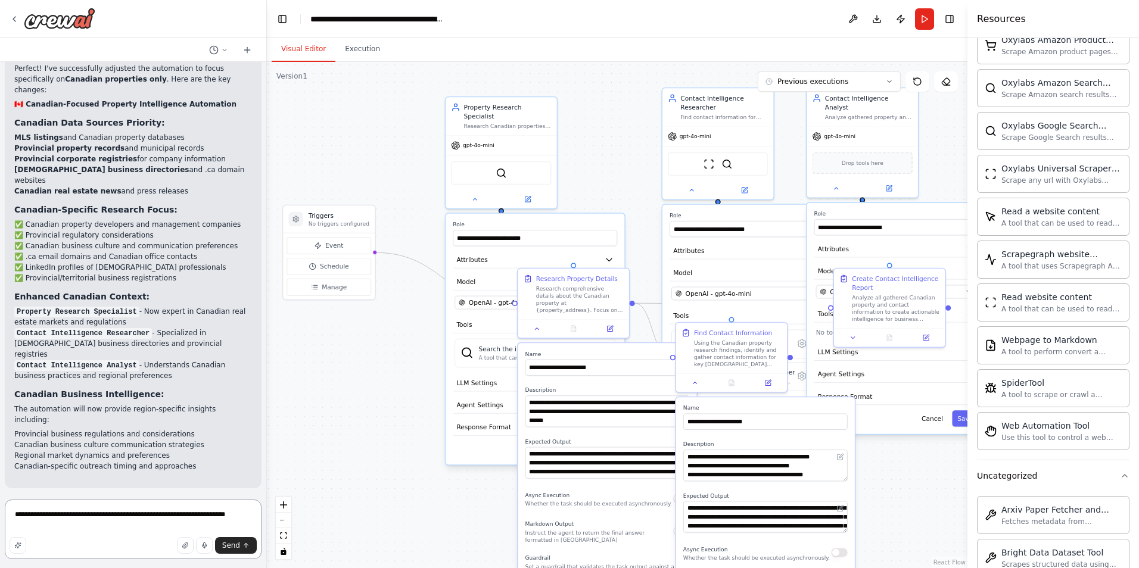
type textarea "**********"
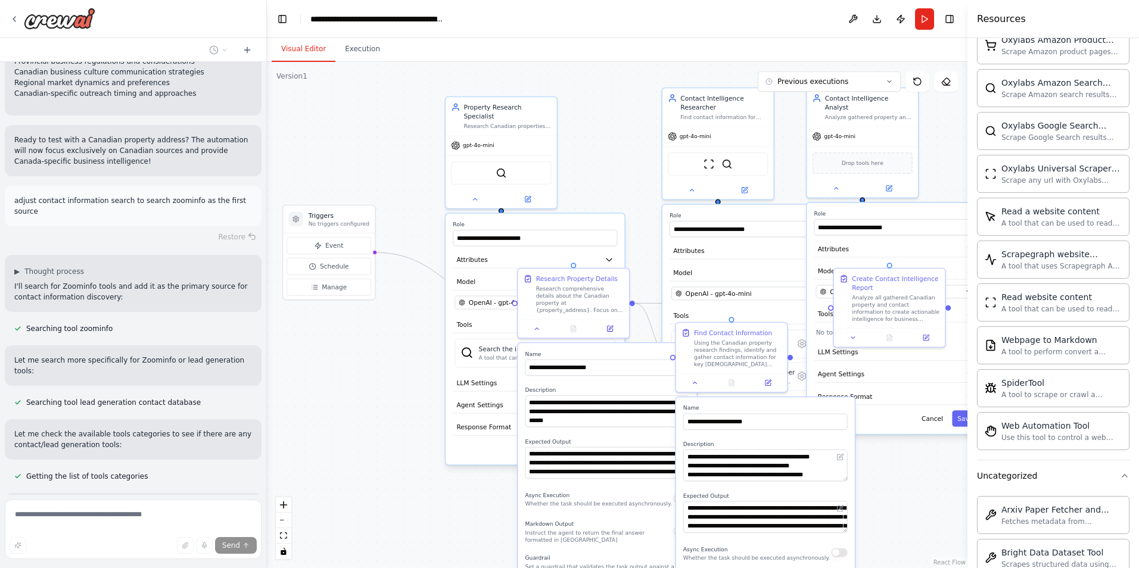
scroll to position [3964, 0]
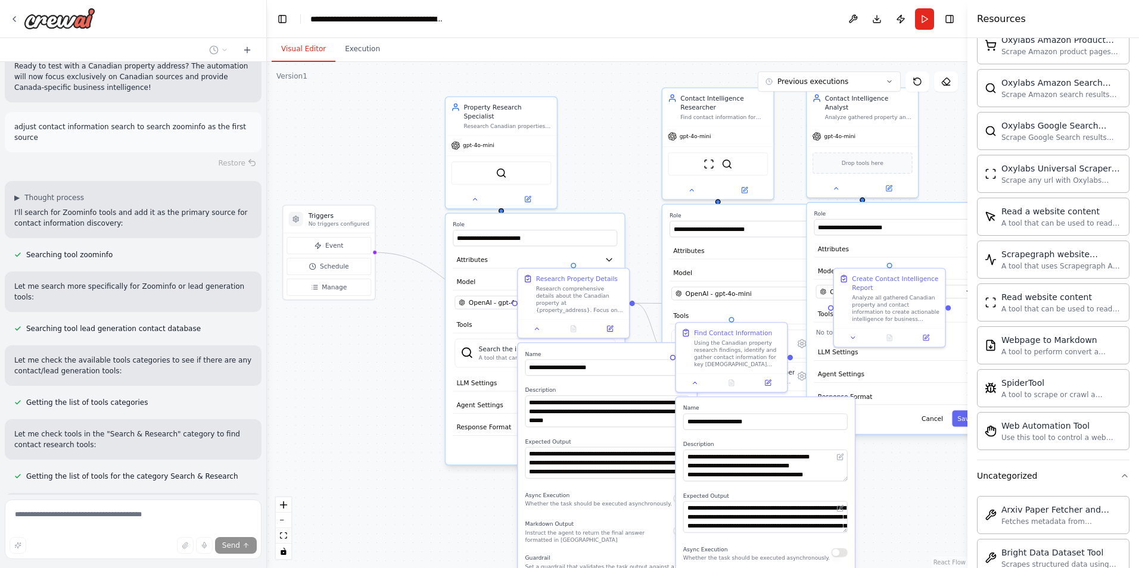
type textarea "**********"
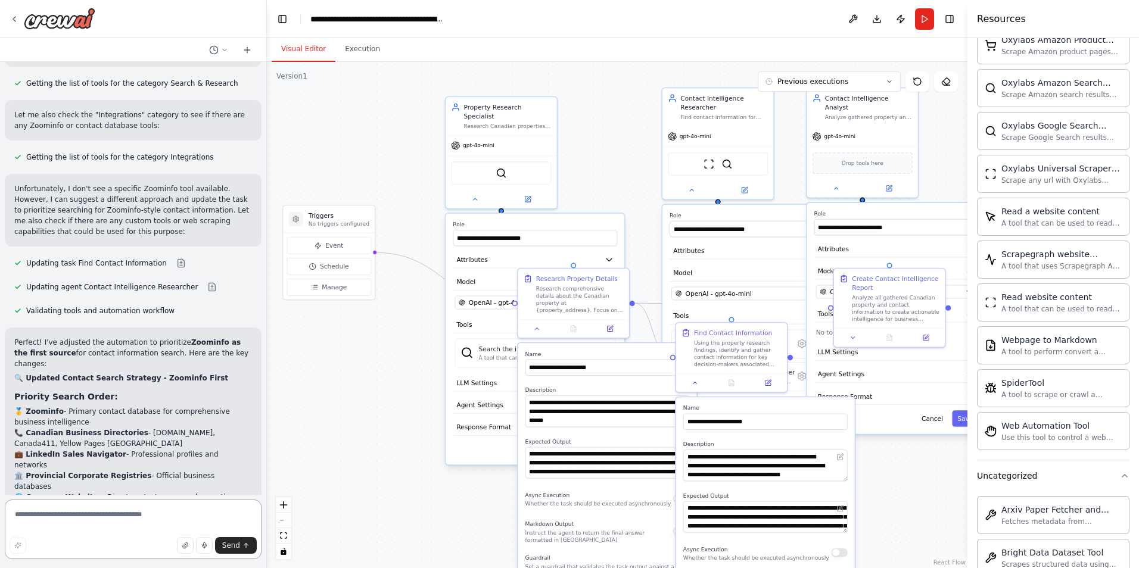
scroll to position [4435, 0]
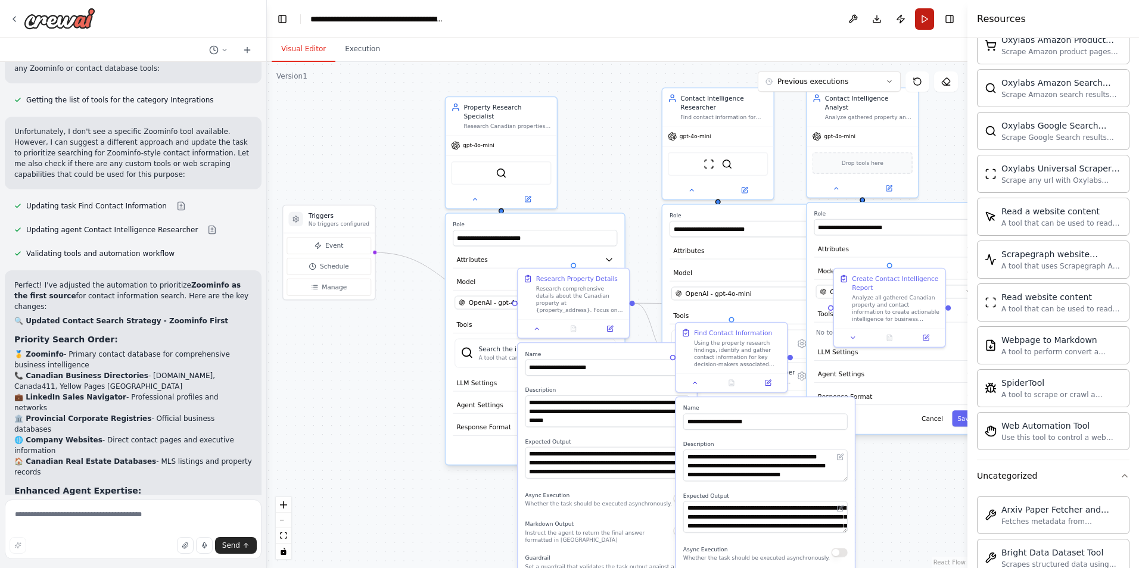
click at [928, 20] on button "Run" at bounding box center [924, 18] width 19 height 21
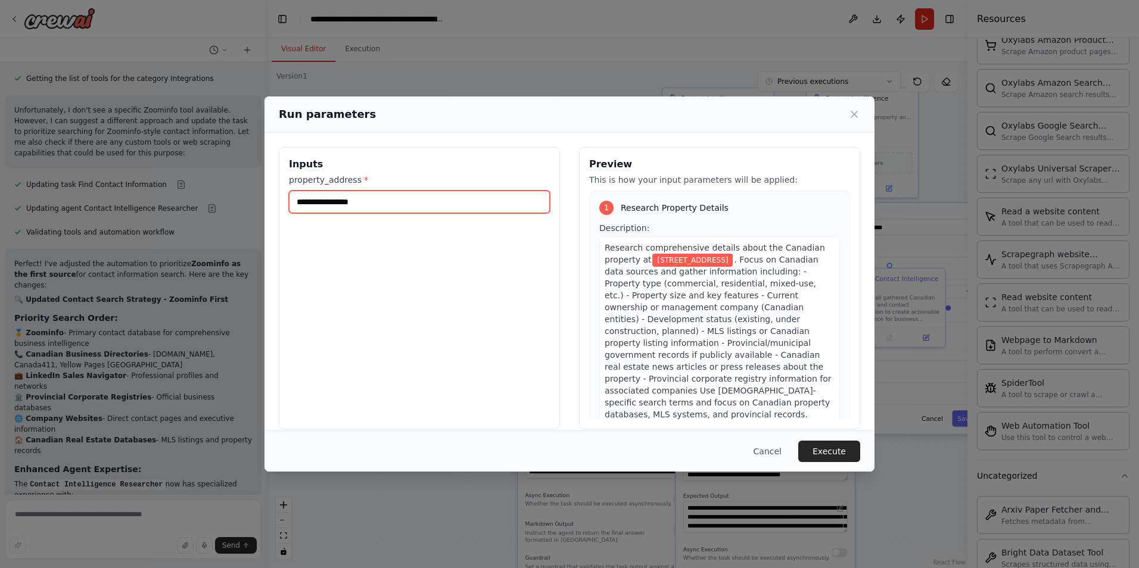
drag, startPoint x: 491, startPoint y: 204, endPoint x: 211, endPoint y: 198, distance: 279.4
click at [211, 198] on div "**********" at bounding box center [569, 284] width 1139 height 568
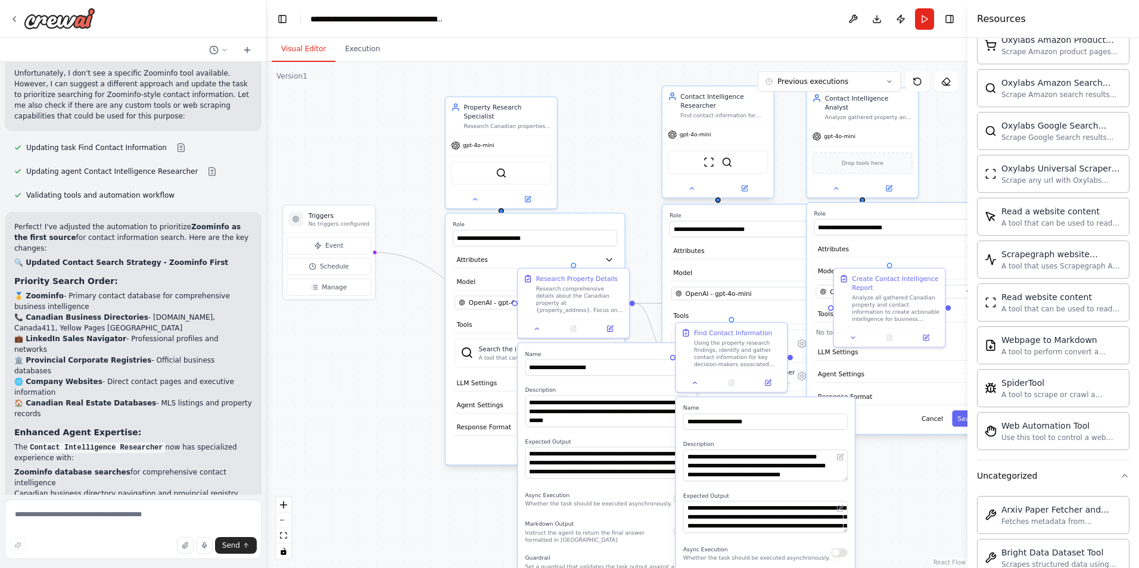
drag, startPoint x: 923, startPoint y: 23, endPoint x: 687, endPoint y: 120, distance: 255.4
click at [921, 24] on button "Run" at bounding box center [924, 18] width 19 height 21
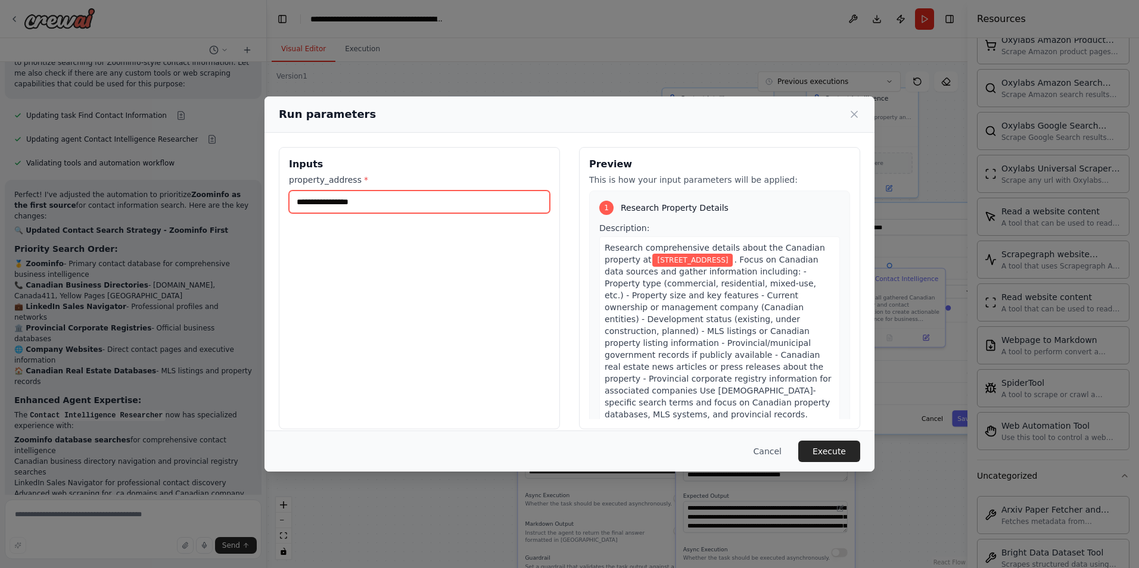
click at [400, 201] on input "**********" at bounding box center [419, 202] width 261 height 23
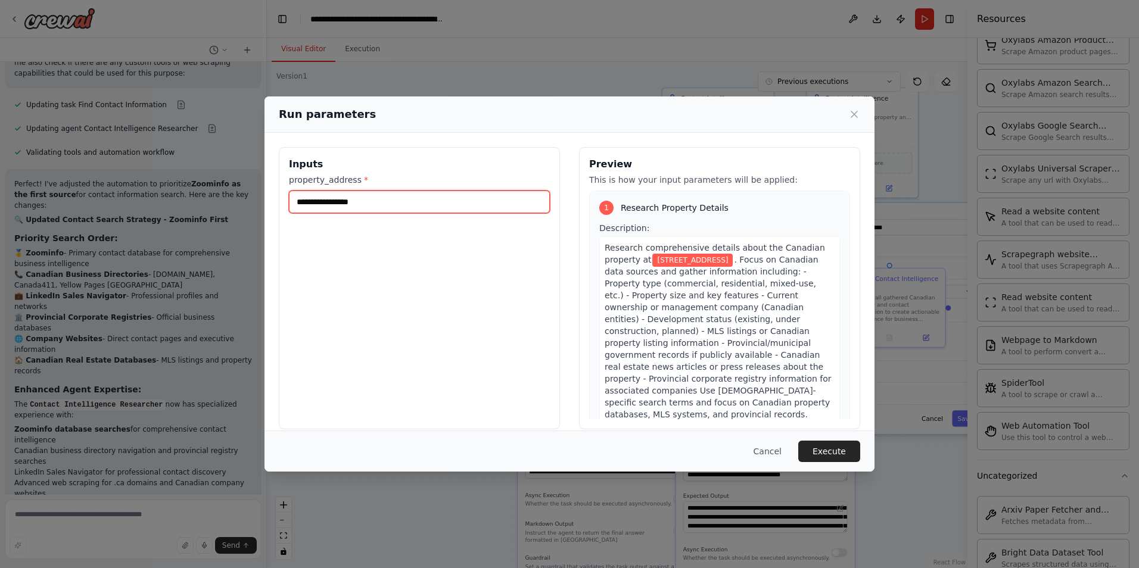
paste input "*"
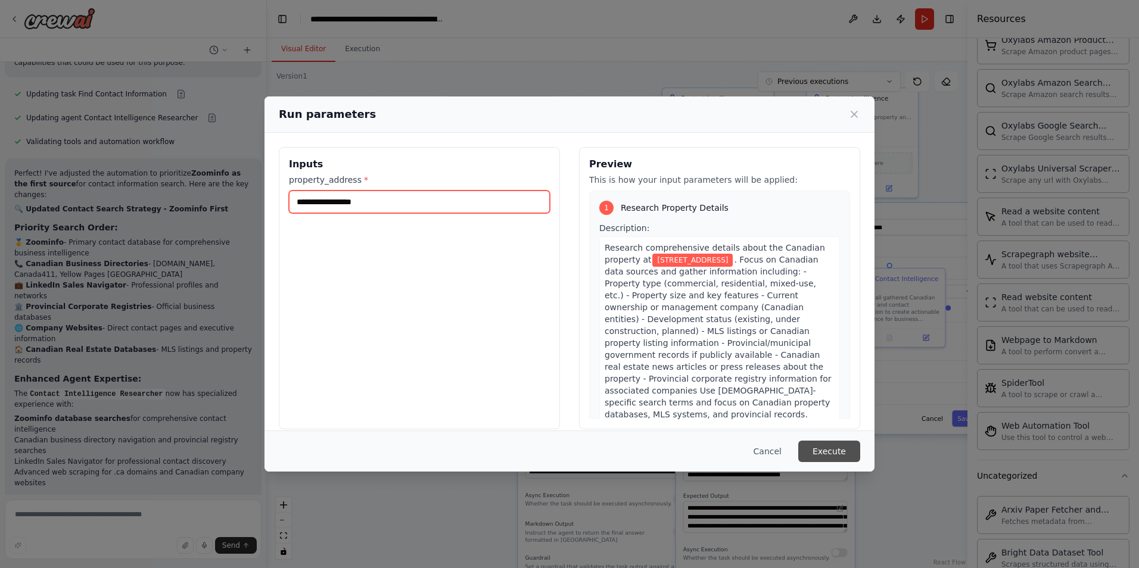
scroll to position [4611, 0]
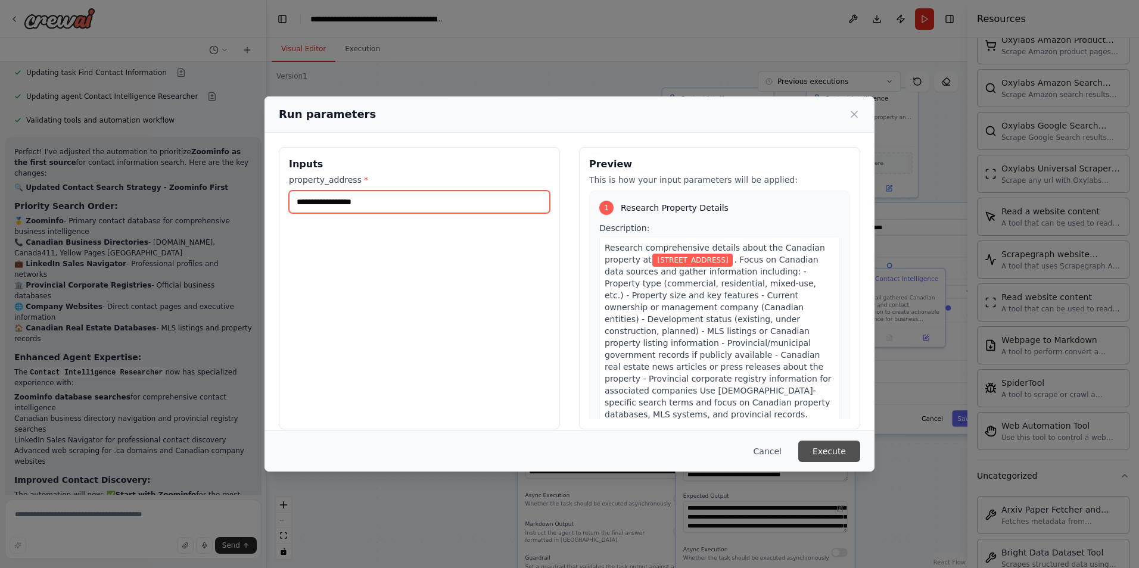
type input "**********"
click at [829, 446] on button "Execute" at bounding box center [829, 451] width 62 height 21
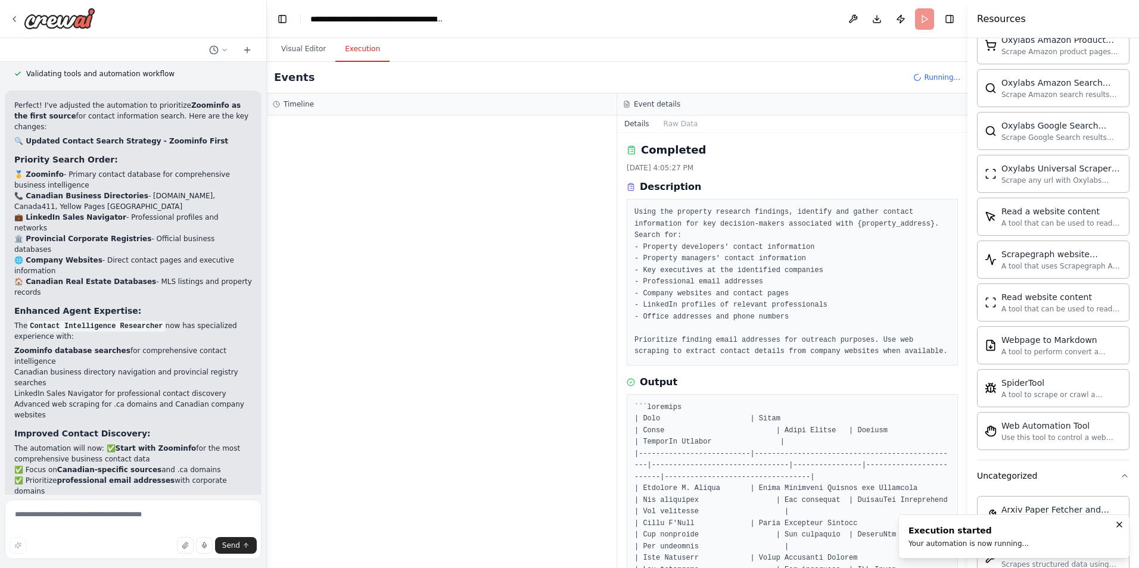
scroll to position [0, 0]
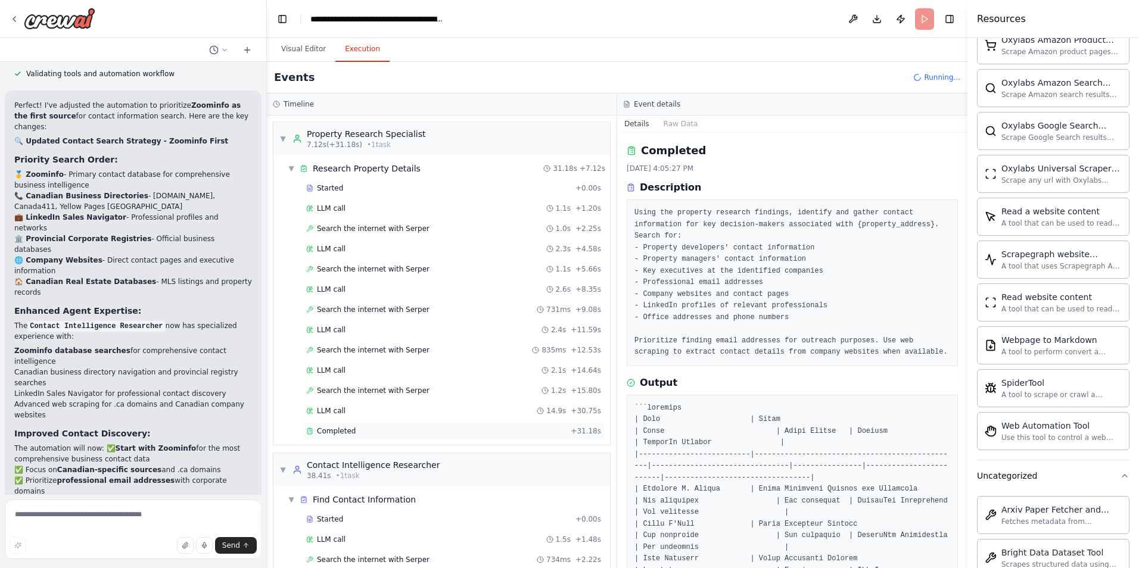
click at [400, 440] on div "Completed + 31.18s" at bounding box center [453, 431] width 303 height 18
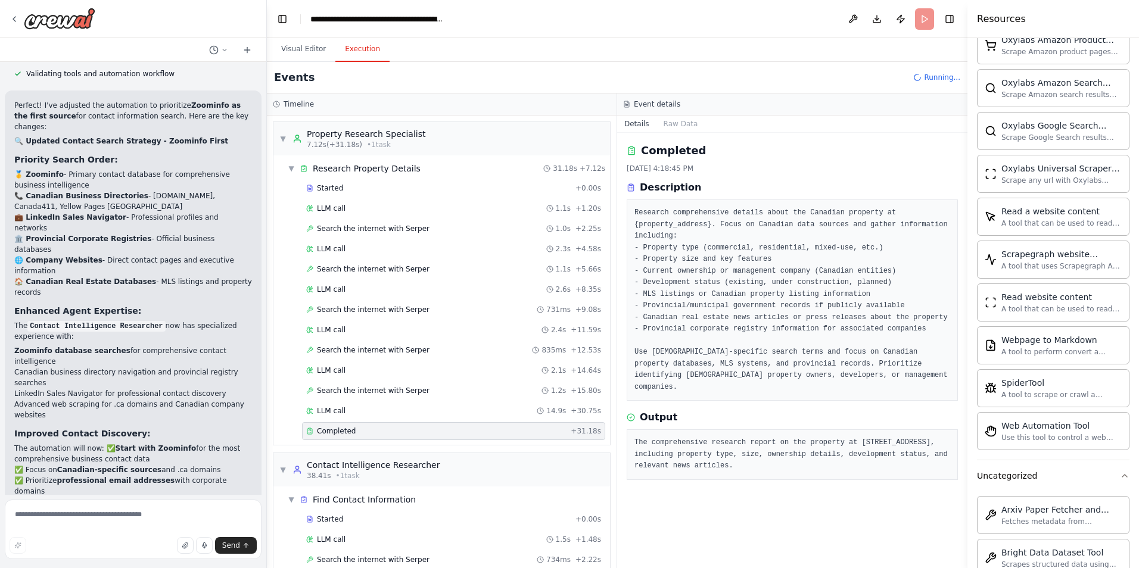
click at [393, 435] on div "Completed" at bounding box center [436, 431] width 260 height 10
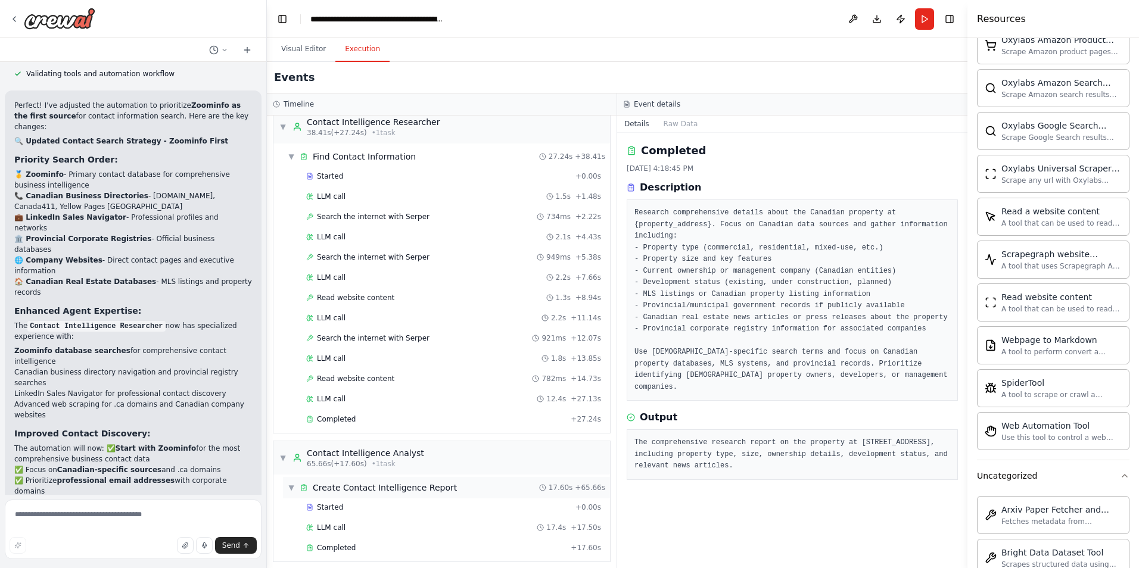
scroll to position [350, 0]
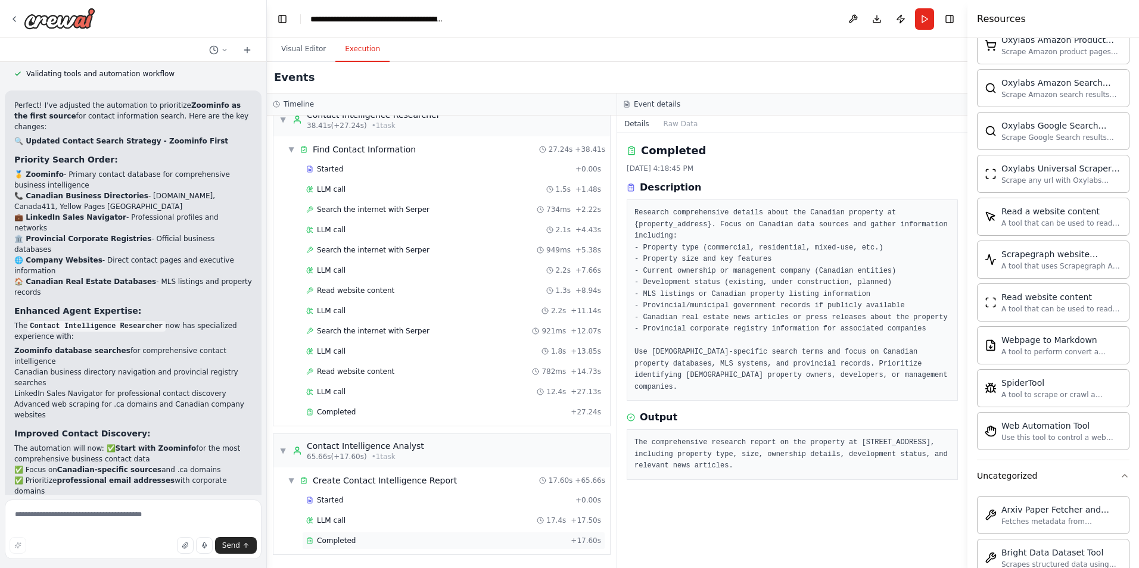
click at [381, 547] on div "Completed + 17.60s" at bounding box center [453, 541] width 303 height 18
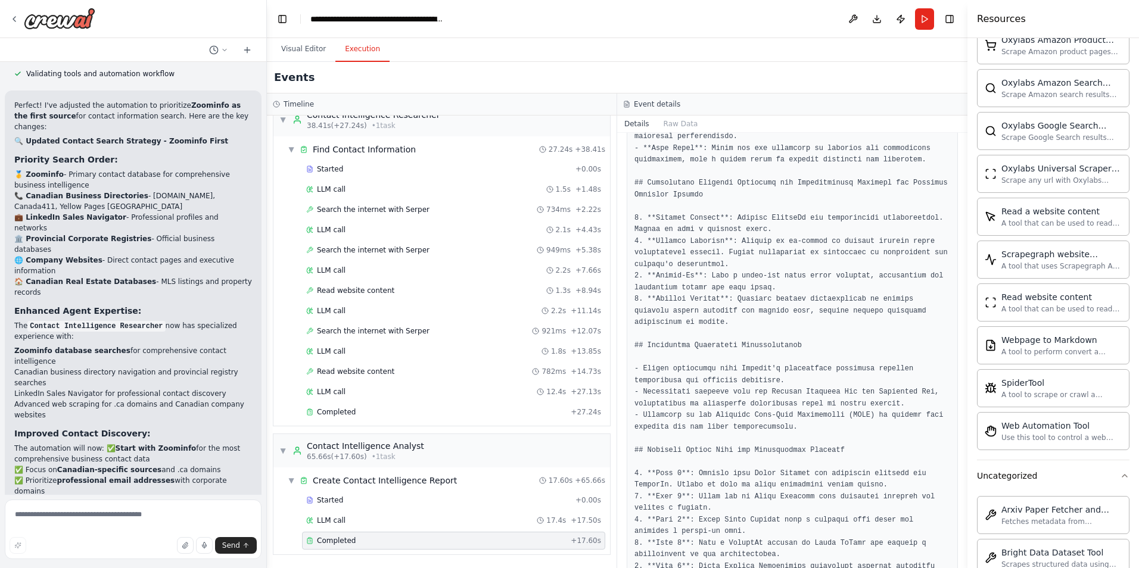
scroll to position [1475, 0]
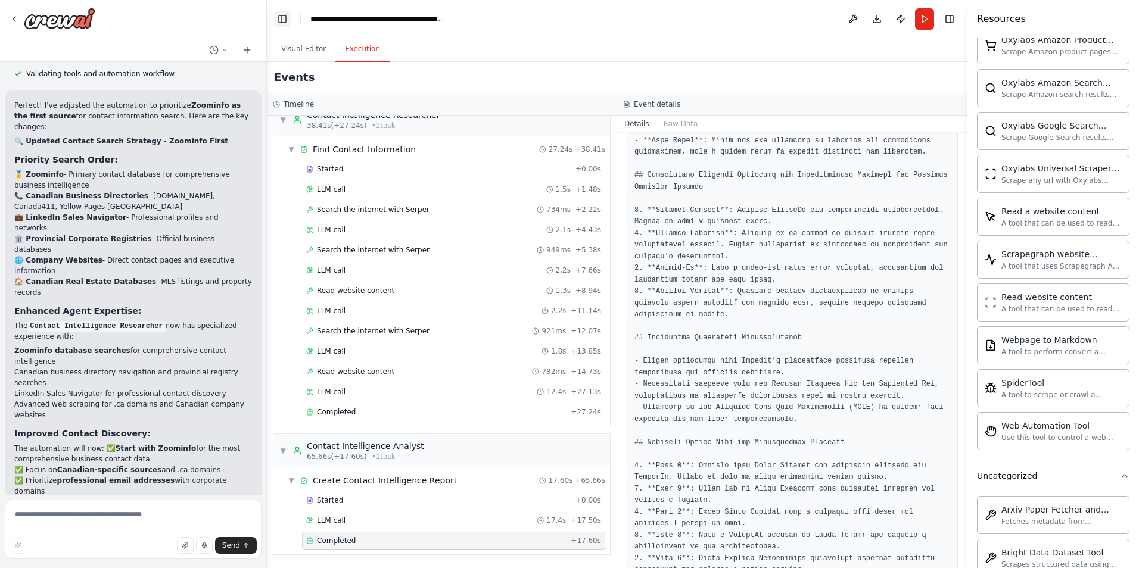
click at [287, 18] on button "Toggle Left Sidebar" at bounding box center [282, 19] width 17 height 17
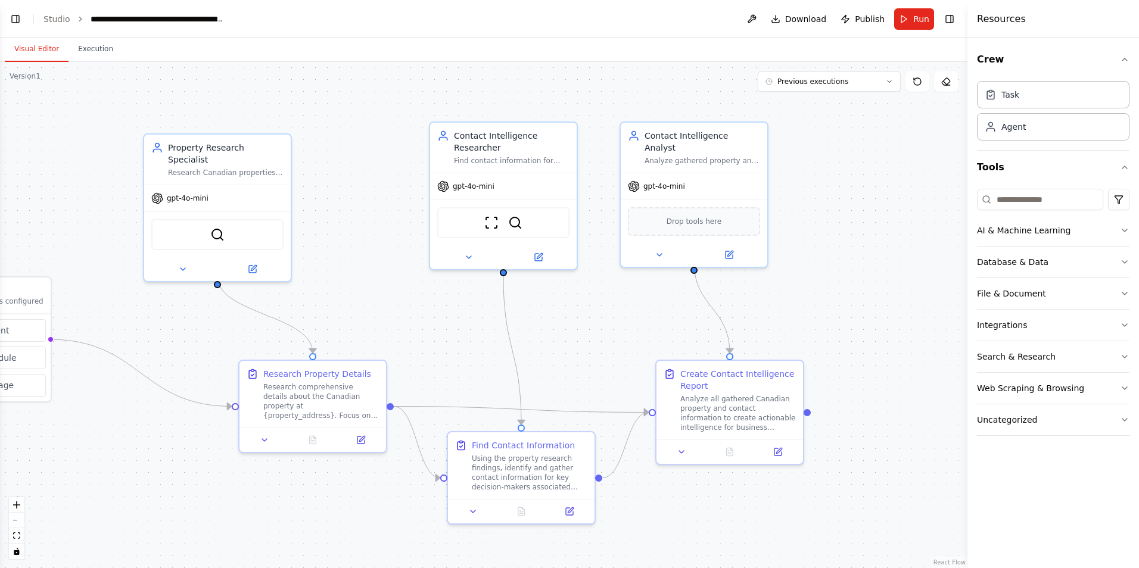
scroll to position [4561, 0]
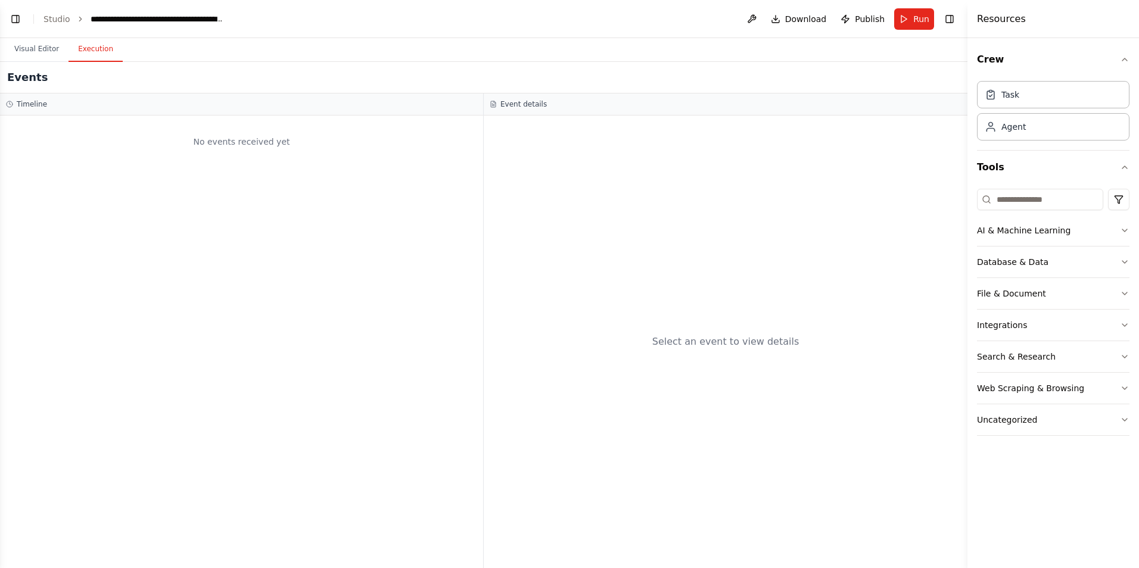
click at [84, 55] on button "Execution" at bounding box center [95, 49] width 54 height 25
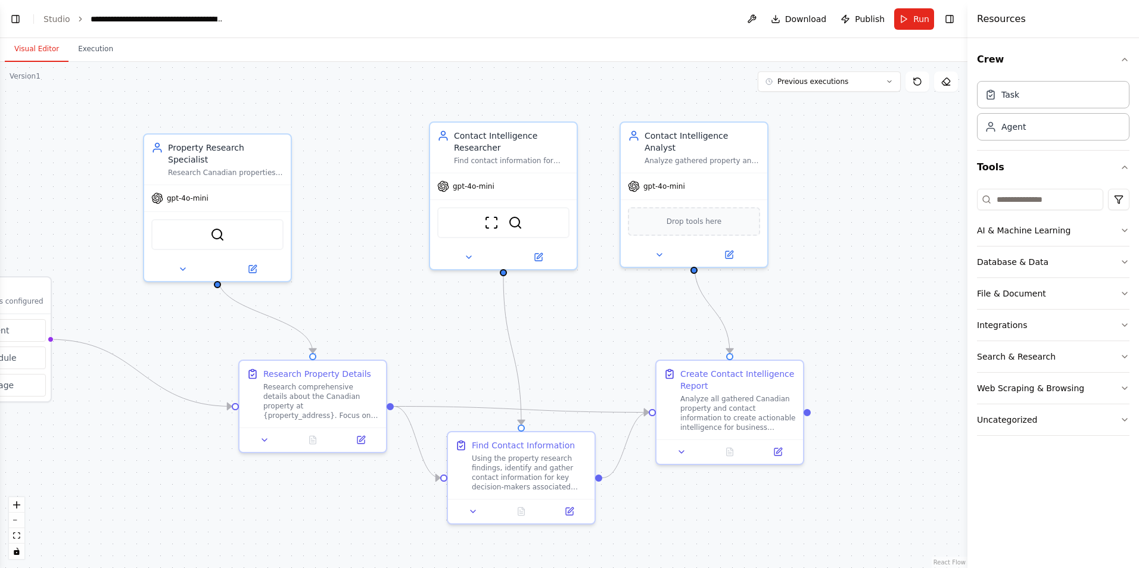
click at [29, 52] on button "Visual Editor" at bounding box center [37, 49] width 64 height 25
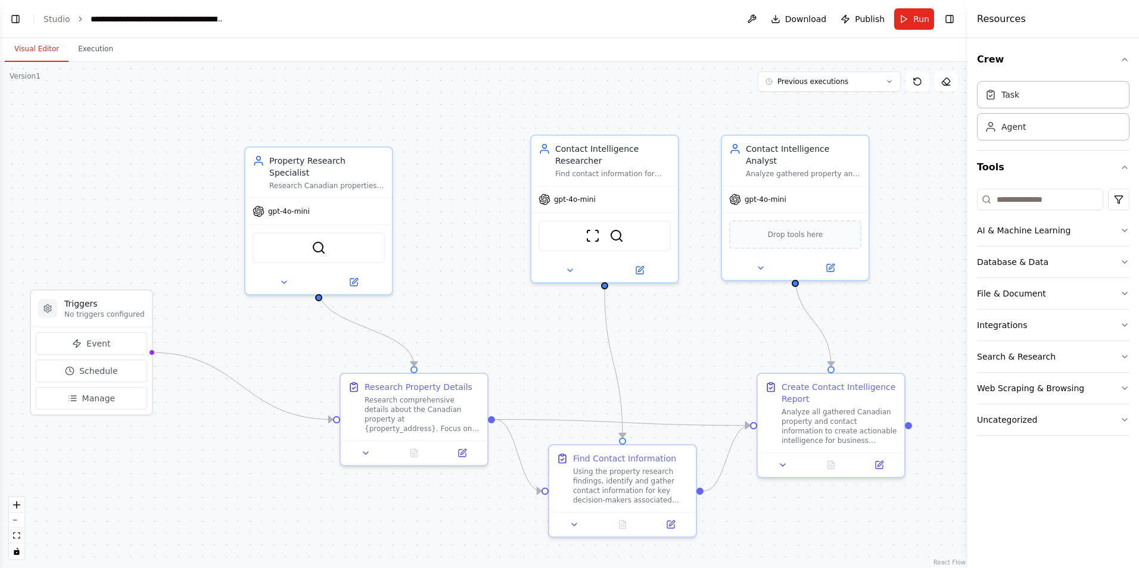
drag, startPoint x: 440, startPoint y: 320, endPoint x: 548, endPoint y: 337, distance: 109.8
click at [548, 337] on div ".deletable-edge-delete-btn { width: 20px; height: 20px; border: 0px solid #ffff…" at bounding box center [483, 315] width 967 height 506
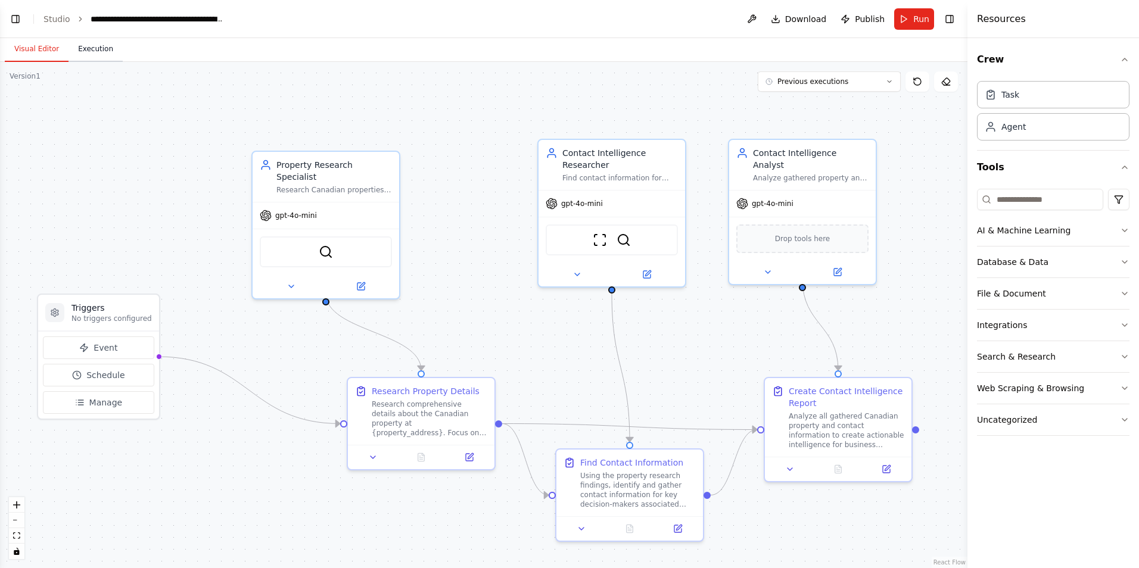
click at [105, 57] on button "Execution" at bounding box center [95, 49] width 54 height 25
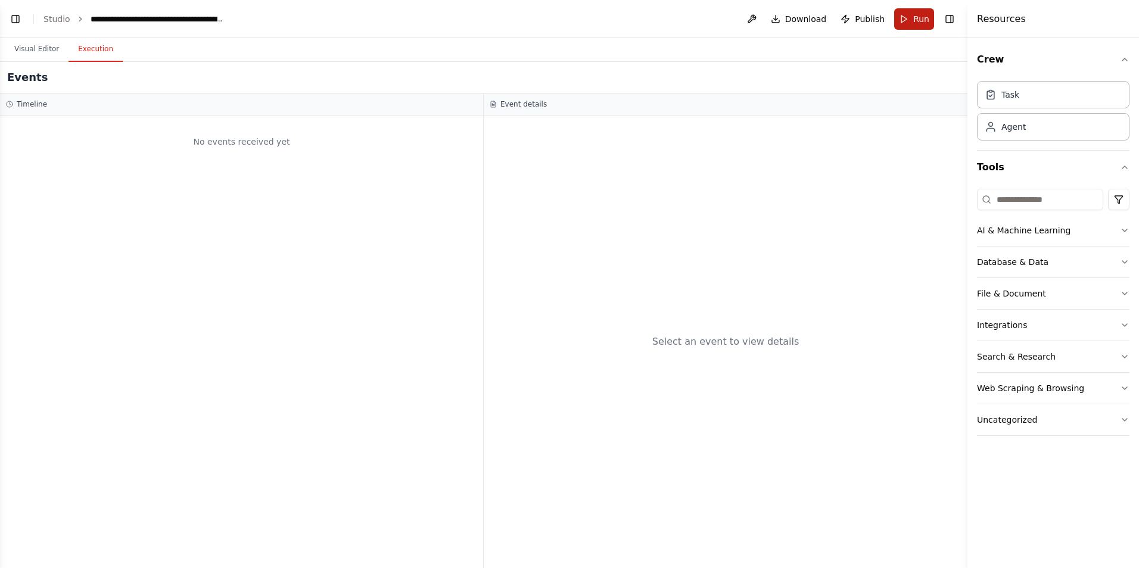
click at [915, 13] on span "Run" at bounding box center [921, 19] width 16 height 12
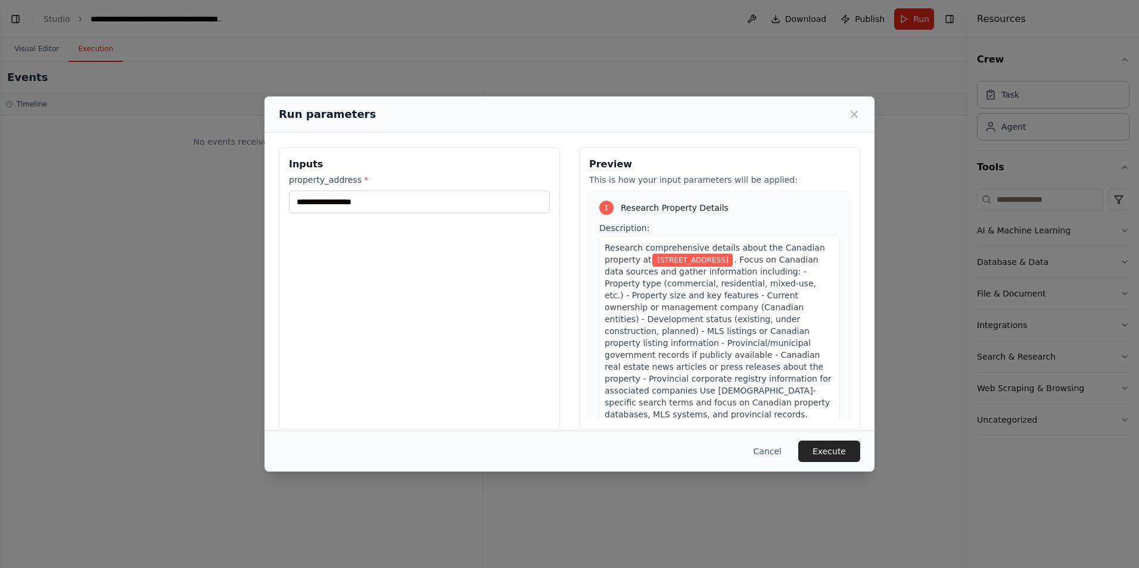
click at [846, 456] on button "Execute" at bounding box center [829, 451] width 62 height 21
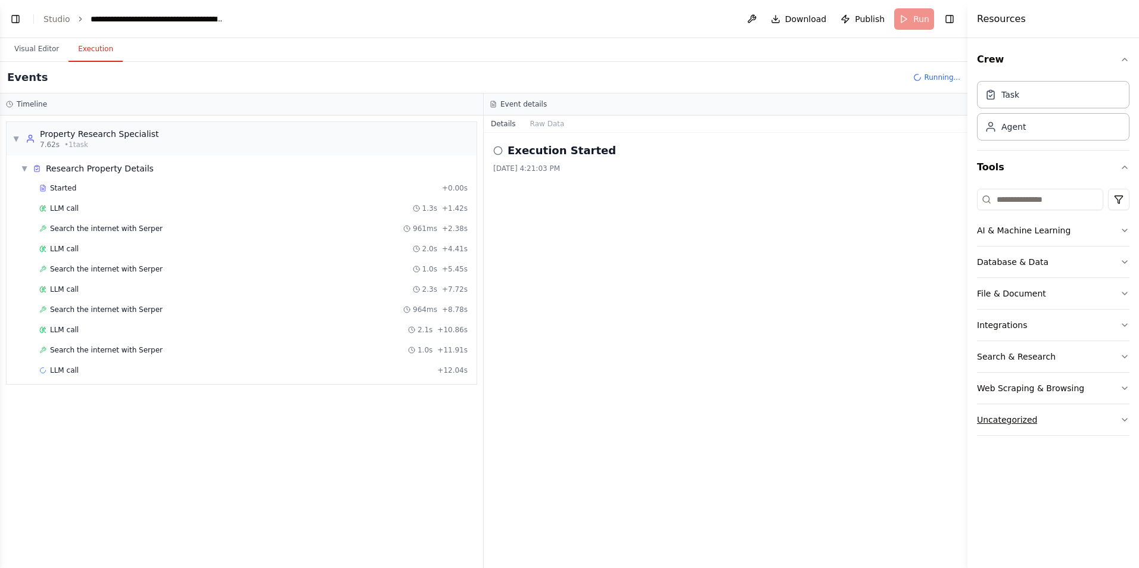
click at [1067, 422] on button "Uncategorized" at bounding box center [1053, 419] width 152 height 31
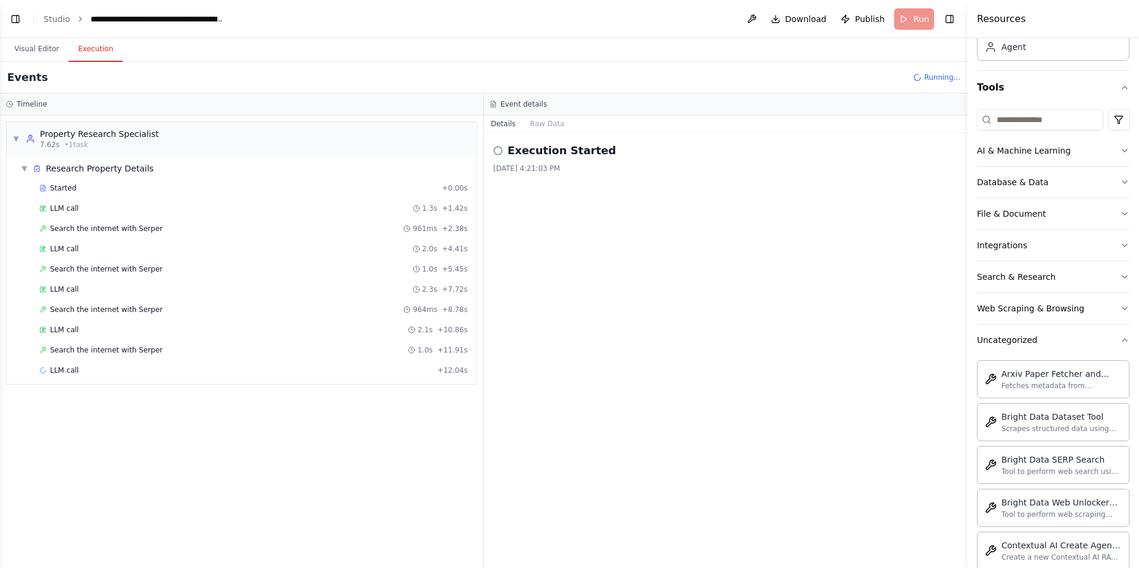
scroll to position [238, 0]
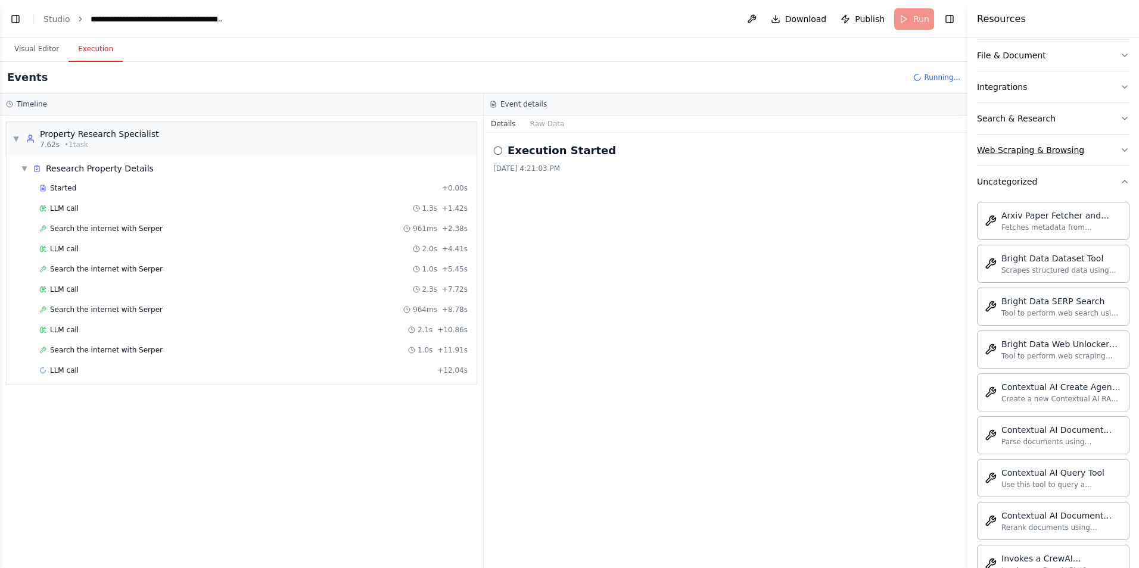
click at [1044, 153] on div "Web Scraping & Browsing" at bounding box center [1030, 150] width 107 height 12
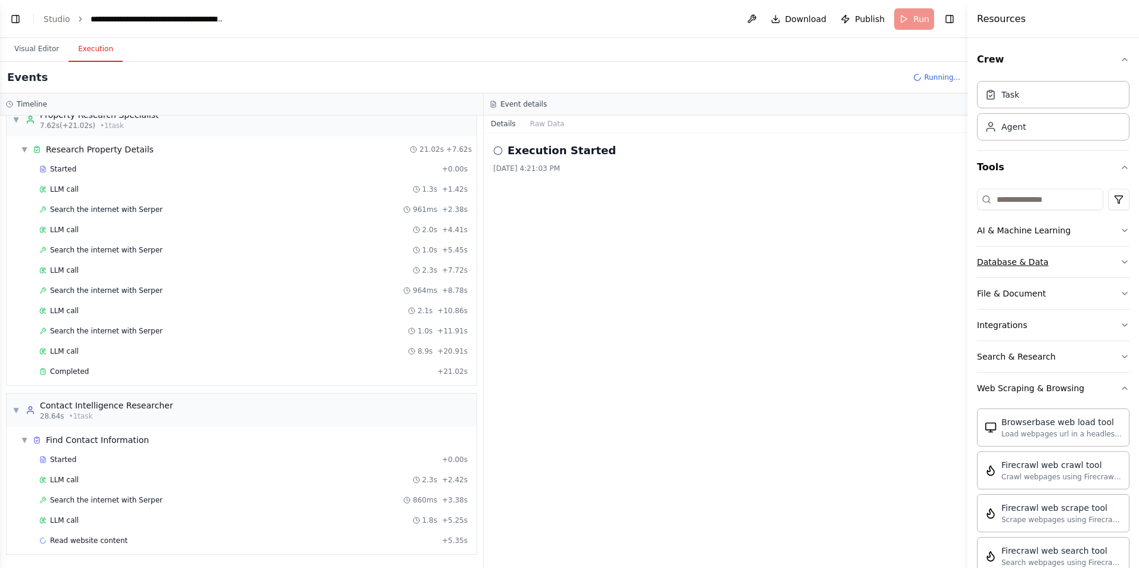
scroll to position [39, 0]
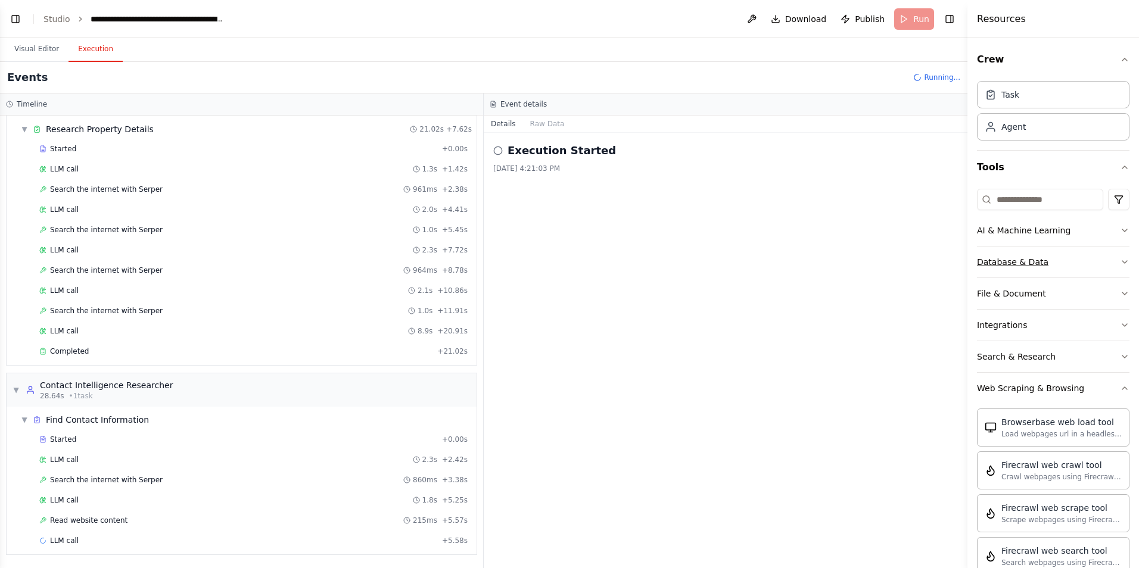
click at [1078, 263] on button "Database & Data" at bounding box center [1053, 262] width 152 height 31
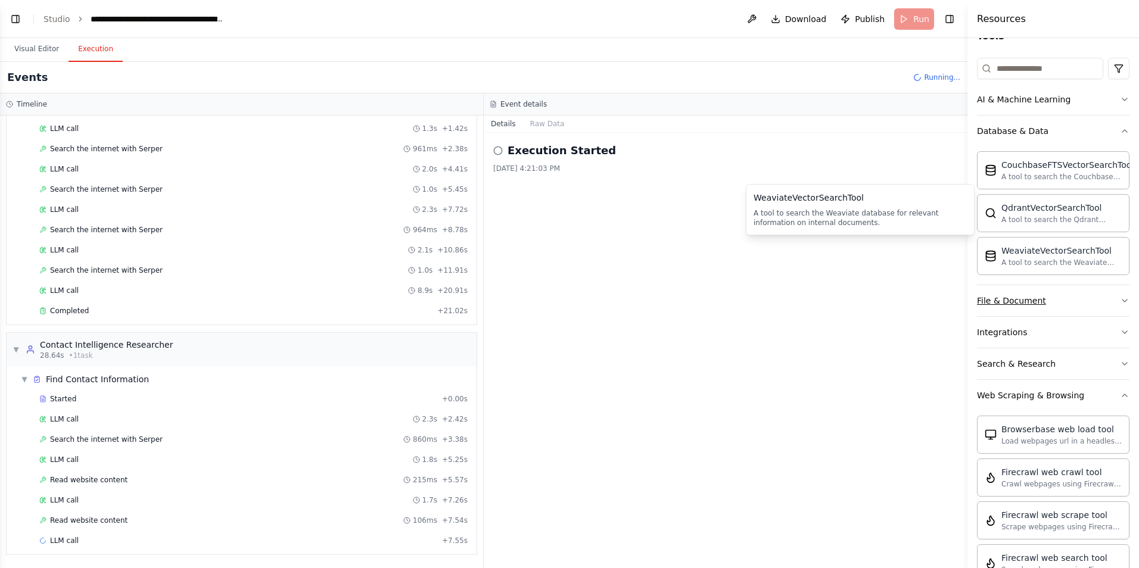
scroll to position [179, 0]
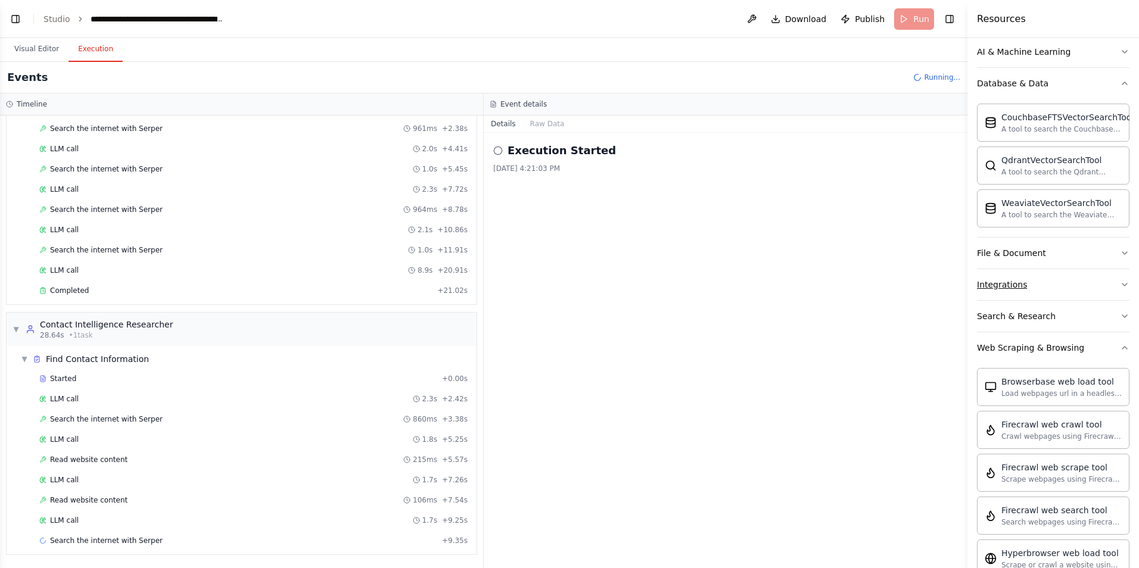
click at [1064, 285] on button "Integrations" at bounding box center [1053, 284] width 152 height 31
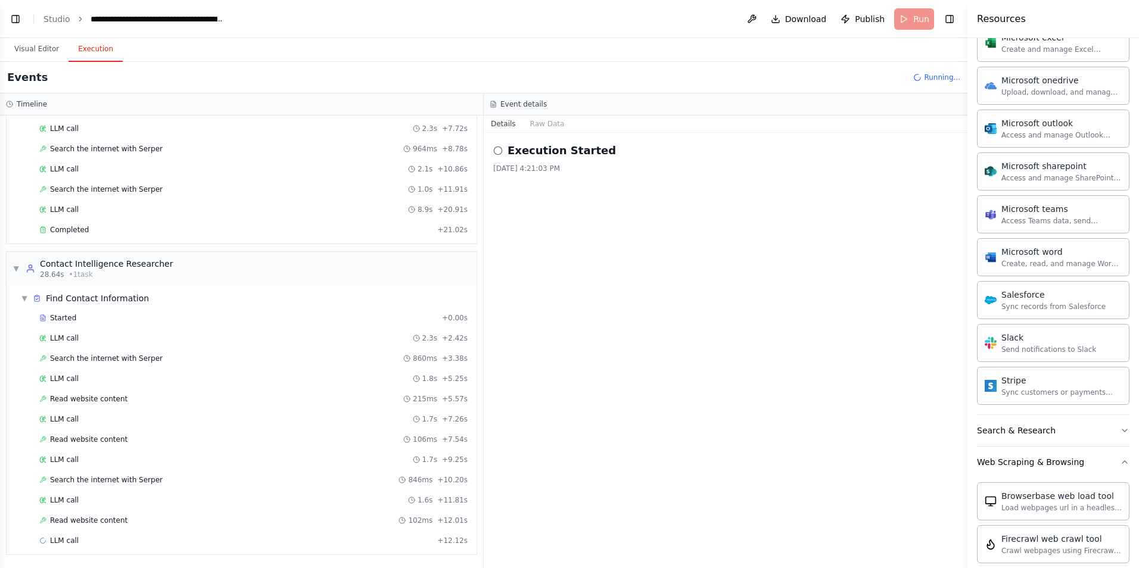
scroll to position [834, 0]
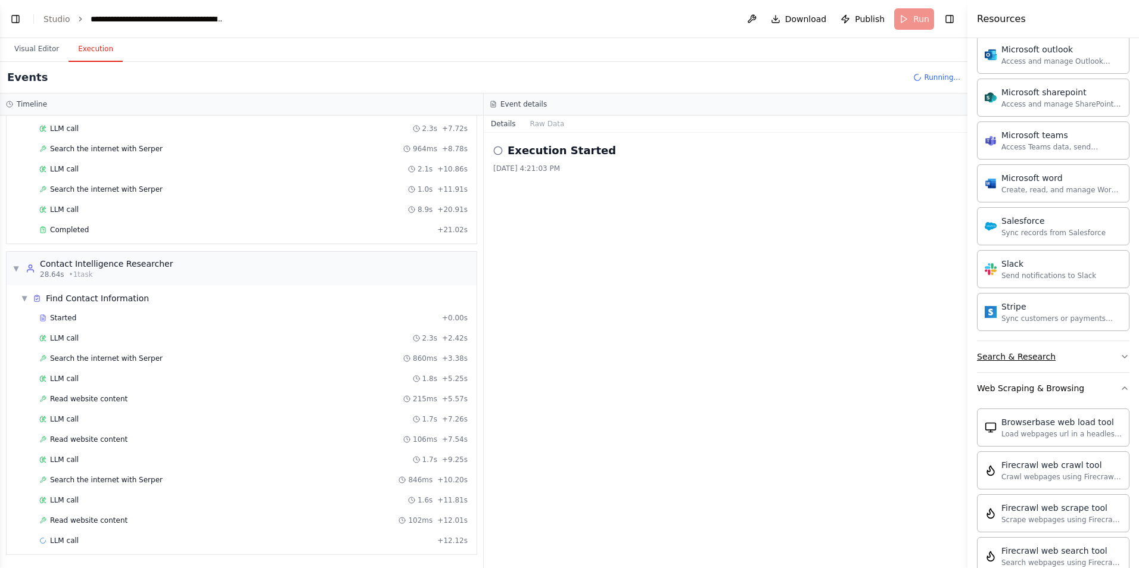
click at [1073, 359] on button "Search & Research" at bounding box center [1053, 356] width 152 height 31
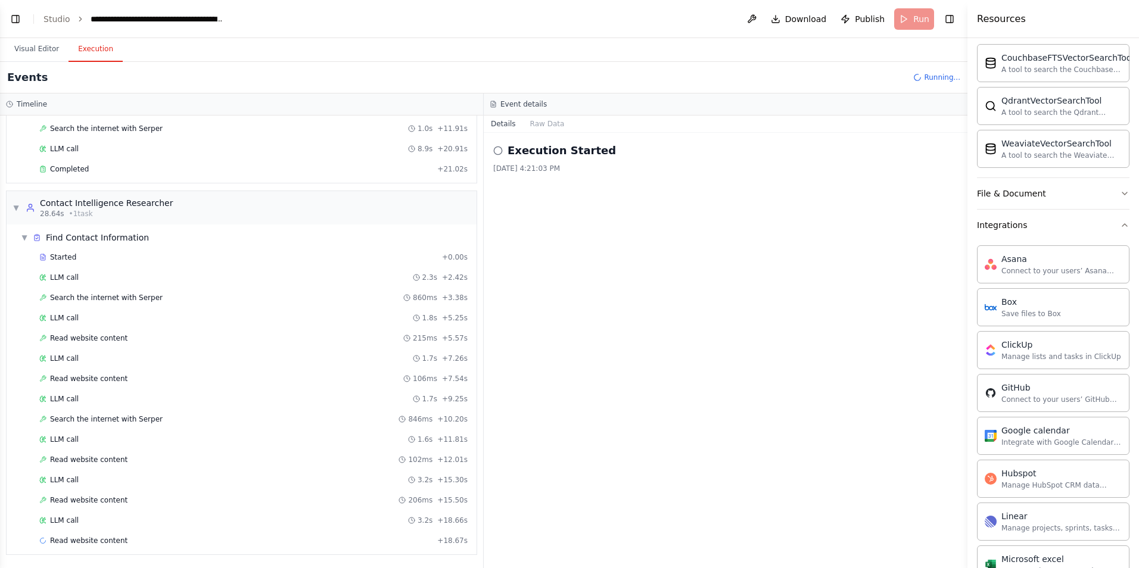
scroll to position [0, 0]
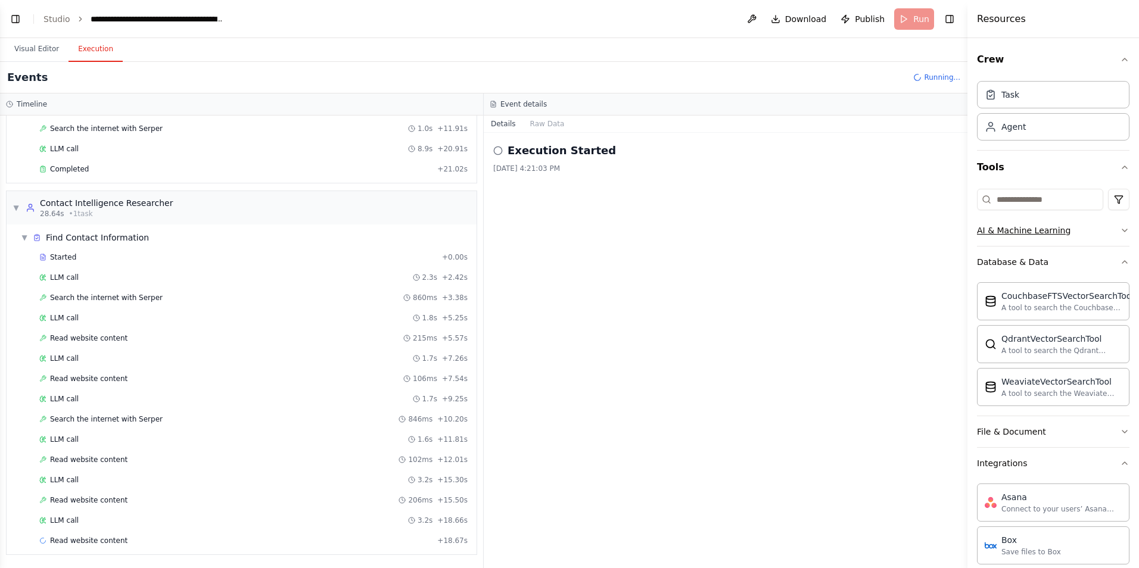
click at [1120, 231] on icon "button" at bounding box center [1125, 231] width 10 height 10
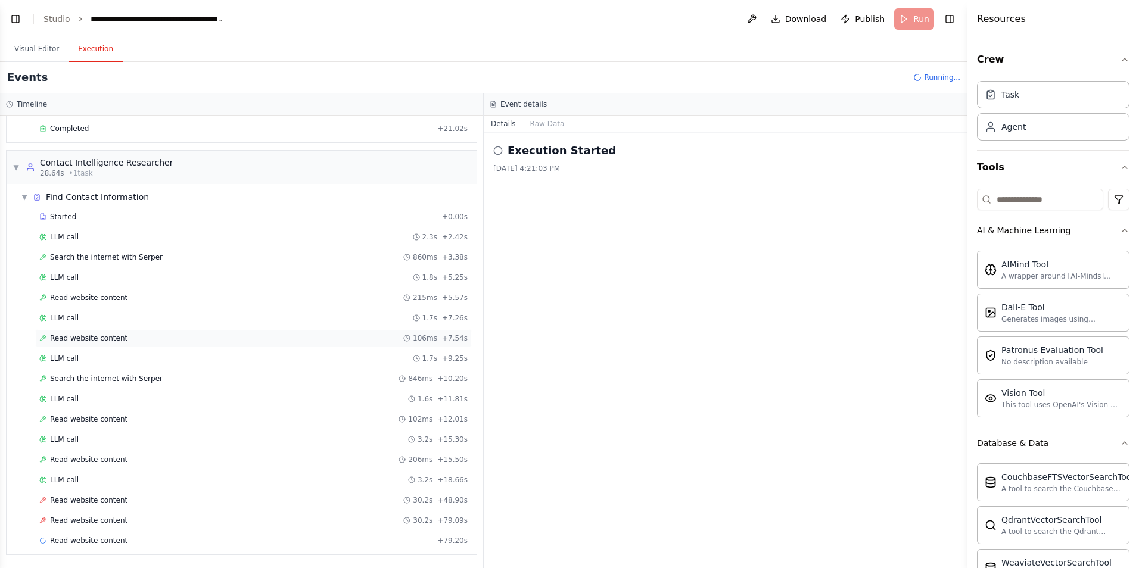
scroll to position [24, 0]
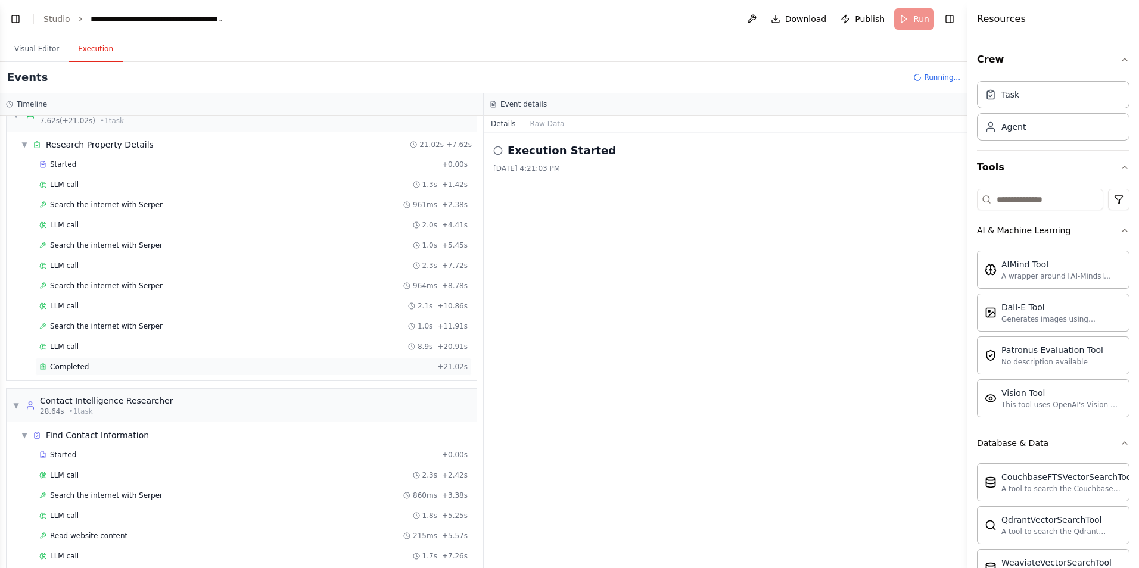
click at [72, 367] on span "Completed" at bounding box center [69, 367] width 39 height 10
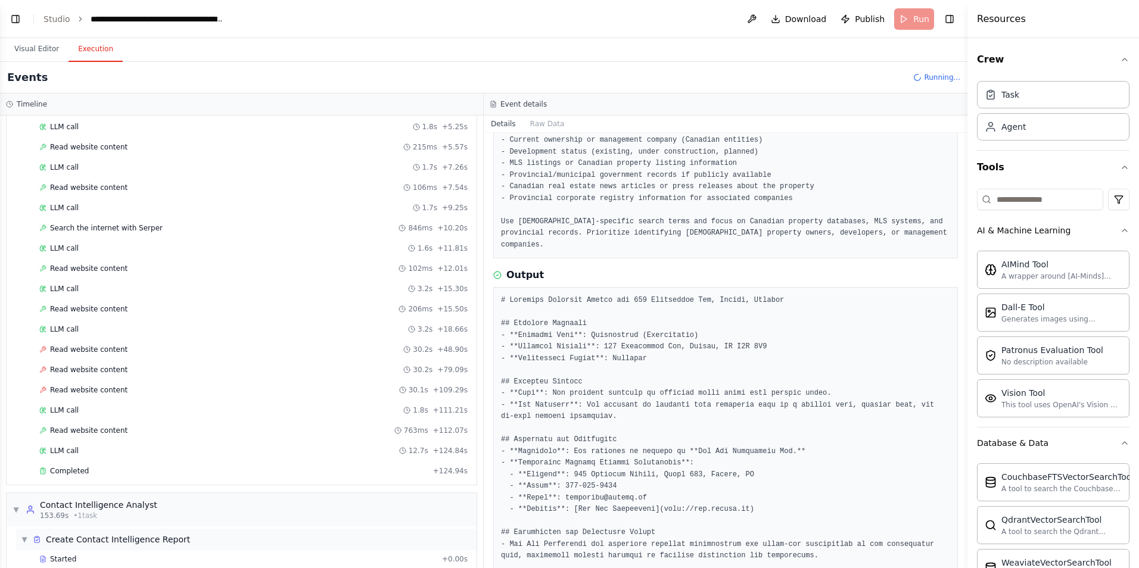
scroll to position [442, 0]
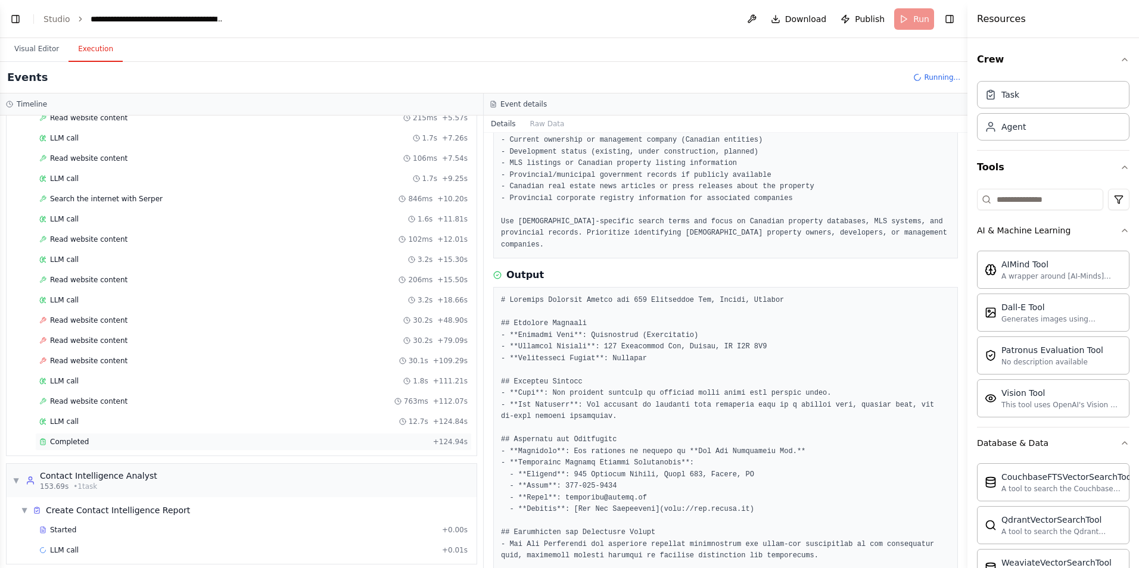
click at [85, 444] on span "Completed" at bounding box center [69, 442] width 39 height 10
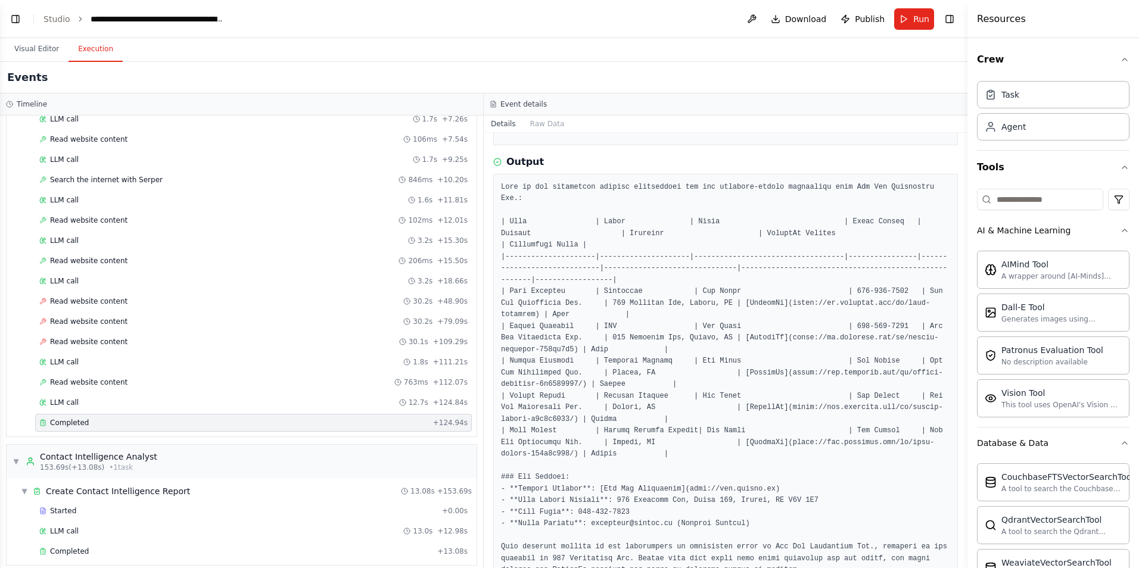
scroll to position [472, 0]
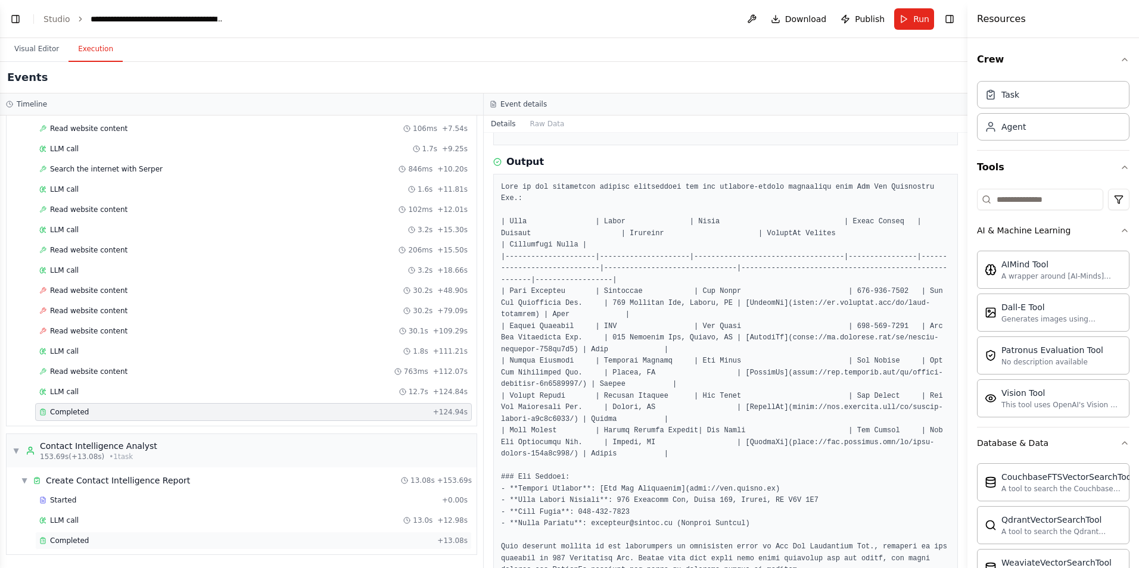
click at [129, 543] on div "Completed" at bounding box center [235, 541] width 393 height 10
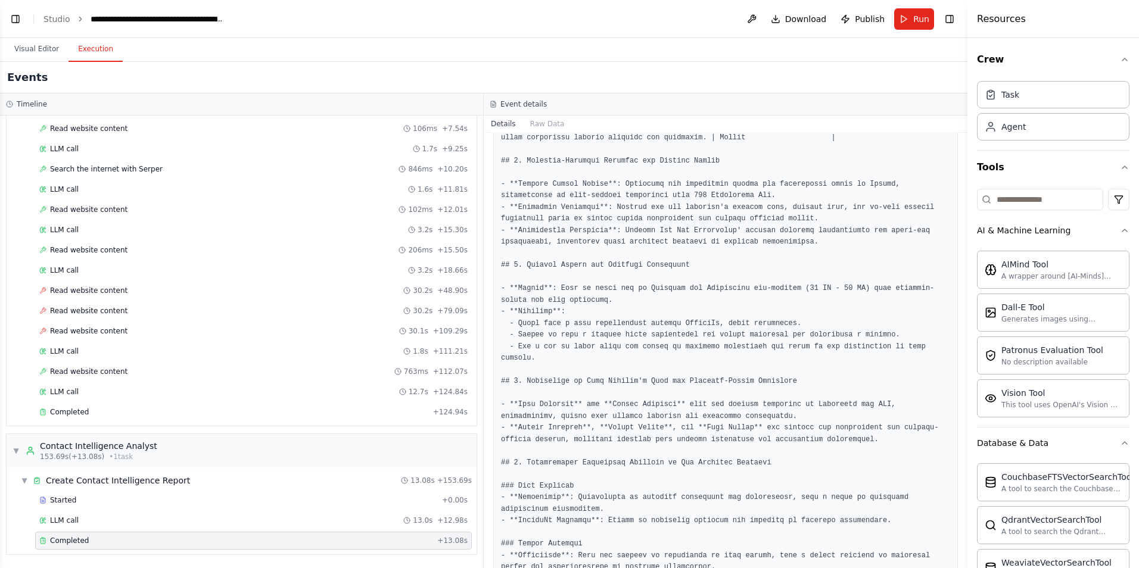
scroll to position [516, 0]
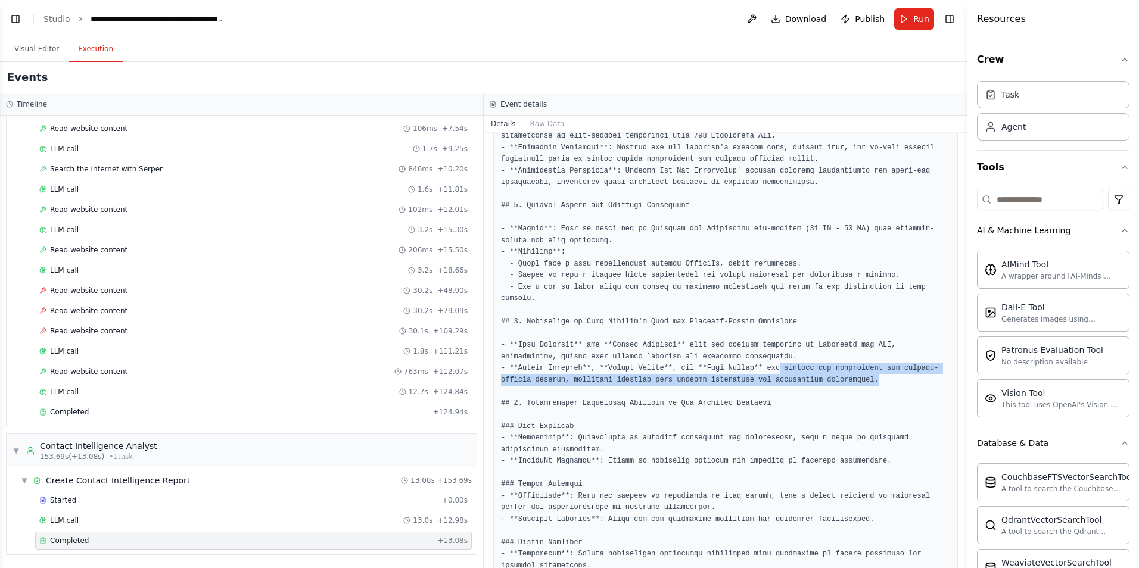
drag, startPoint x: 759, startPoint y: 357, endPoint x: 865, endPoint y: 374, distance: 107.4
click at [865, 374] on pre at bounding box center [725, 531] width 449 height 1313
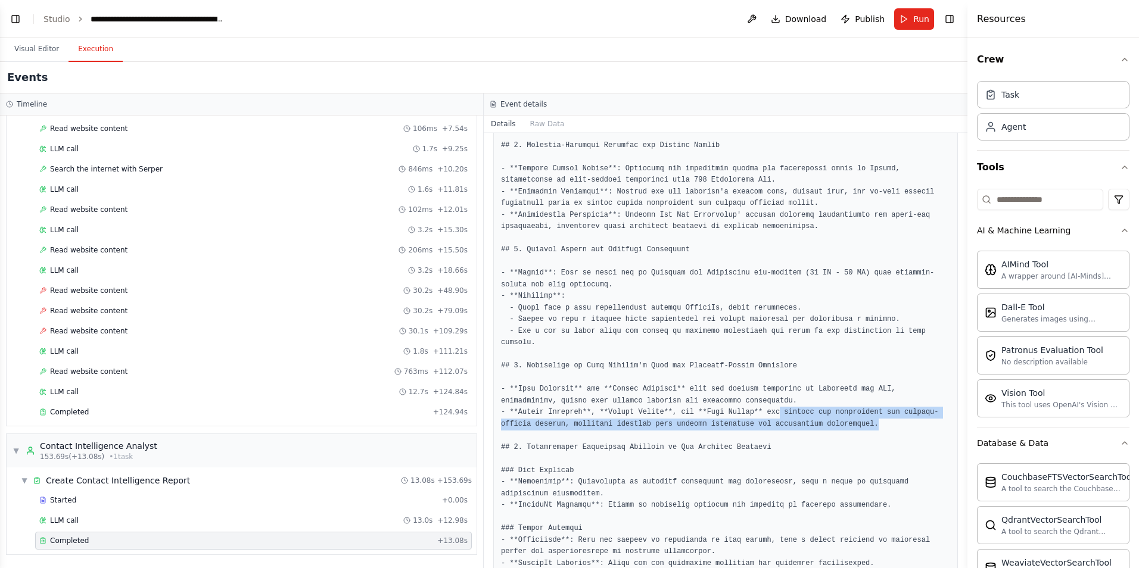
scroll to position [233, 0]
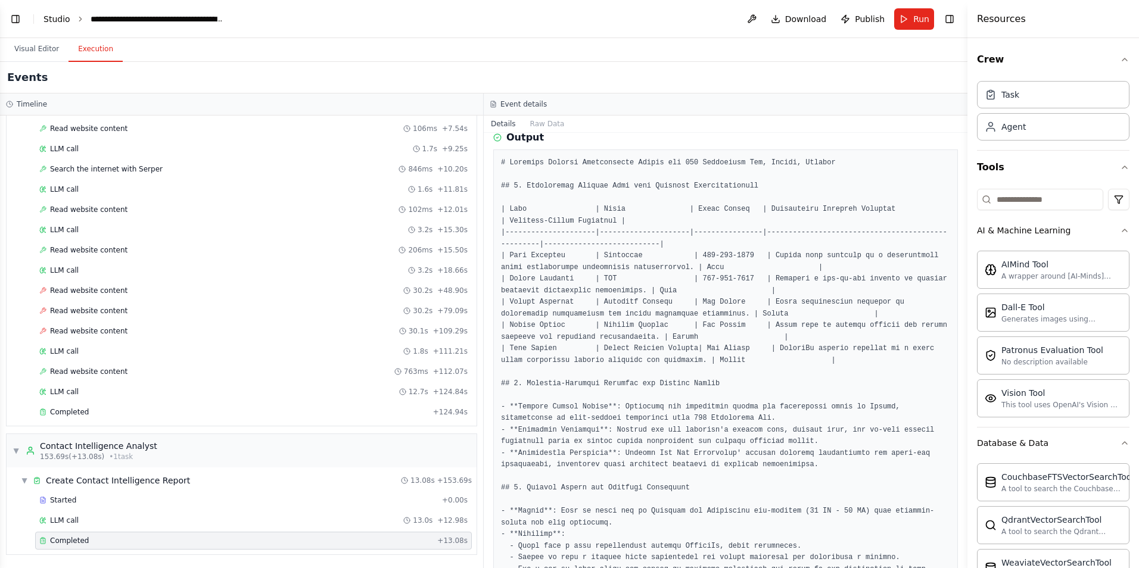
click at [65, 21] on link "Studio" at bounding box center [56, 19] width 27 height 10
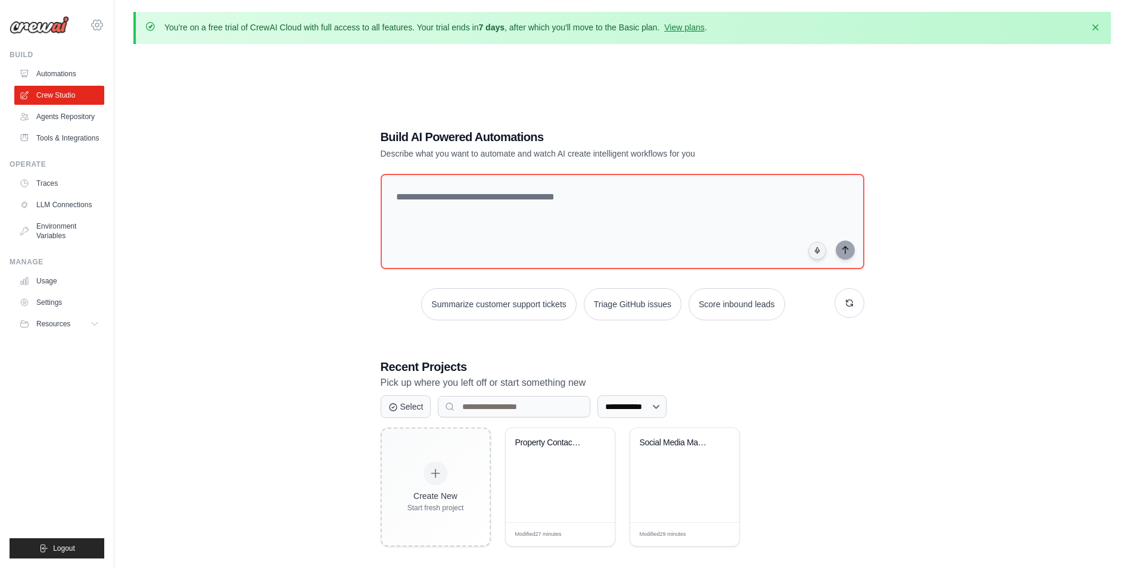
click at [93, 32] on icon at bounding box center [97, 25] width 14 height 14
click at [95, 26] on icon at bounding box center [97, 25] width 4 height 4
click at [51, 301] on link "Settings" at bounding box center [60, 302] width 90 height 19
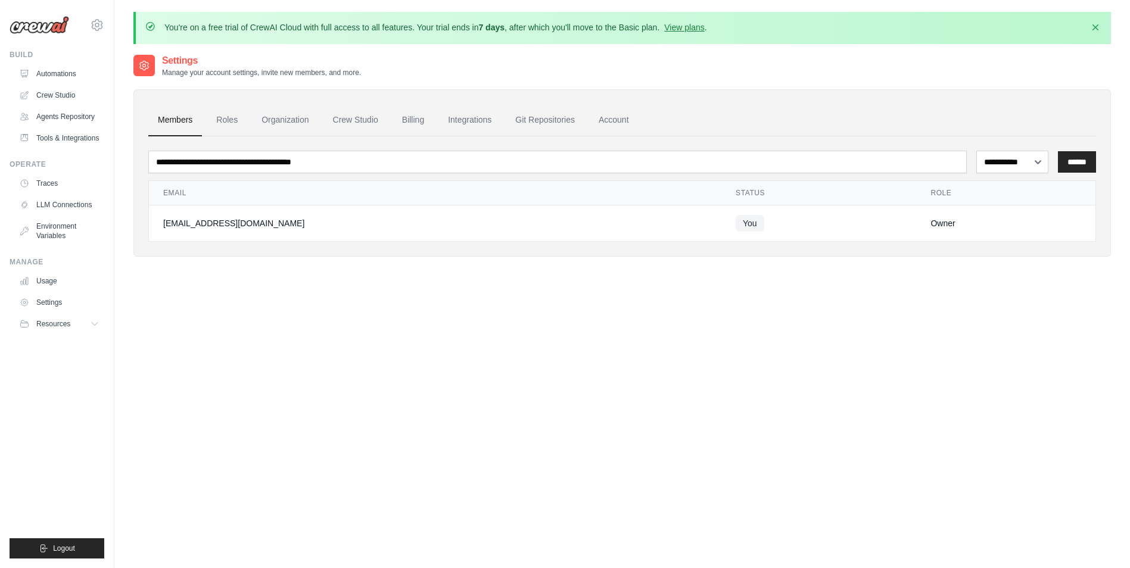
click at [51, 301] on link "Settings" at bounding box center [59, 302] width 90 height 19
click at [422, 115] on link "Billing" at bounding box center [413, 120] width 41 height 32
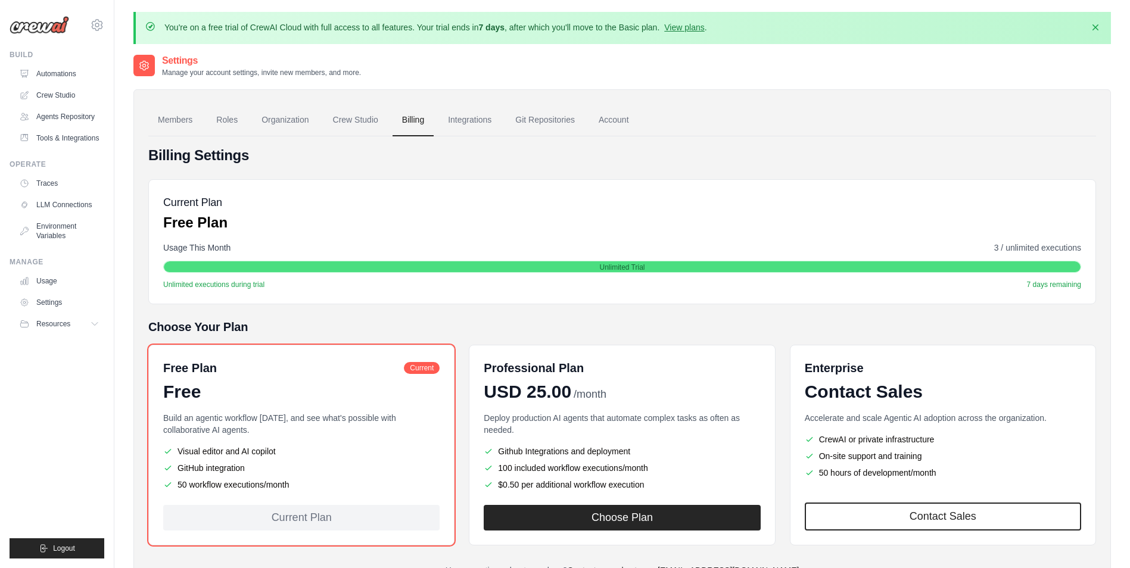
drag, startPoint x: 436, startPoint y: 29, endPoint x: 505, endPoint y: 29, distance: 69.1
click at [505, 29] on p "You're on a free trial of CrewAI Cloud with full access to all features. Your t…" at bounding box center [435, 27] width 543 height 12
drag, startPoint x: 505, startPoint y: 29, endPoint x: 694, endPoint y: 77, distance: 195.3
click at [694, 77] on div "Settings Manage your account settings, invite new members, and more." at bounding box center [621, 66] width 977 height 24
click at [67, 113] on link "Agents Repository" at bounding box center [60, 116] width 90 height 19
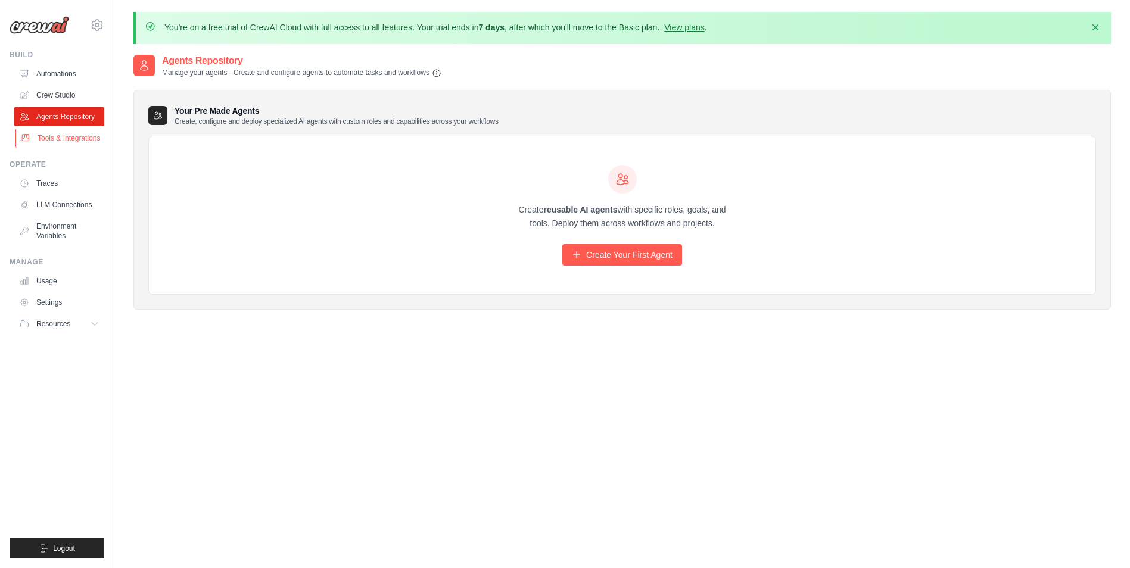
click at [77, 139] on link "Tools & Integrations" at bounding box center [60, 138] width 90 height 19
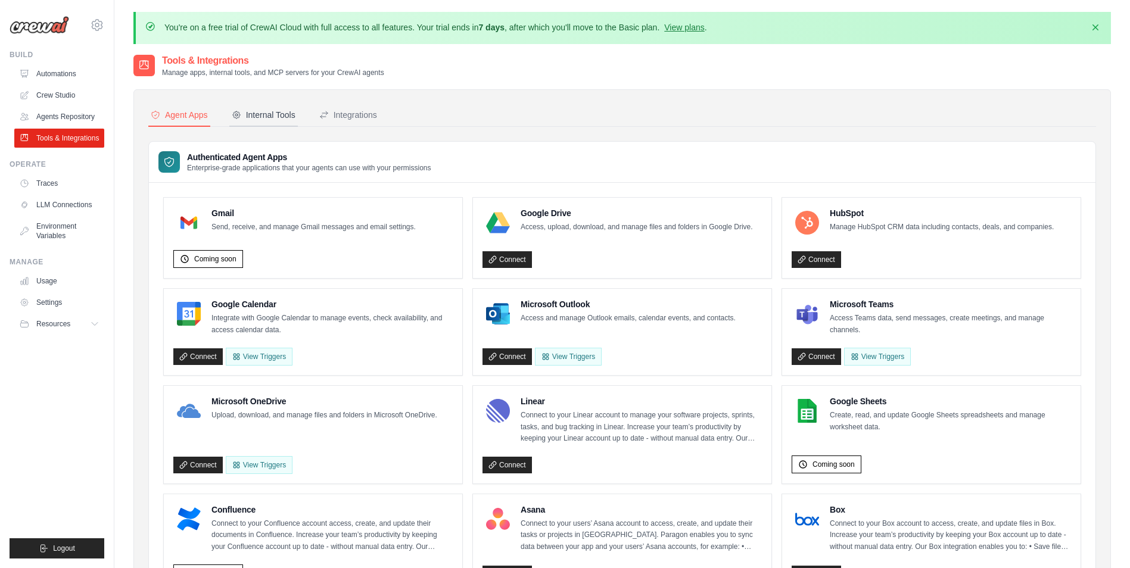
click at [262, 124] on button "Internal Tools" at bounding box center [263, 115] width 68 height 23
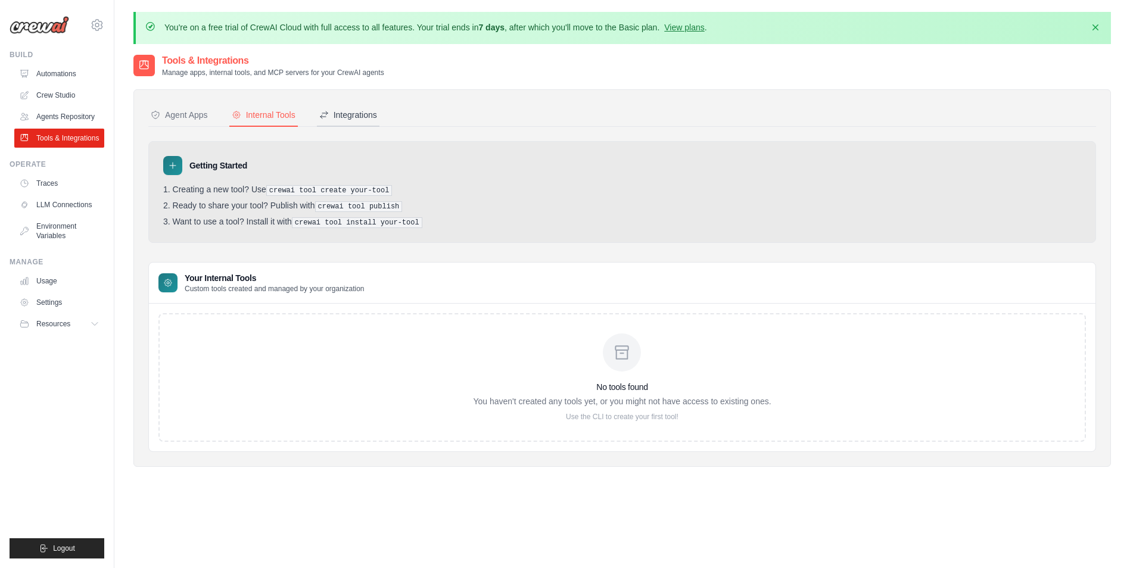
click at [372, 123] on button "Integrations" at bounding box center [348, 115] width 63 height 23
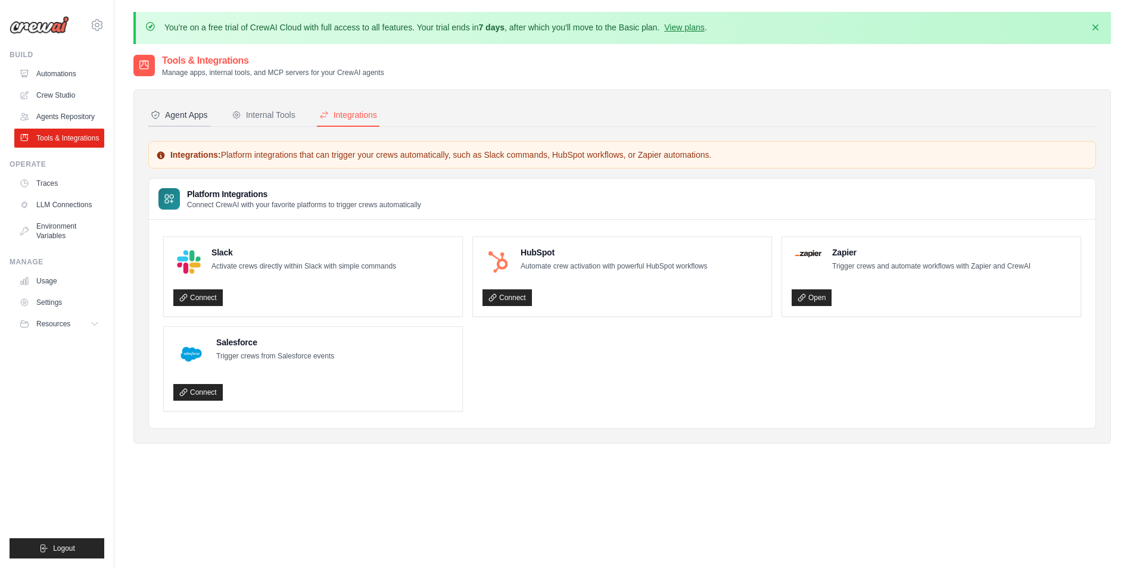
click at [198, 120] on div "Agent Apps" at bounding box center [179, 115] width 57 height 12
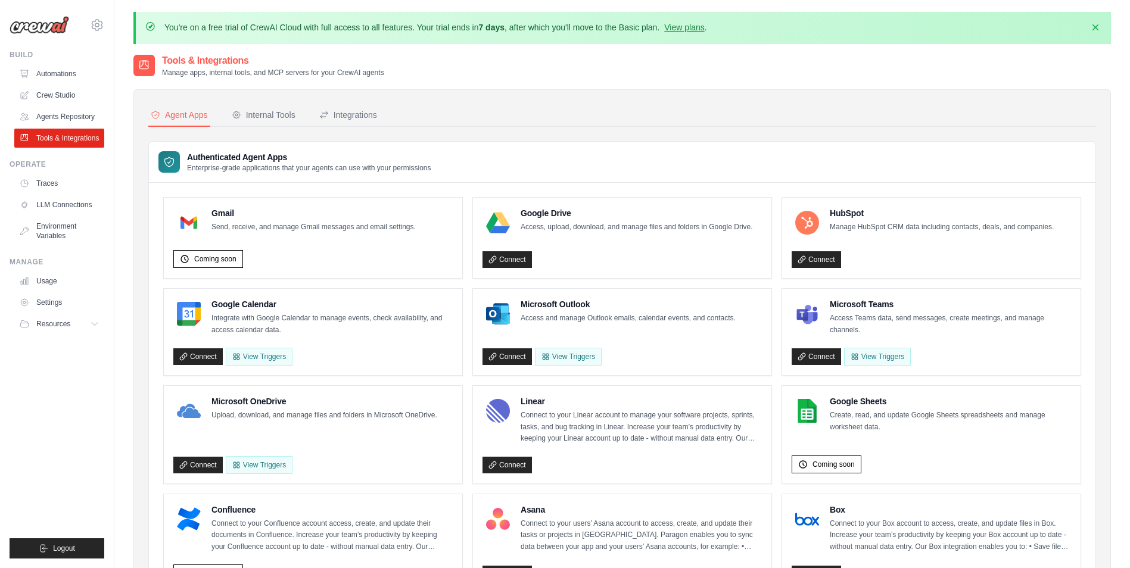
click at [732, 120] on nav "Agent Apps Internal Tools Integrations" at bounding box center [622, 115] width 948 height 23
click at [360, 120] on div "Integrations" at bounding box center [348, 115] width 58 height 12
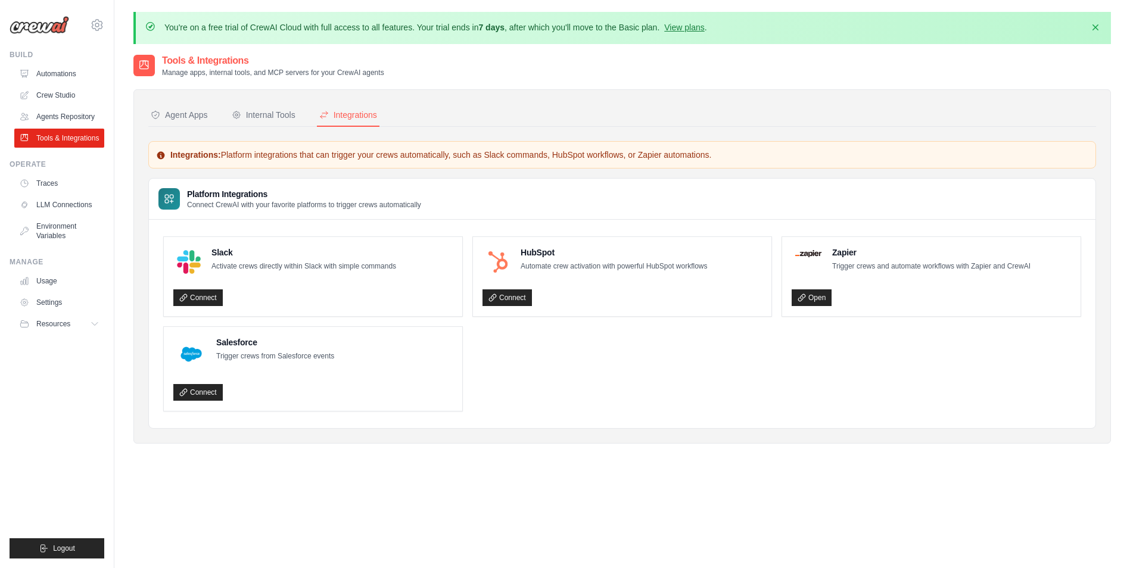
drag, startPoint x: 278, startPoint y: 120, endPoint x: 408, endPoint y: 91, distance: 133.2
click at [280, 120] on div "Internal Tools" at bounding box center [264, 115] width 64 height 12
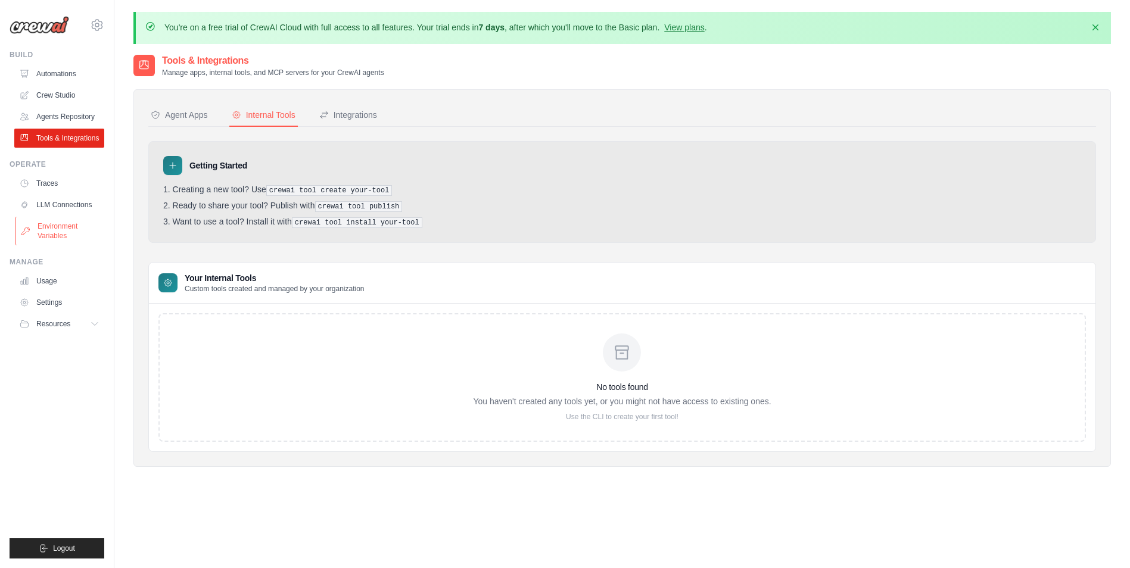
click at [63, 235] on link "Environment Variables" at bounding box center [60, 231] width 90 height 29
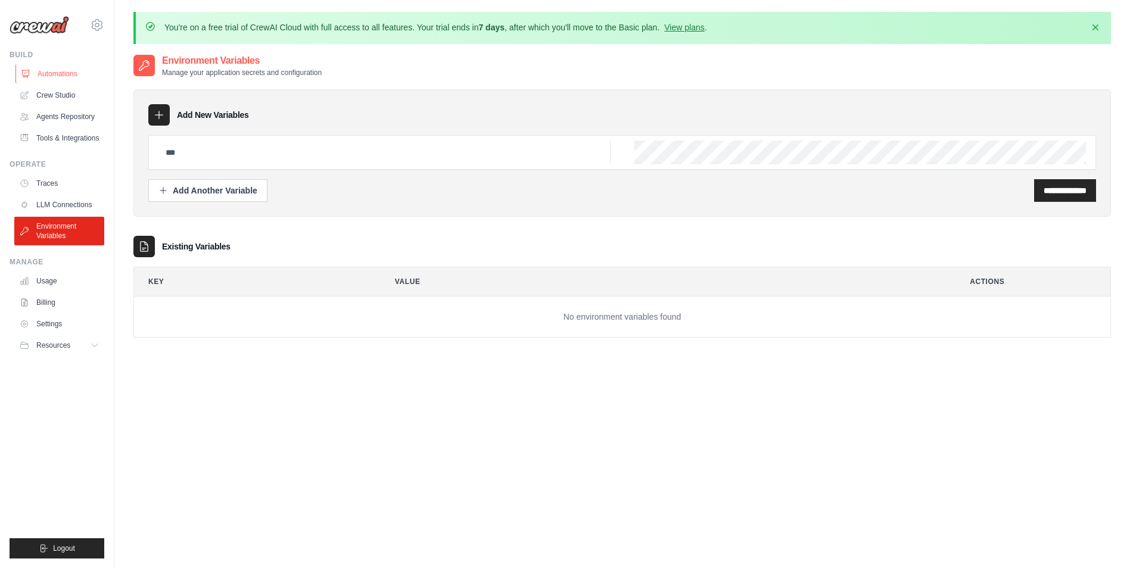
click at [61, 71] on link "Automations" at bounding box center [60, 73] width 90 height 19
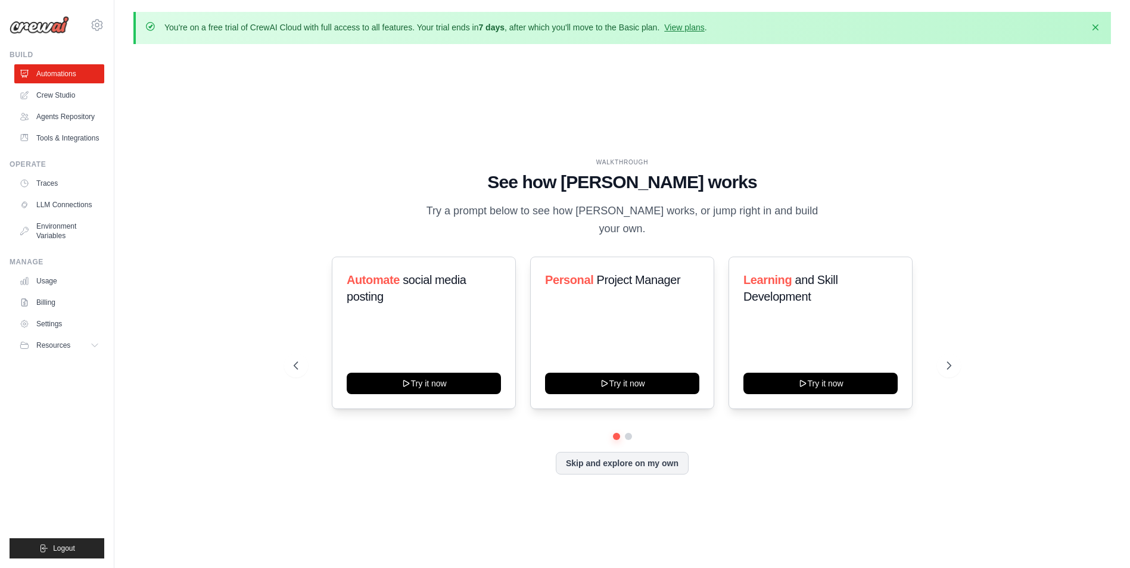
click at [836, 148] on div "WALKTHROUGH See how [PERSON_NAME] works Try a prompt below to see how [PERSON_N…" at bounding box center [621, 326] width 977 height 544
